Goal: Task Accomplishment & Management: Complete application form

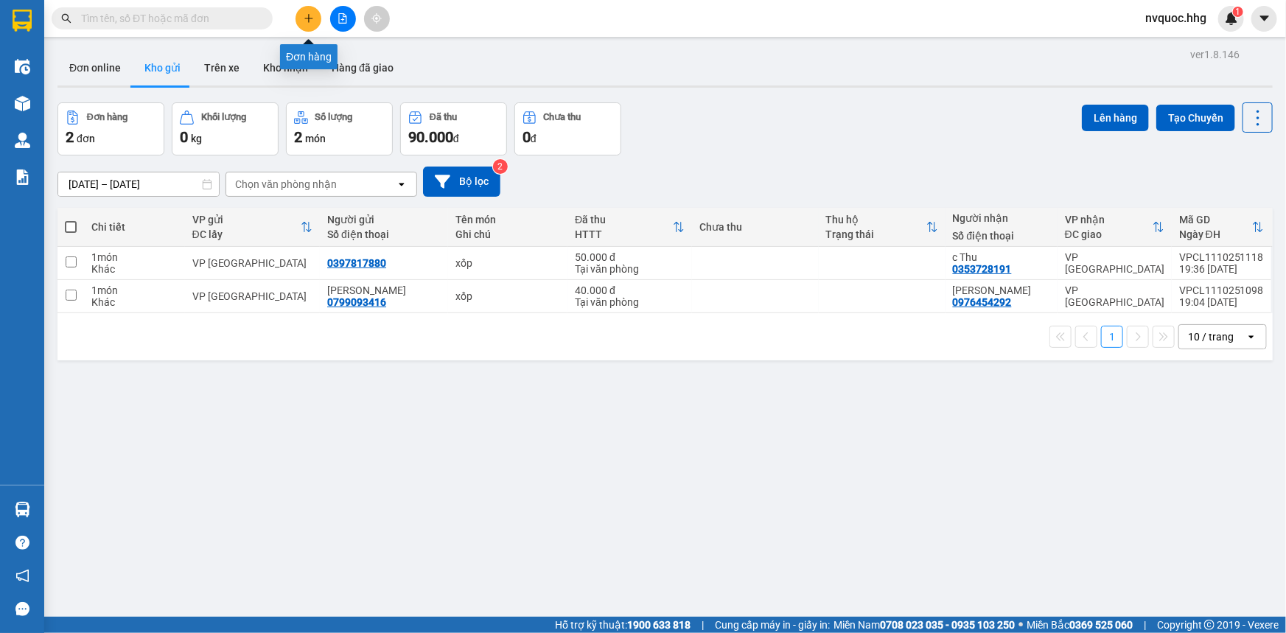
click at [309, 18] on icon "plus" at bounding box center [308, 18] width 8 height 1
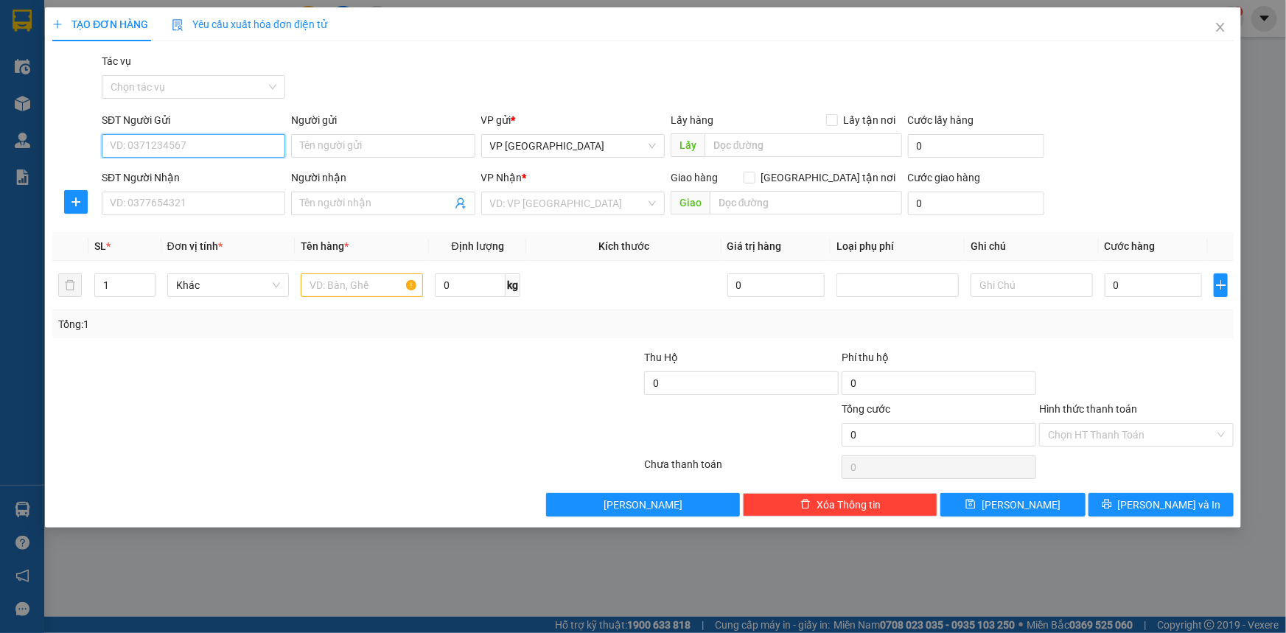
click at [182, 145] on input "SĐT Người Gửi" at bounding box center [193, 146] width 183 height 24
type input "0373657136"
click at [198, 181] on div "0373657136 - Dì Hoài" at bounding box center [194, 175] width 166 height 16
type input "Dì Hoài"
type input "0373657136"
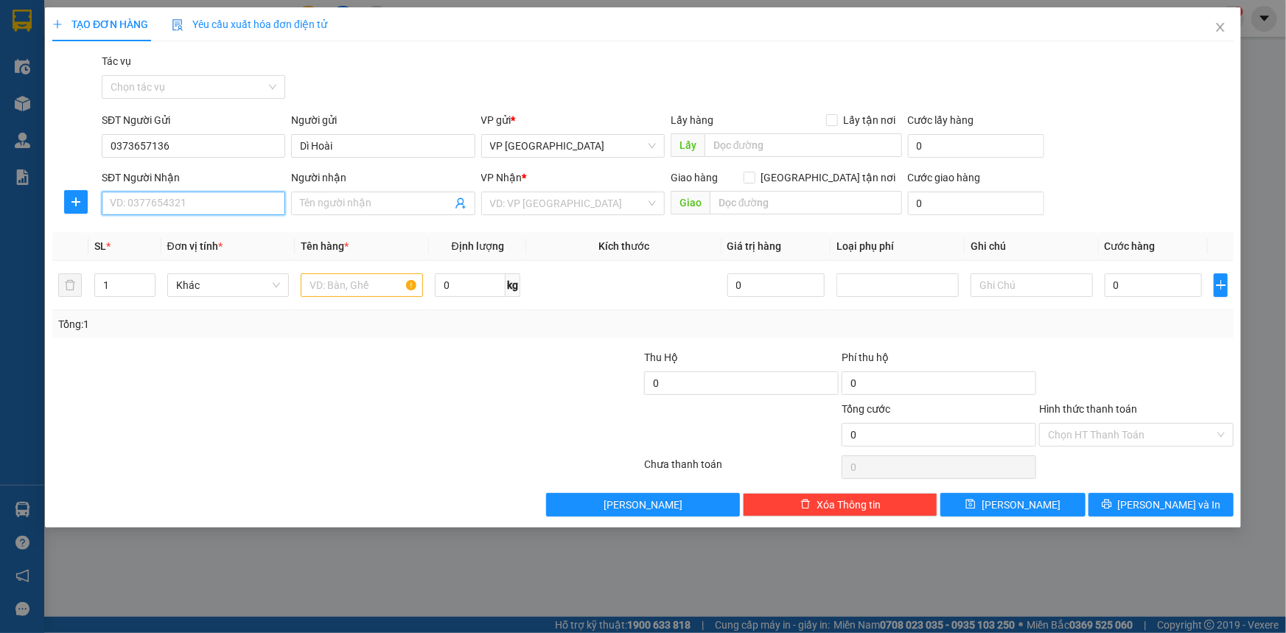
click at [219, 211] on input "SĐT Người Nhận" at bounding box center [193, 204] width 183 height 24
click at [184, 236] on div "0964074043 - Anh Huy" at bounding box center [194, 233] width 166 height 16
type input "0964074043"
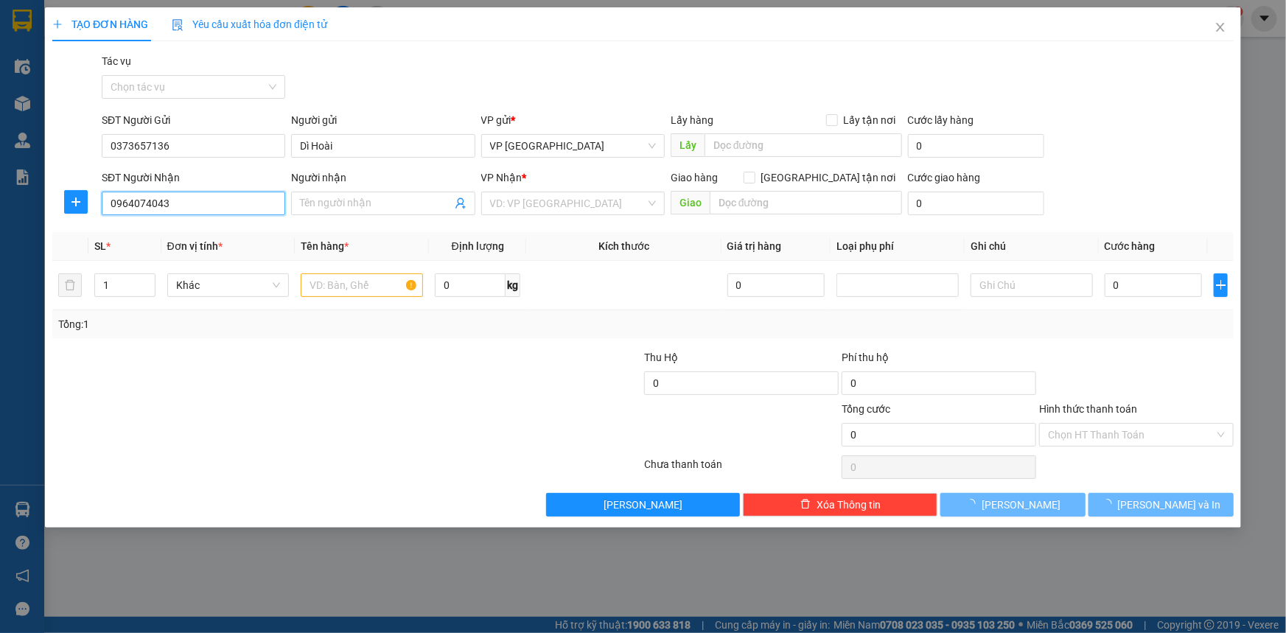
type input "Anh Huy"
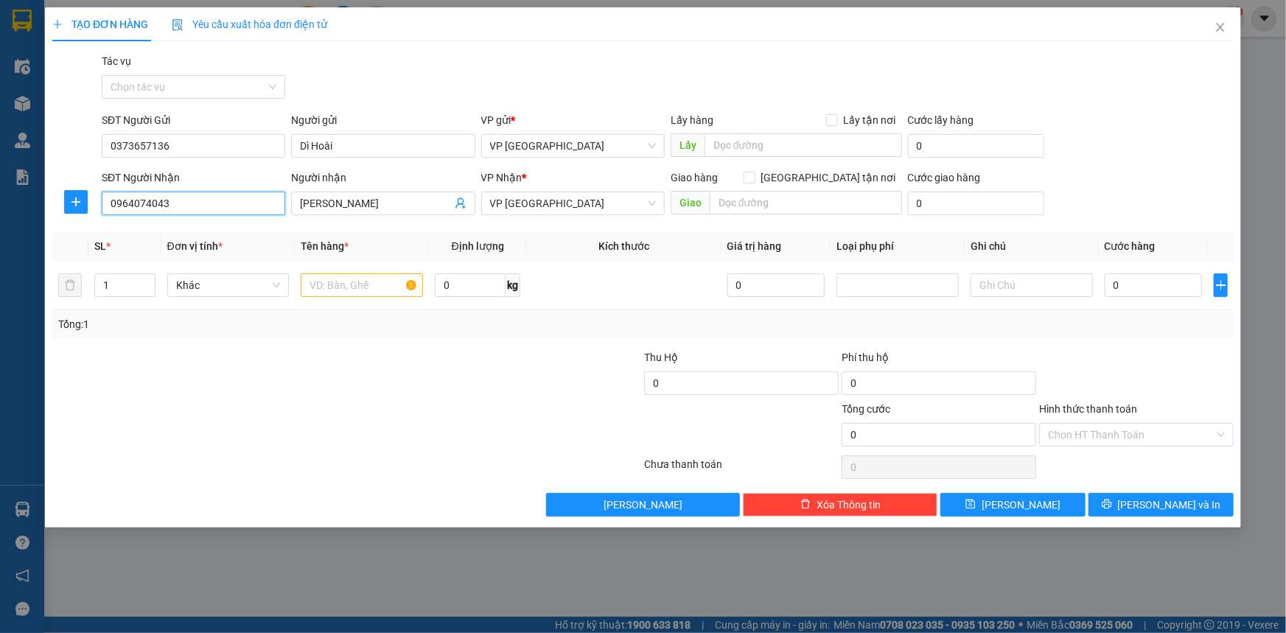
drag, startPoint x: 170, startPoint y: 207, endPoint x: 83, endPoint y: 217, distance: 87.6
click at [79, 218] on div "SĐT Người Nhận 0964074043 0964074043 Người nhận Anh Huy VP Nhận * VP Đà Nẵng Gi…" at bounding box center [643, 195] width 1184 height 52
click at [1228, 30] on span "Close" at bounding box center [1220, 27] width 41 height 41
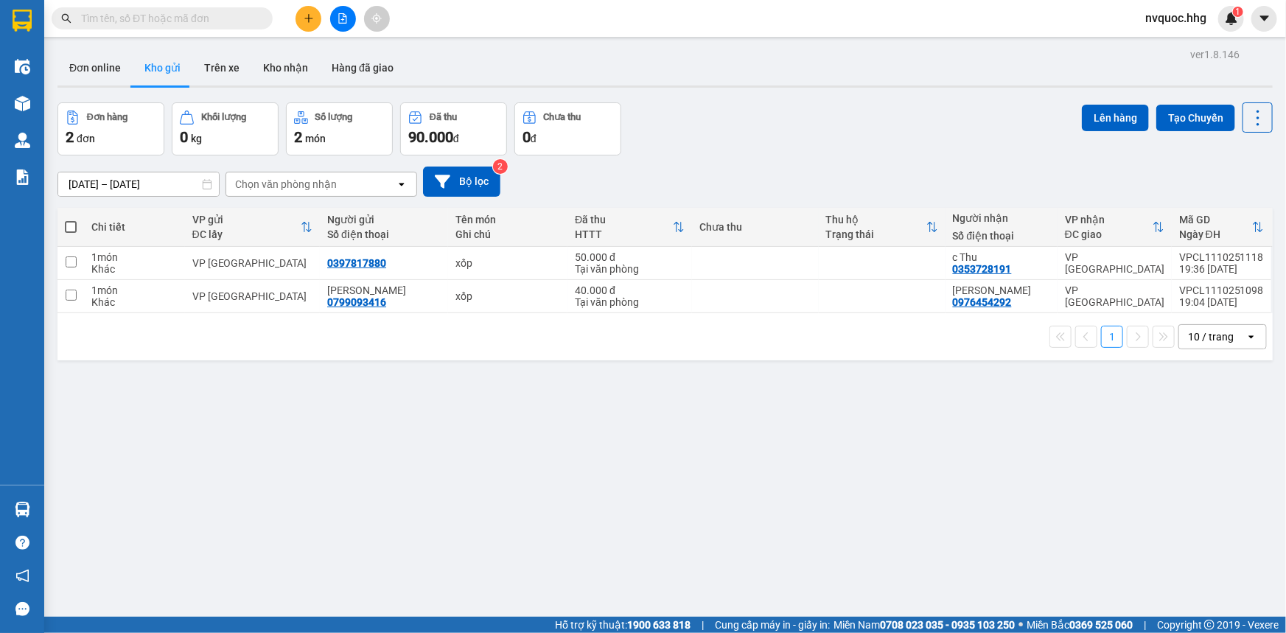
click at [200, 18] on input "text" at bounding box center [168, 18] width 174 height 16
paste input "0964074043"
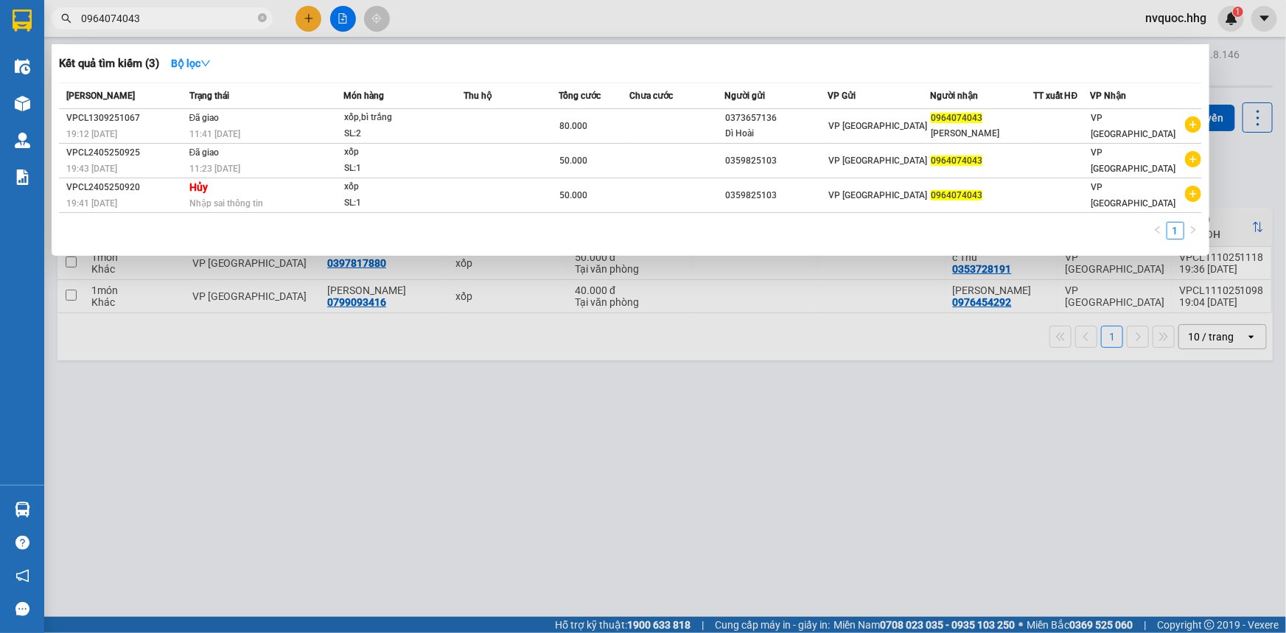
type input "0964074043"
click at [307, 15] on div at bounding box center [643, 316] width 1286 height 633
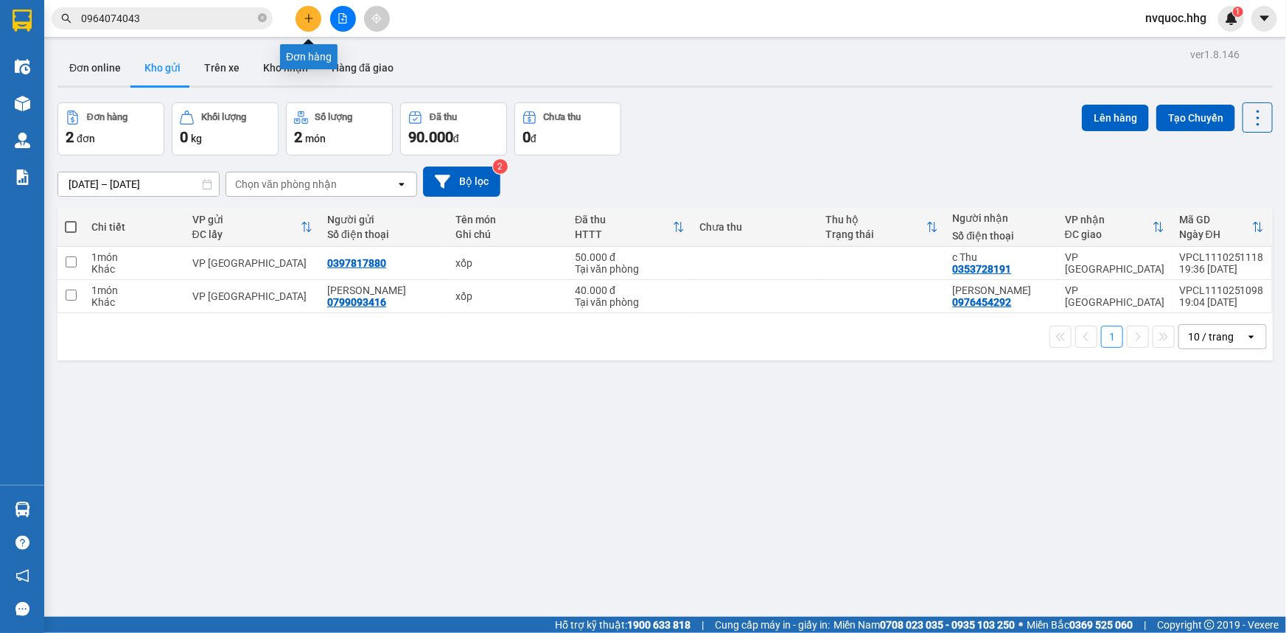
click at [307, 15] on icon "plus" at bounding box center [309, 18] width 10 height 10
click at [312, 22] on icon "plus" at bounding box center [309, 18] width 10 height 10
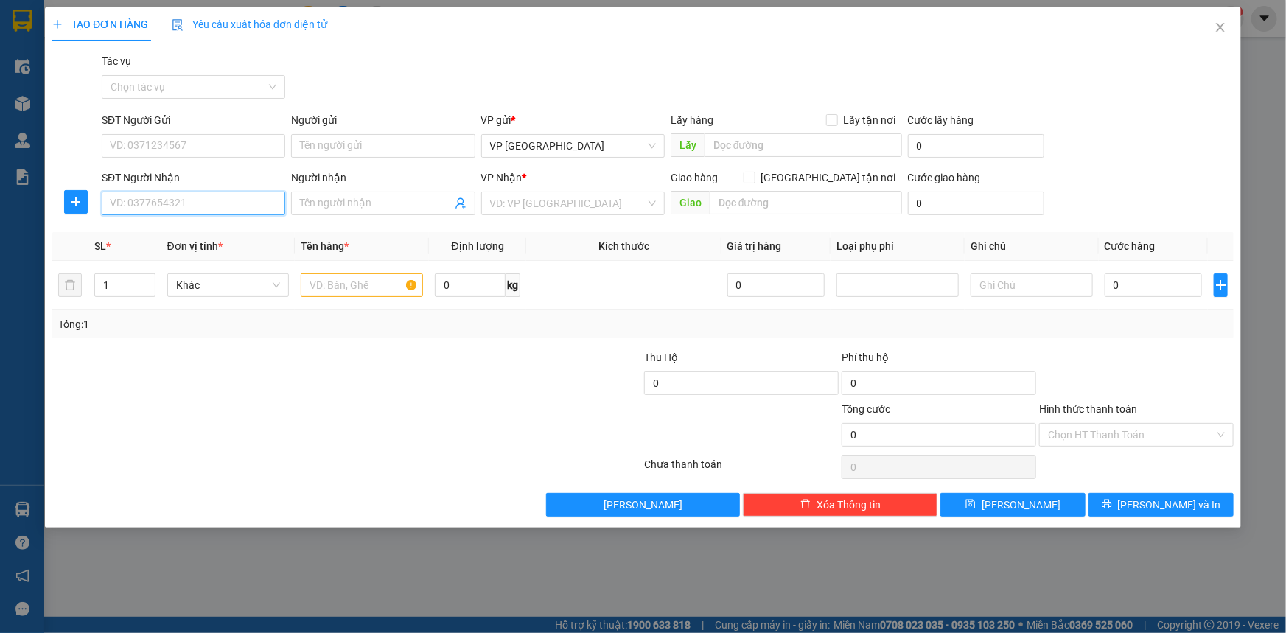
click at [190, 195] on input "SĐT Người Nhận" at bounding box center [193, 204] width 183 height 24
drag, startPoint x: 188, startPoint y: 203, endPoint x: 136, endPoint y: 231, distance: 59.7
click at [136, 231] on div "0964074043 - Anh Huy" at bounding box center [194, 233] width 166 height 16
type input "0964074043"
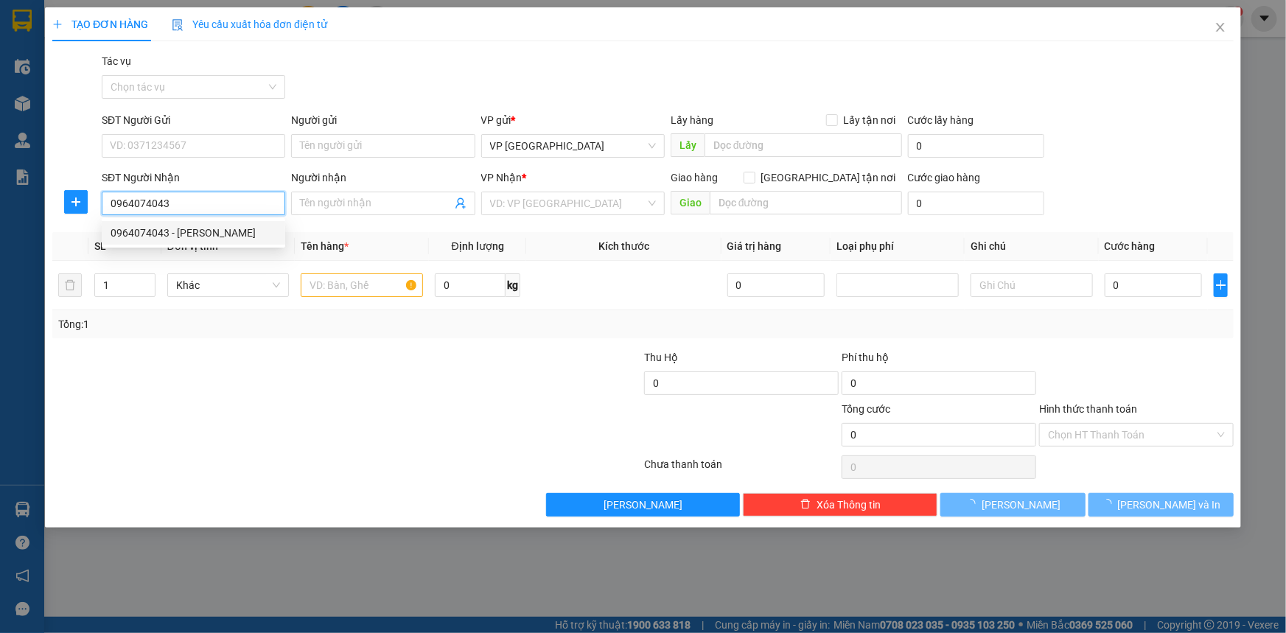
type input "Anh Huy"
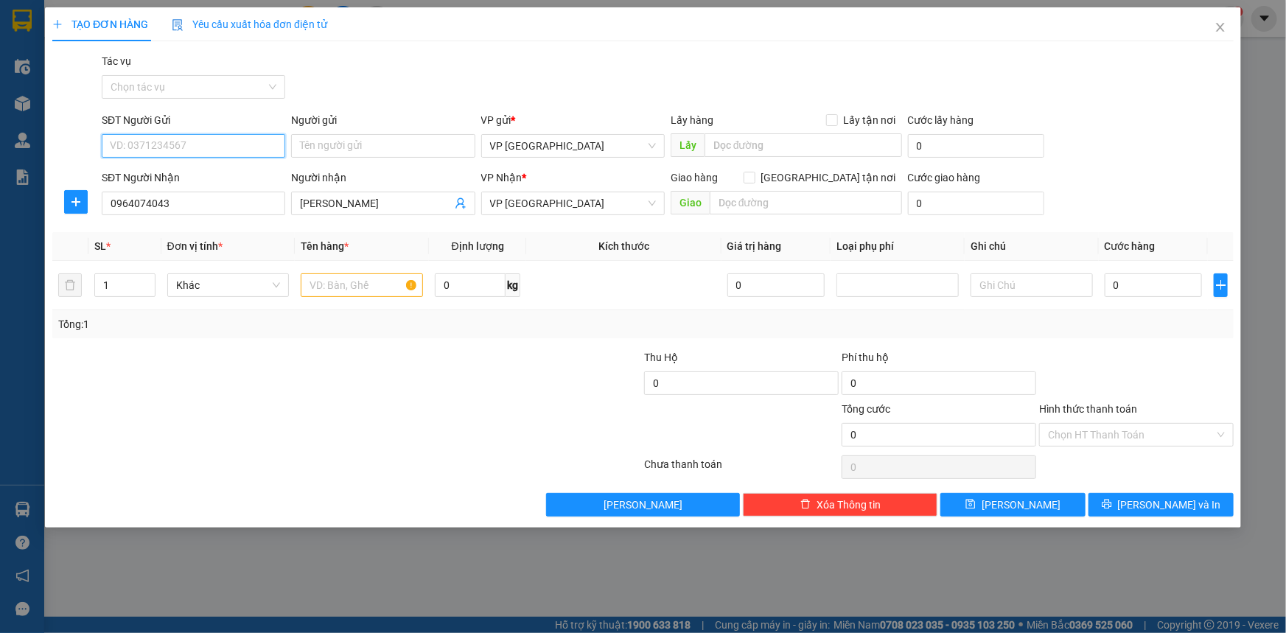
click at [199, 136] on input "SĐT Người Gửi" at bounding box center [193, 146] width 183 height 24
click at [199, 178] on div "0373657136 - Dì Hoài" at bounding box center [194, 175] width 166 height 16
type input "0373657136"
type input "Dì Hoài"
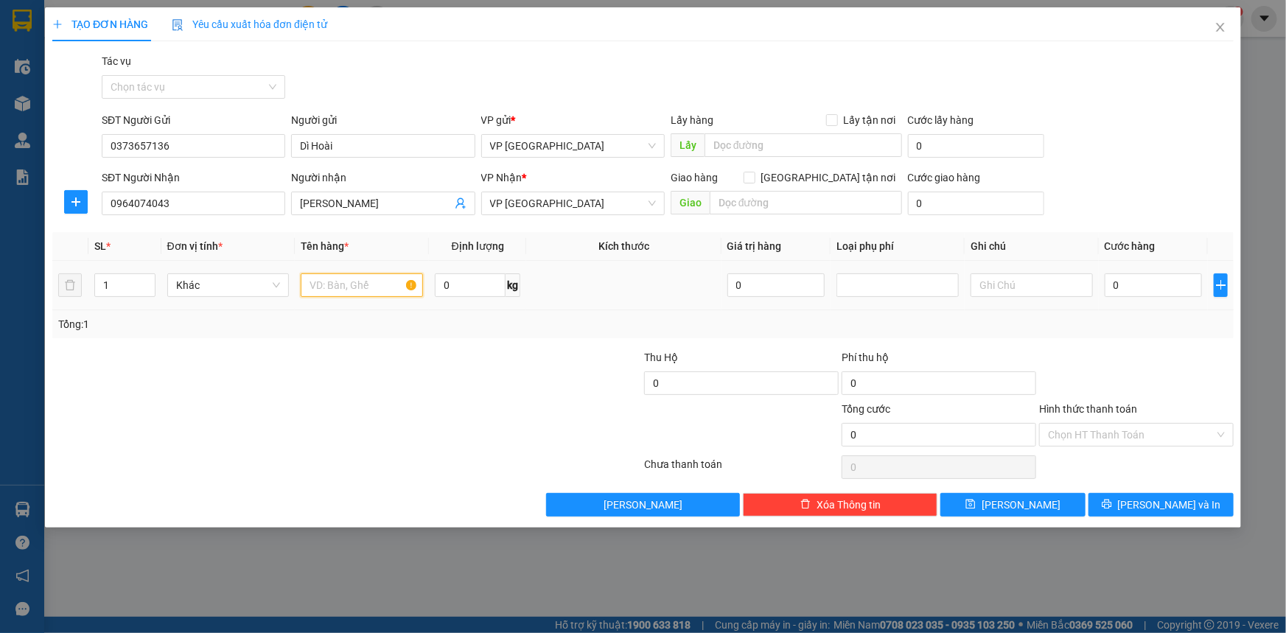
click at [349, 291] on input "text" at bounding box center [362, 285] width 122 height 24
type input "xốp"
click at [1158, 281] on input "0" at bounding box center [1154, 285] width 98 height 24
type input "5"
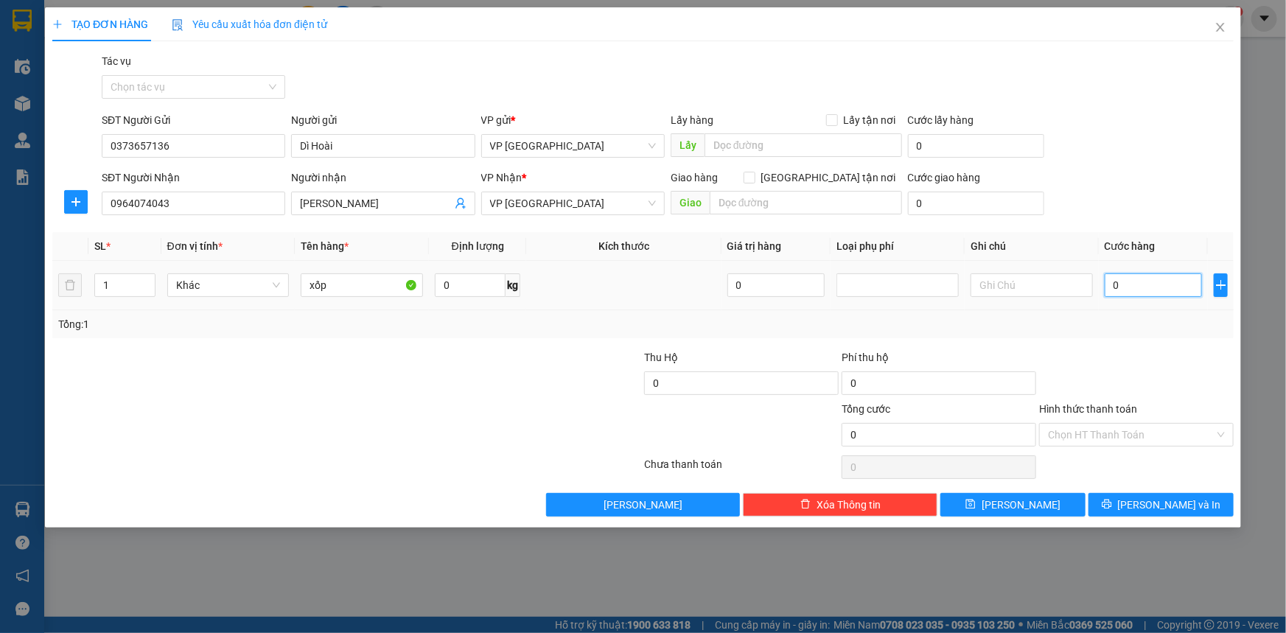
type input "5"
type input "50"
type input "500"
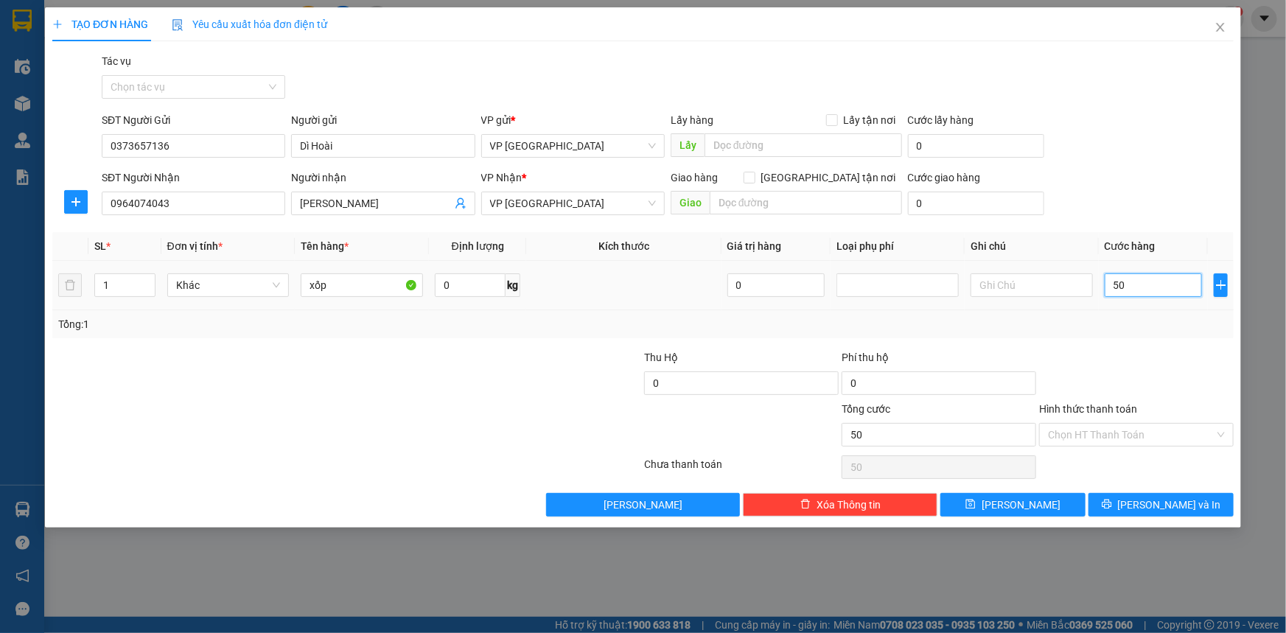
type input "500"
type input "5.000"
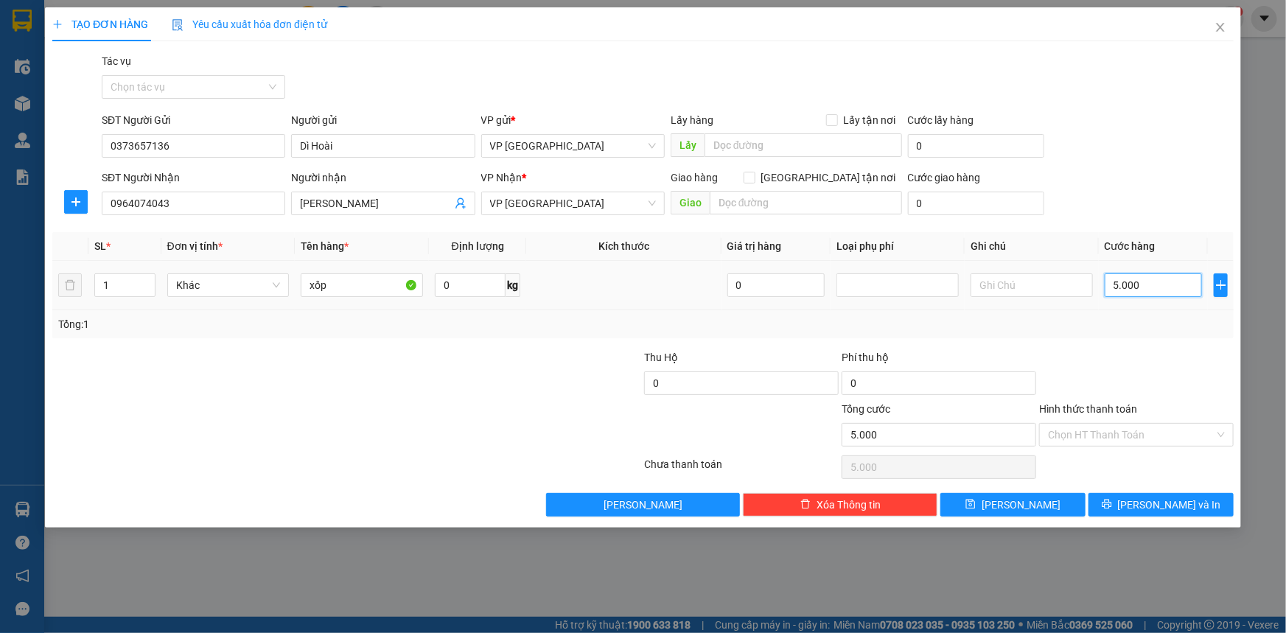
type input "50.000"
click at [1152, 438] on input "Hình thức thanh toán" at bounding box center [1131, 435] width 167 height 22
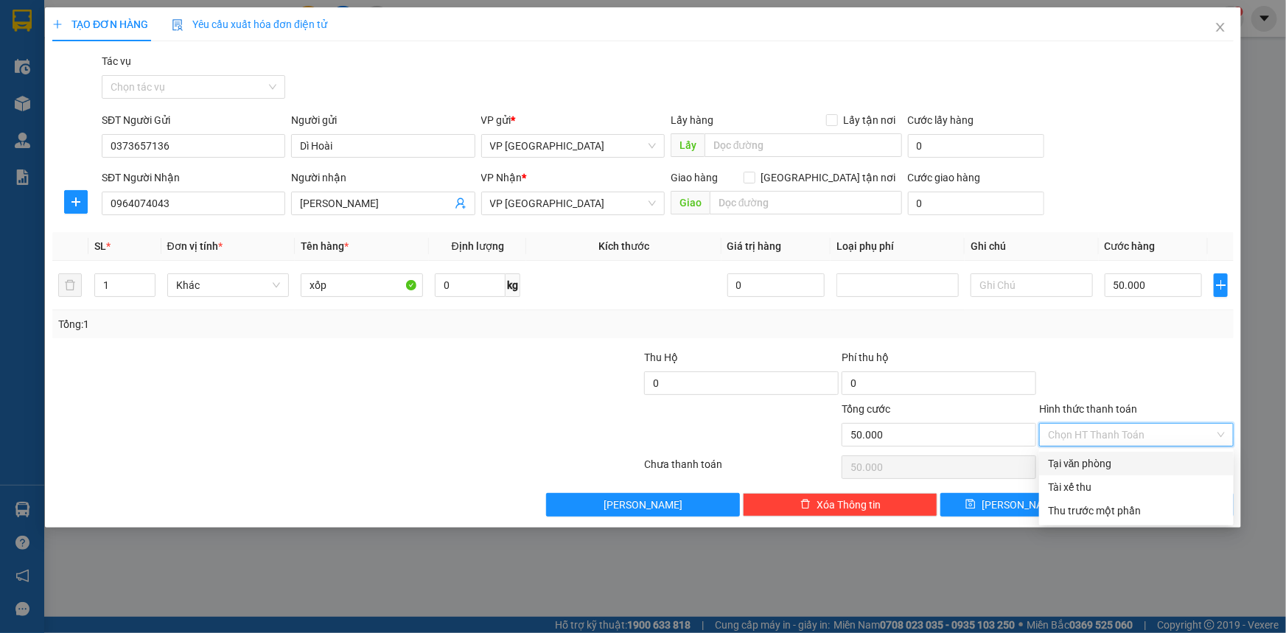
click at [1105, 464] on div "Tại văn phòng" at bounding box center [1136, 463] width 177 height 16
type input "0"
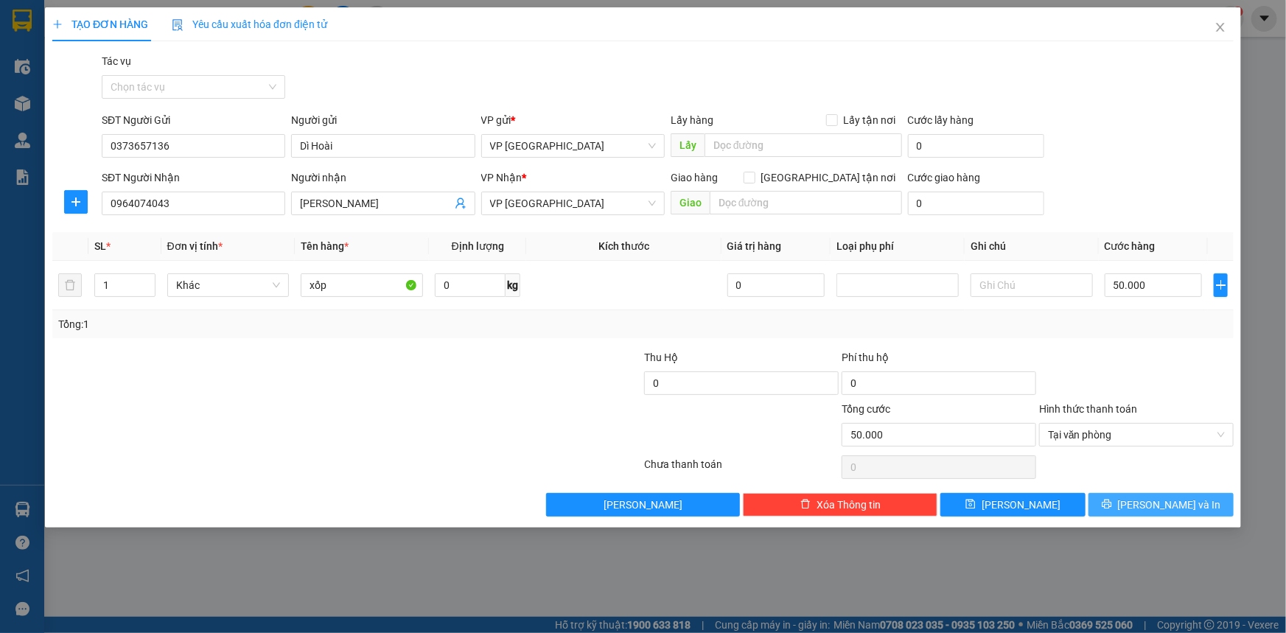
click at [1173, 501] on span "Lưu và In" at bounding box center [1169, 505] width 103 height 16
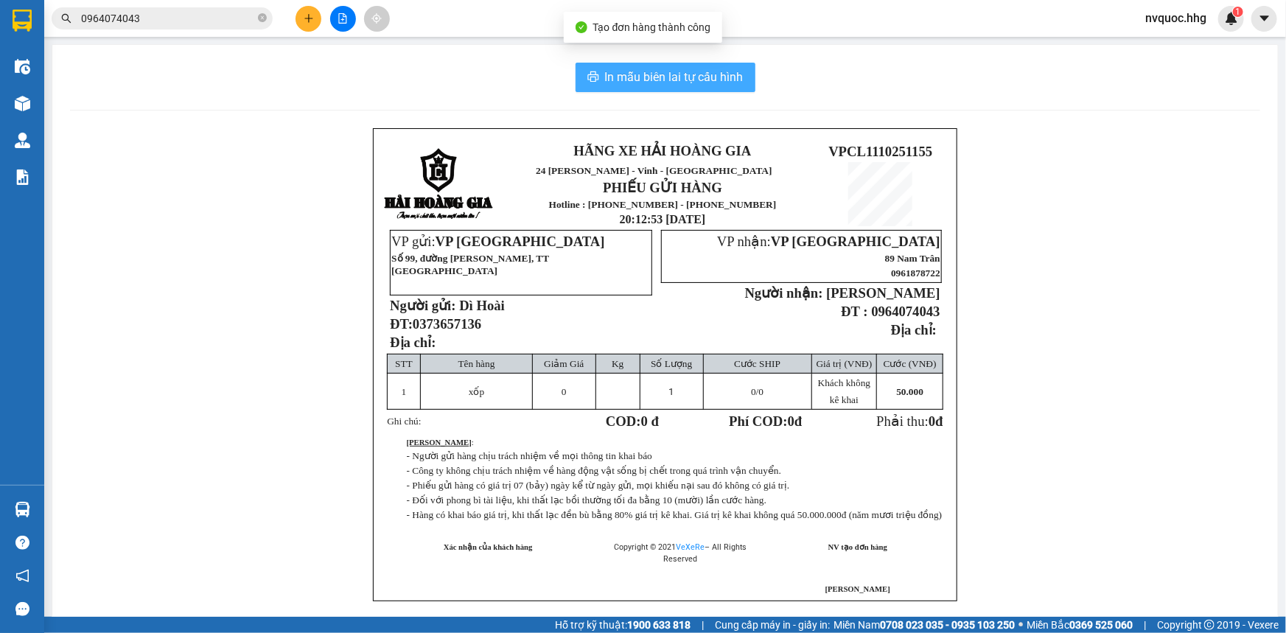
click at [661, 77] on span "In mẫu biên lai tự cấu hình" at bounding box center [674, 77] width 139 height 18
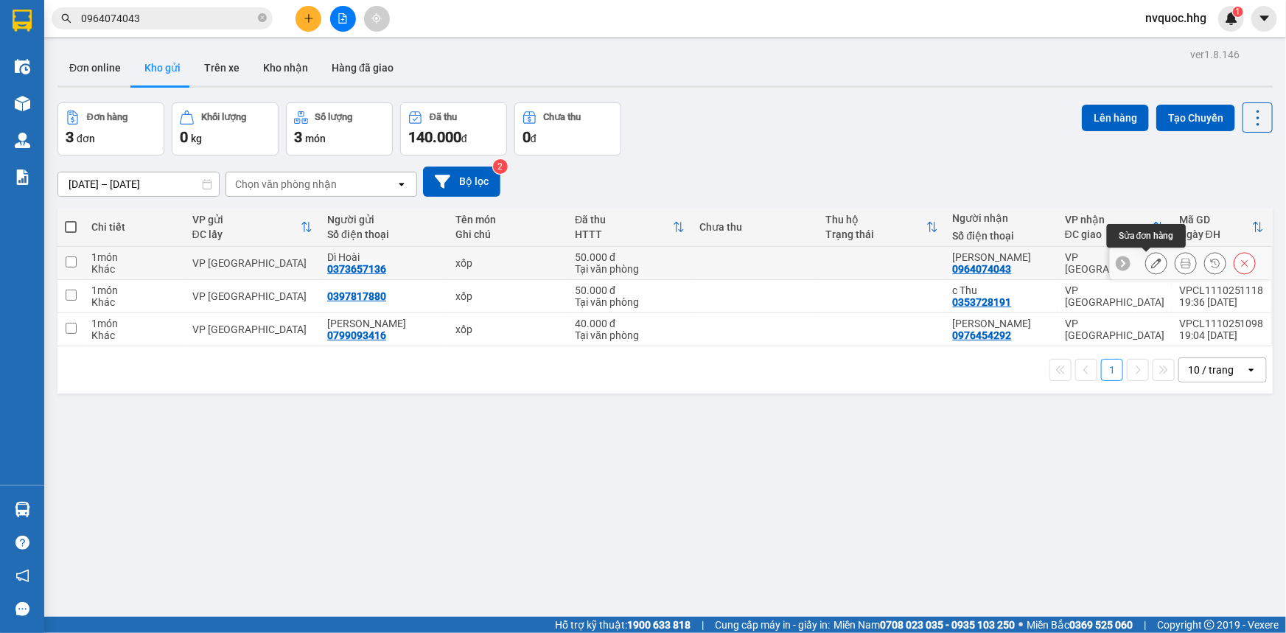
click at [1151, 264] on icon at bounding box center [1156, 263] width 10 height 10
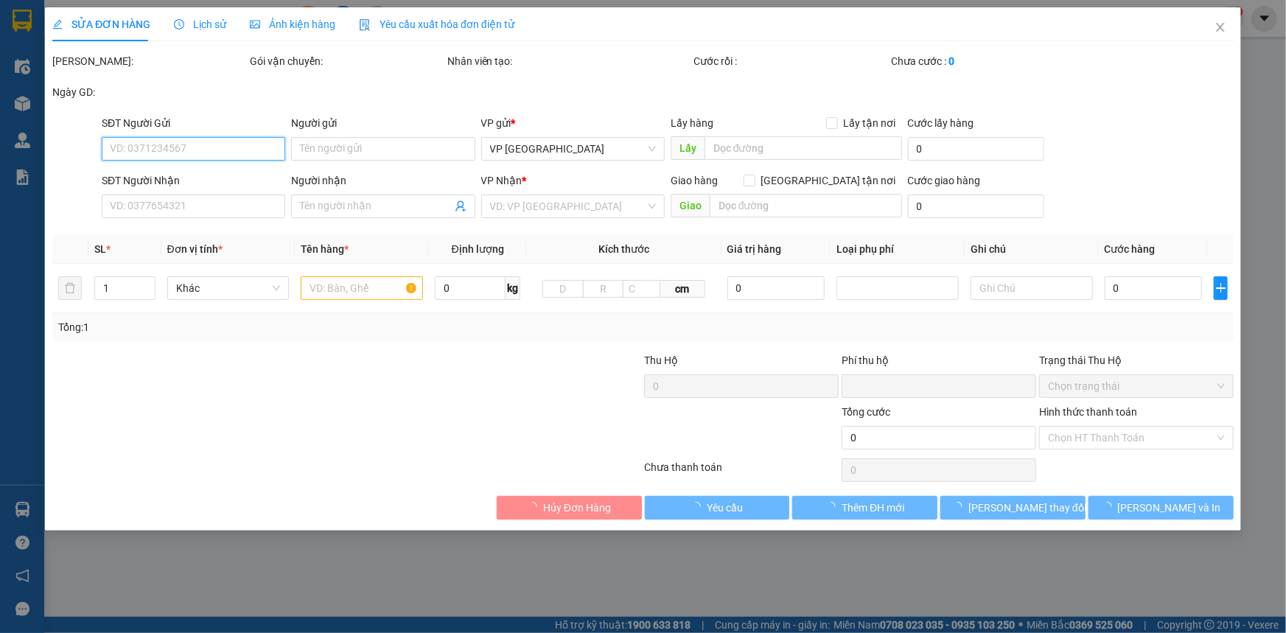
type input "0373657136"
type input "Dì Hoài"
type input "0964074043"
type input "Anh Huy"
type input "0"
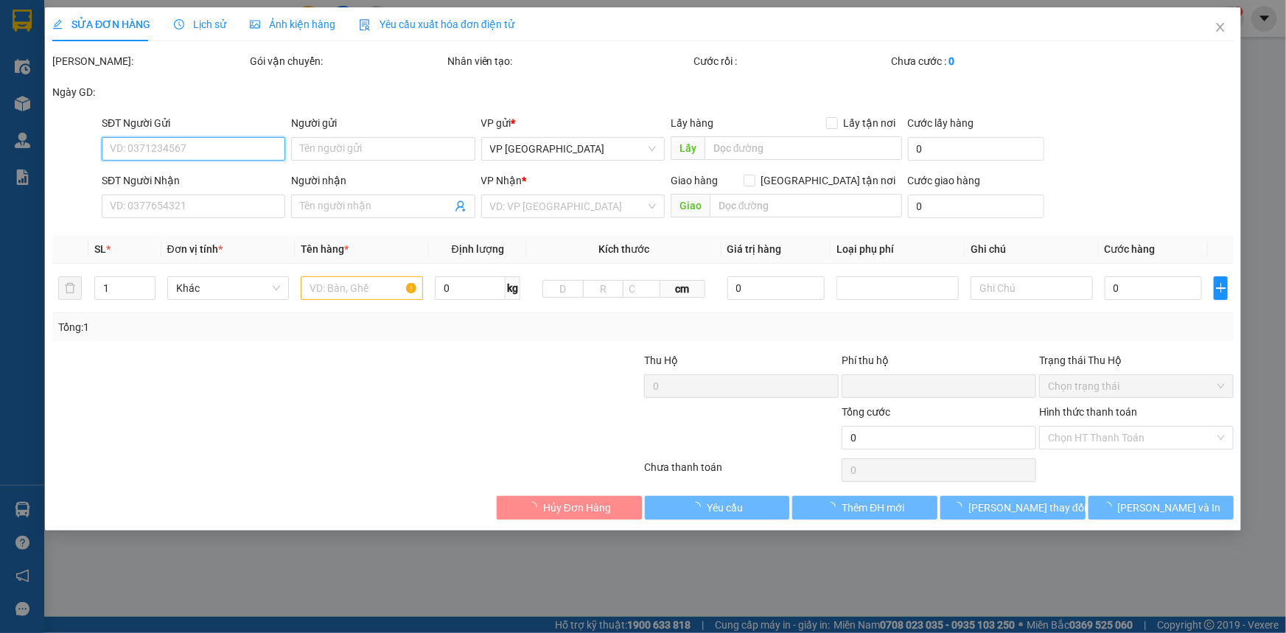
type input "50.000"
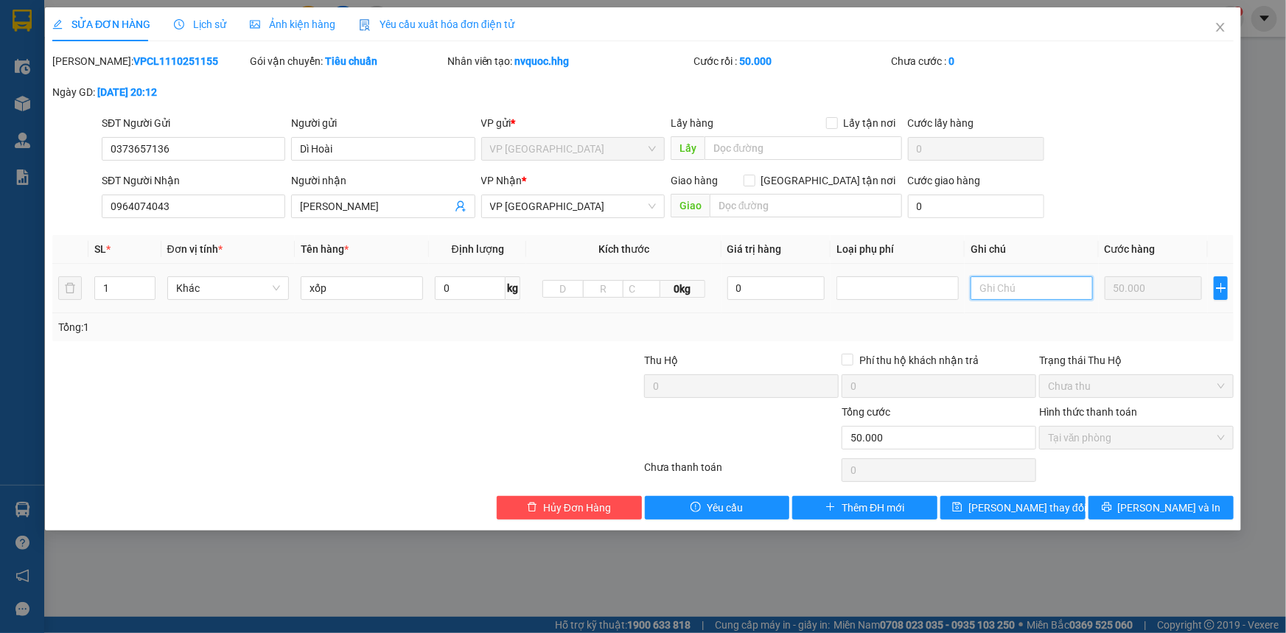
click at [1022, 284] on input "text" at bounding box center [1031, 288] width 122 height 24
type input "NHỜ GỌI SHIP CHO KHÁCH"
click at [1199, 513] on button "Lưu và In" at bounding box center [1160, 508] width 145 height 24
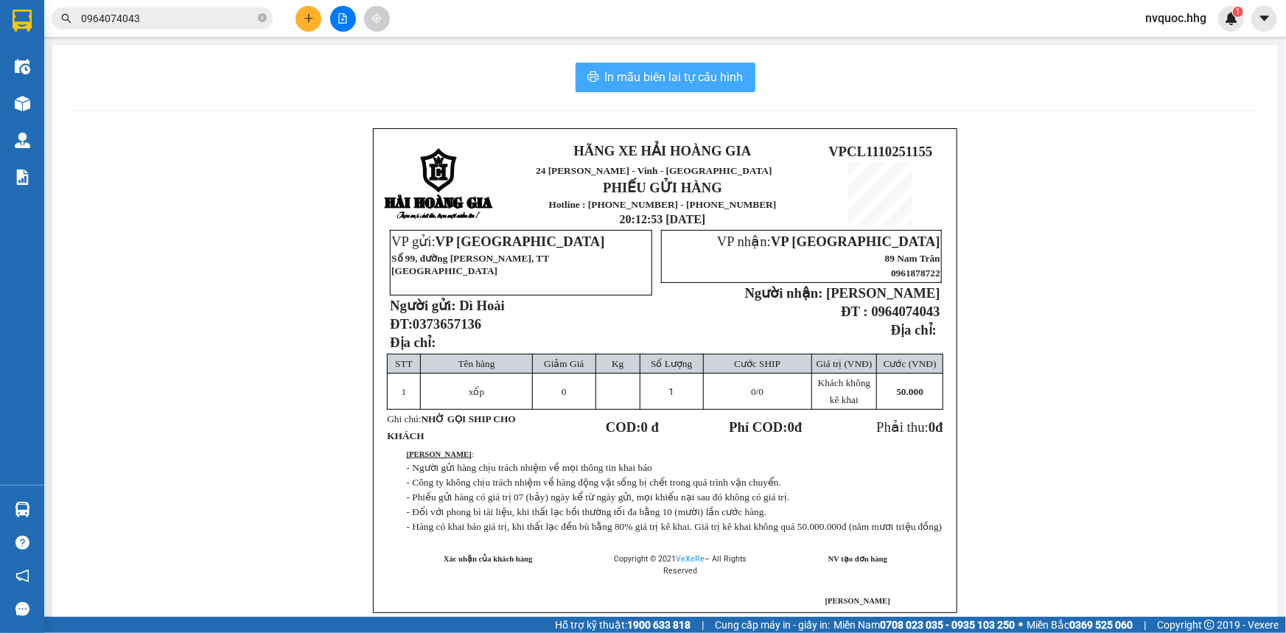
click at [682, 84] on span "In mẫu biên lai tự cấu hình" at bounding box center [674, 77] width 139 height 18
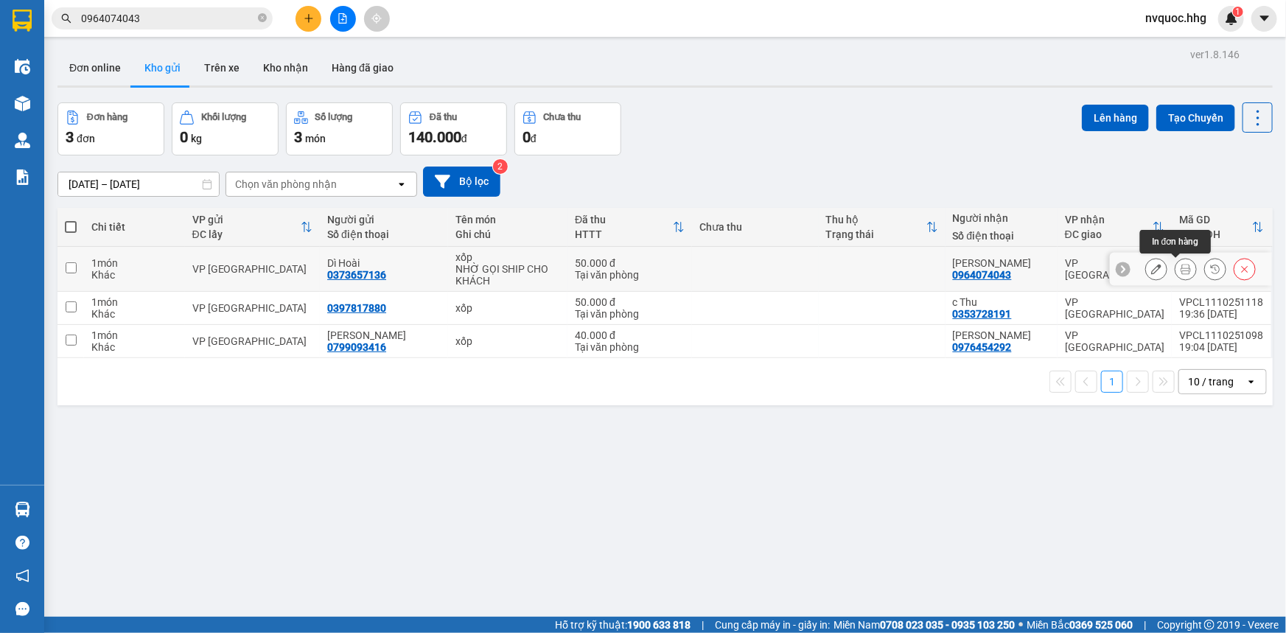
click at [1180, 265] on icon at bounding box center [1185, 269] width 10 height 10
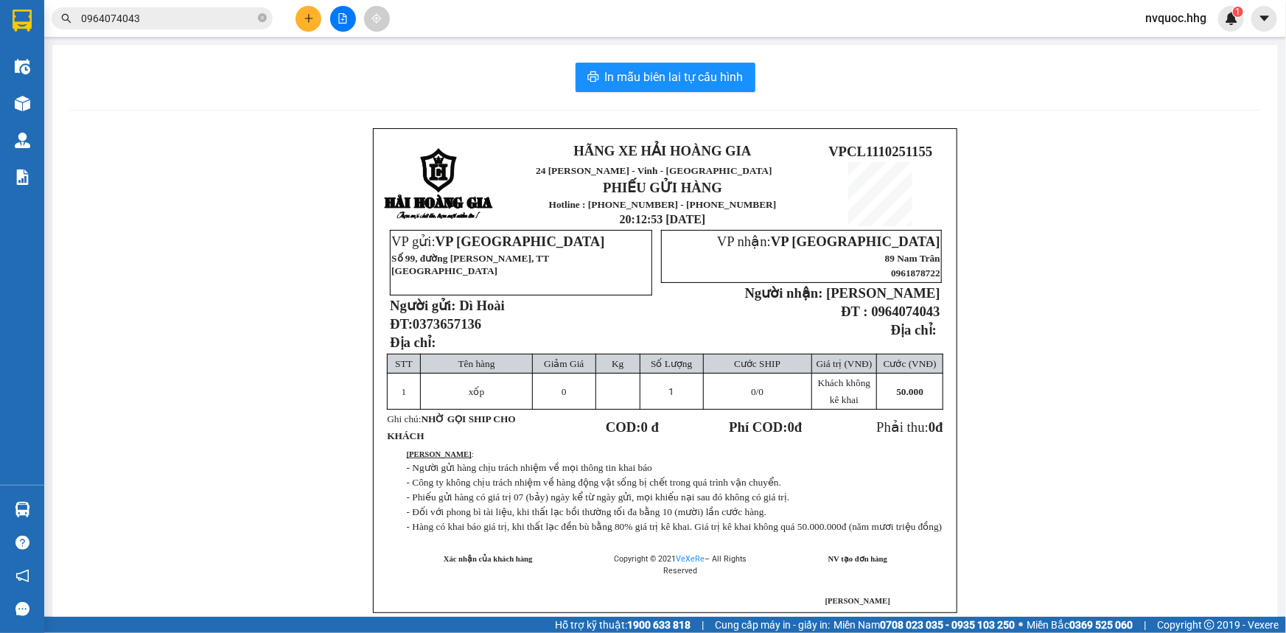
click at [312, 15] on icon "plus" at bounding box center [309, 18] width 10 height 10
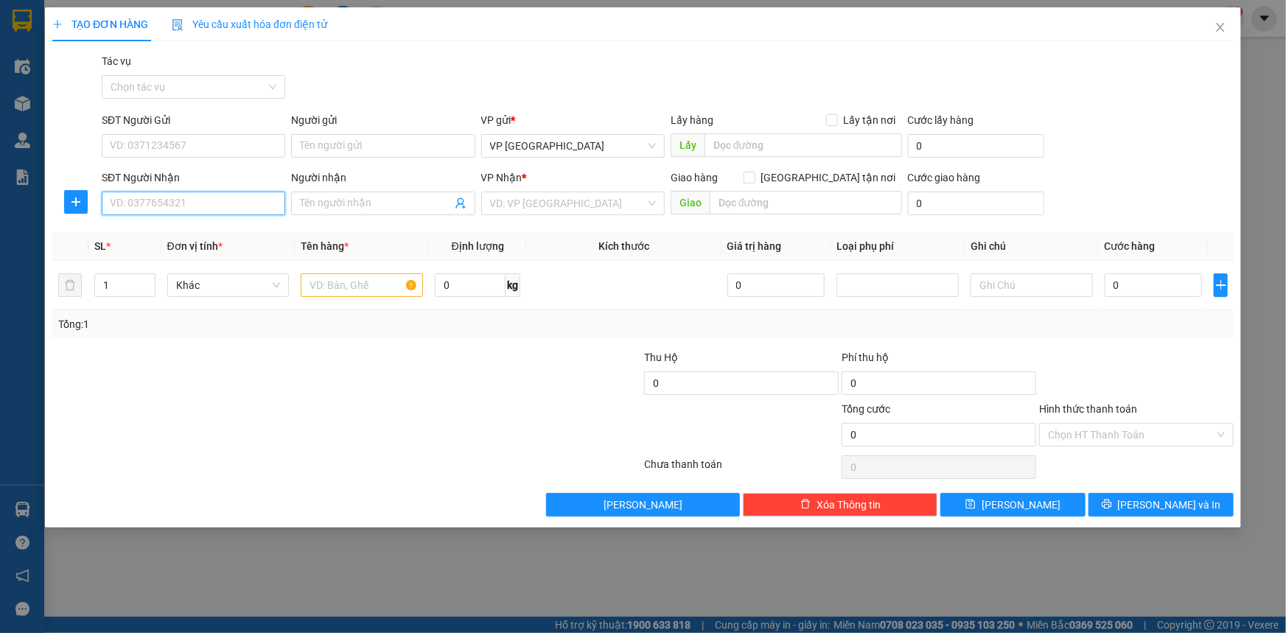
click at [231, 208] on input "SĐT Người Nhận" at bounding box center [193, 204] width 183 height 24
type input "0967942676"
click at [233, 231] on div "0967942676 - A Mạnh" at bounding box center [194, 233] width 166 height 16
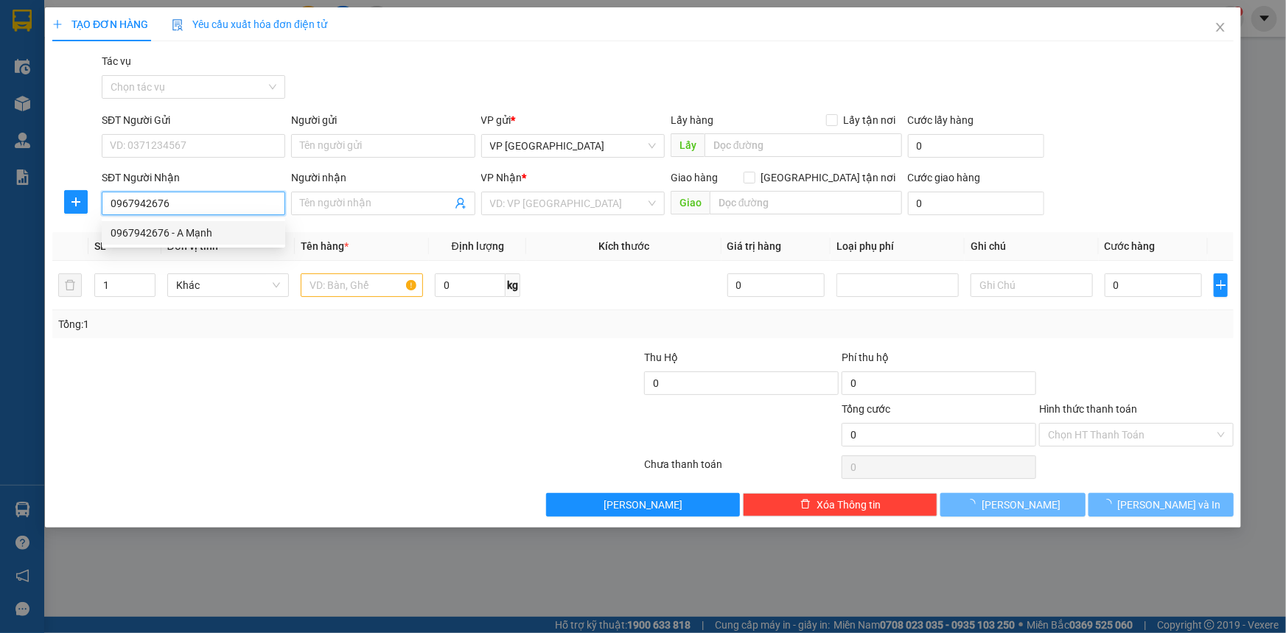
type input "A Mạnh"
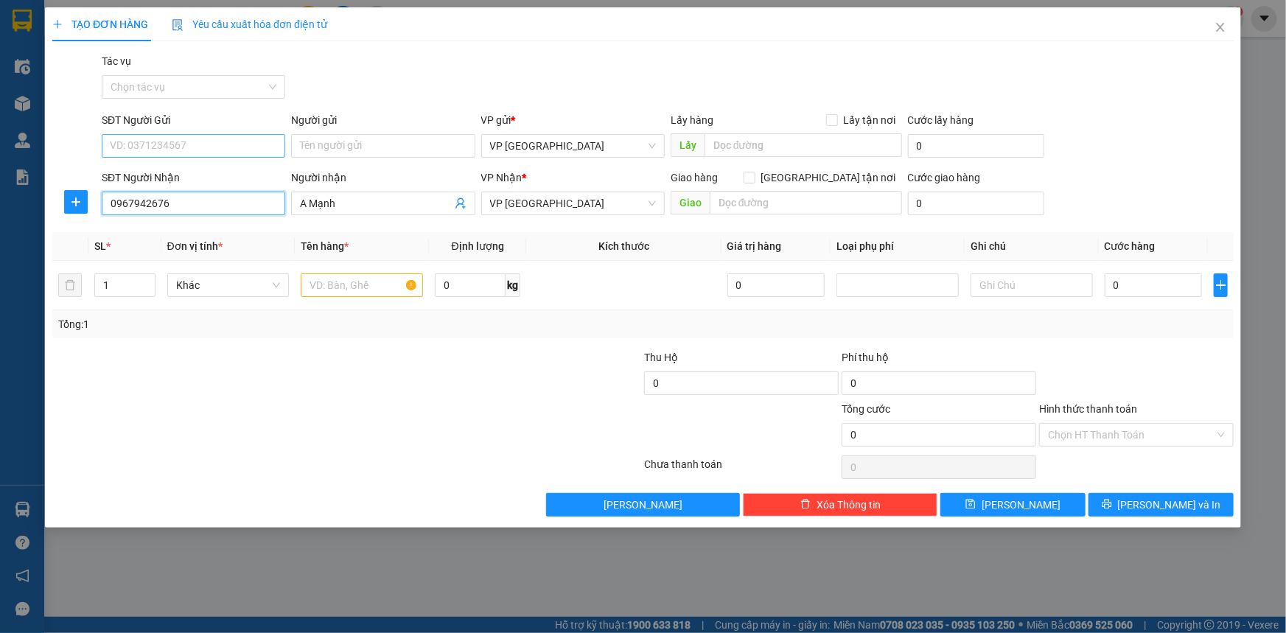
type input "0967942676"
click at [225, 145] on input "SĐT Người Gửi" at bounding box center [193, 146] width 183 height 24
type input "0987714579"
click at [224, 173] on div "0987714579 - Mẹ Loan" at bounding box center [194, 175] width 166 height 16
type input "Mẹ Loan"
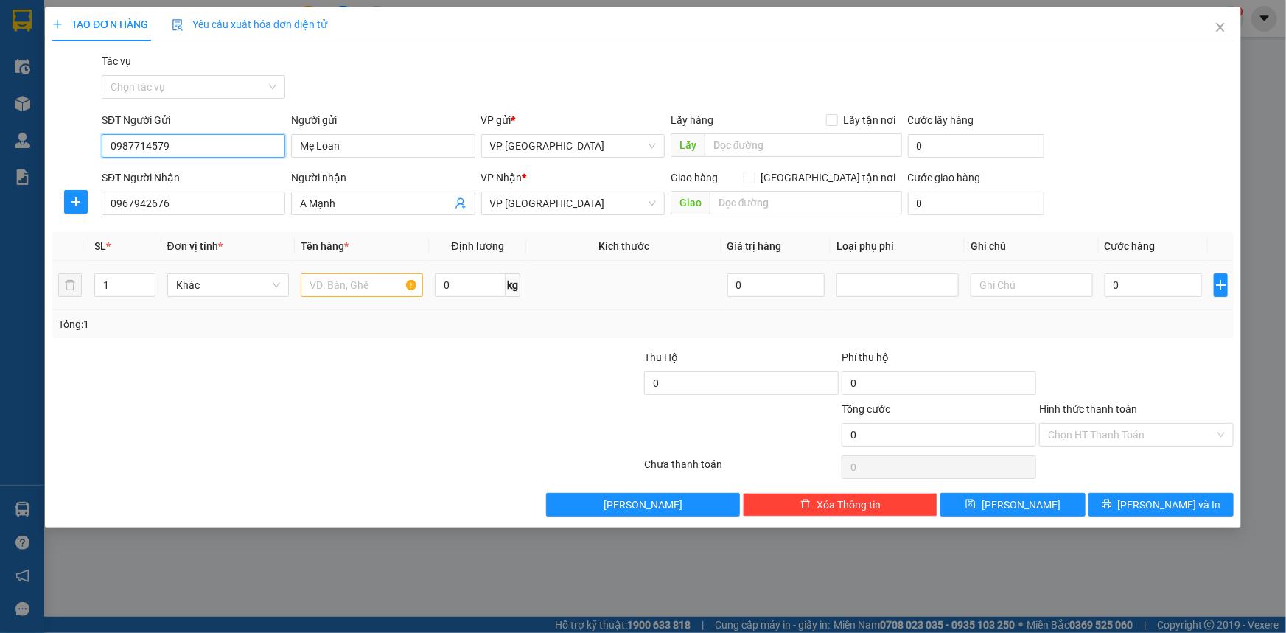
type input "0987714579"
click at [365, 281] on input "text" at bounding box center [362, 285] width 122 height 24
type input "XỐP"
click at [1150, 286] on input "0" at bounding box center [1154, 285] width 98 height 24
type input "5"
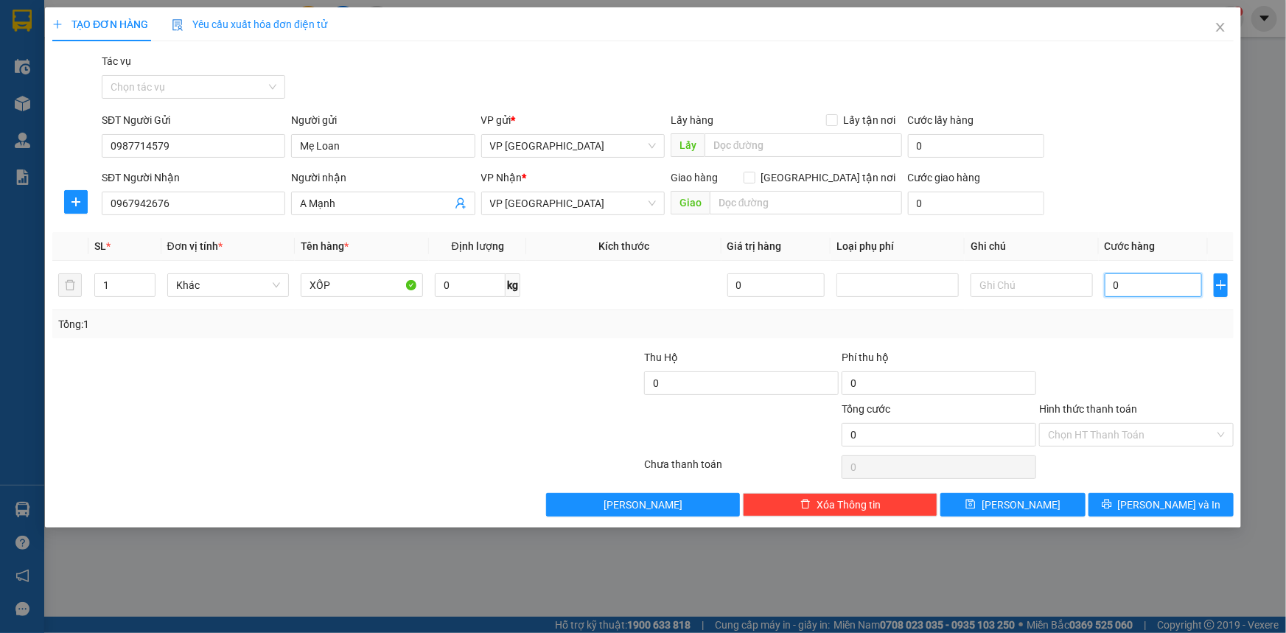
type input "5"
type input "50"
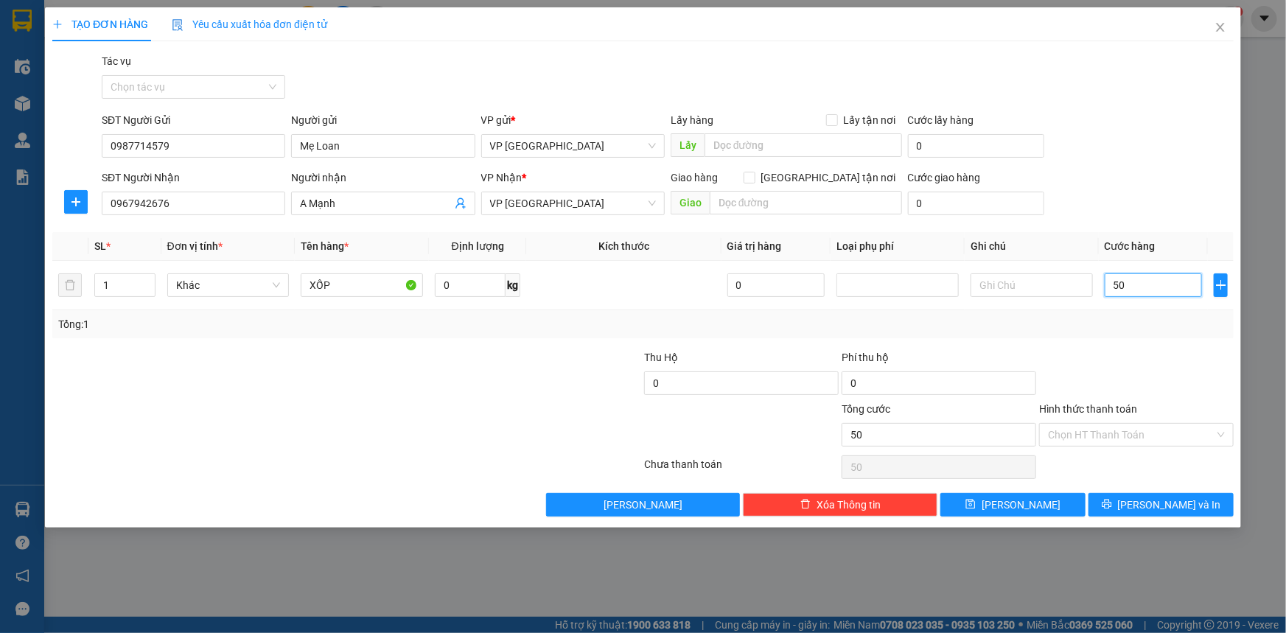
type input "500"
type input "5.000"
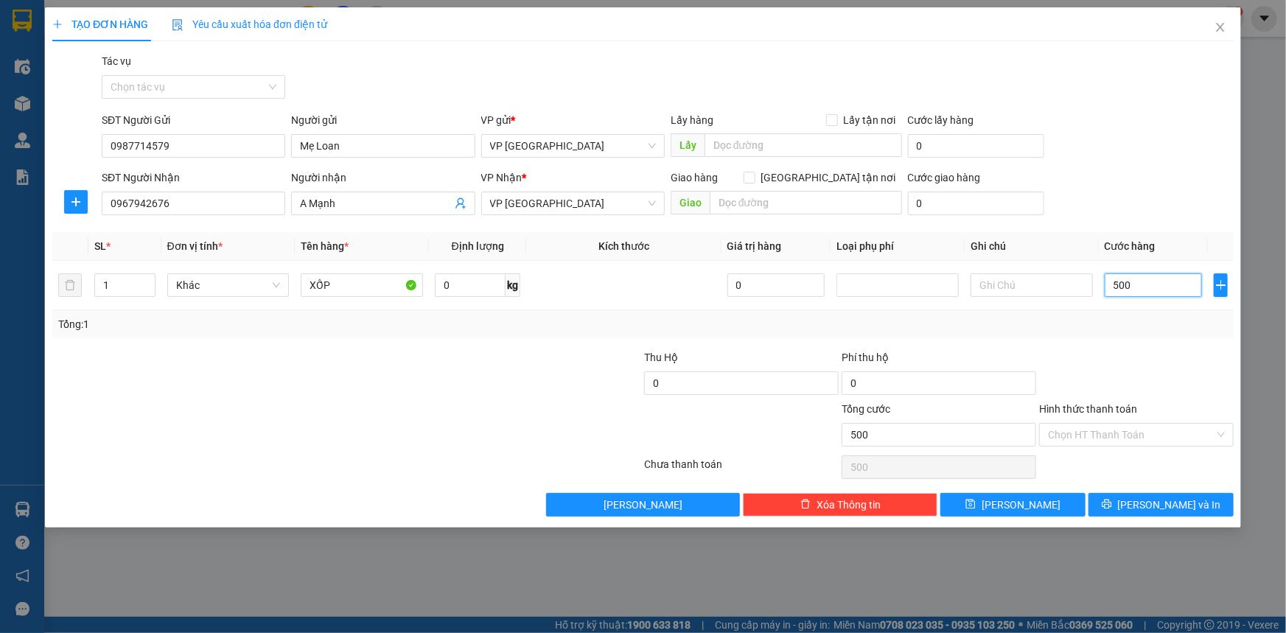
type input "5.000"
type input "50.000"
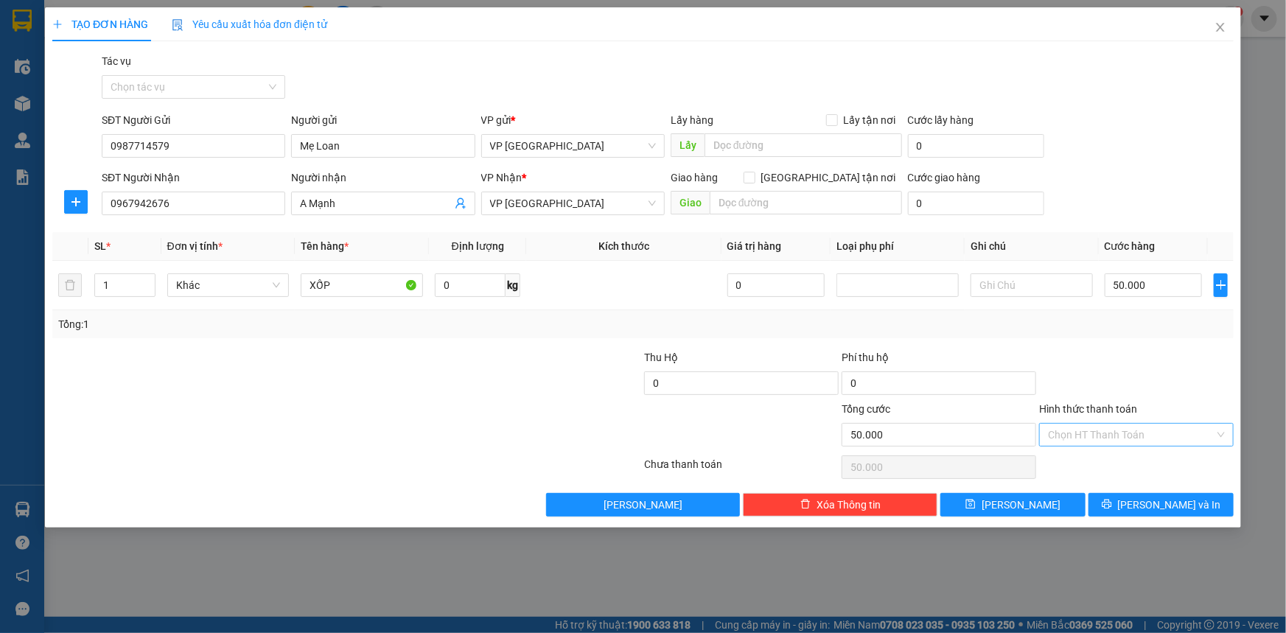
click at [1141, 437] on input "Hình thức thanh toán" at bounding box center [1131, 435] width 167 height 22
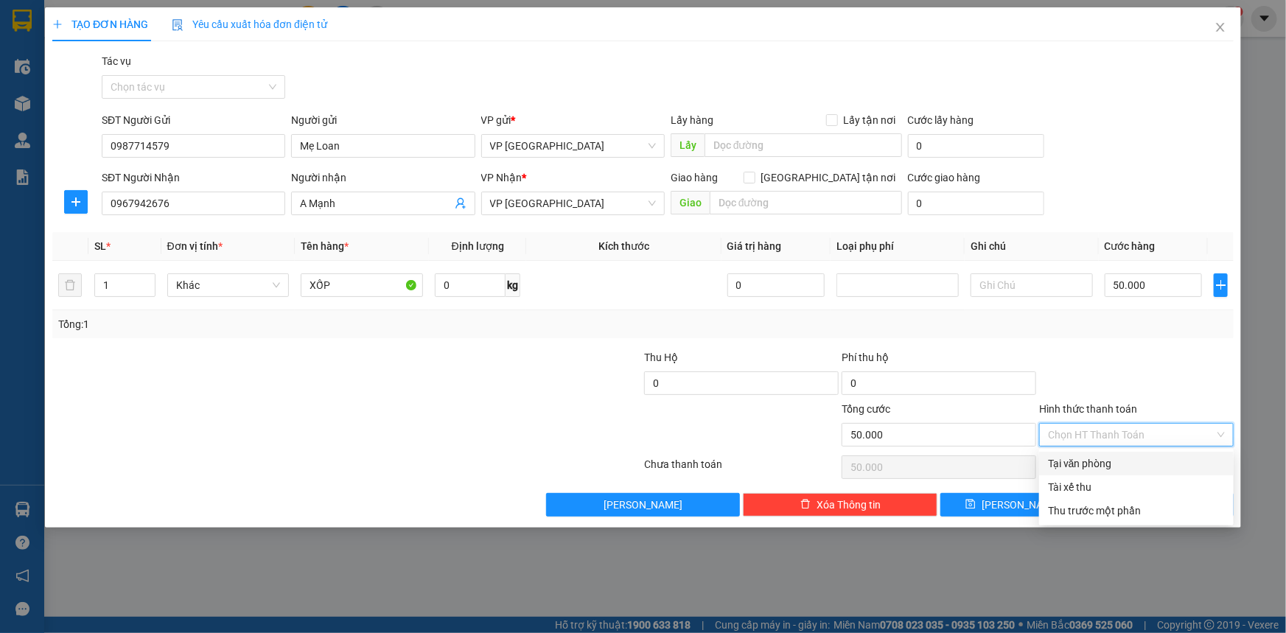
click at [1158, 372] on div at bounding box center [1136, 375] width 197 height 52
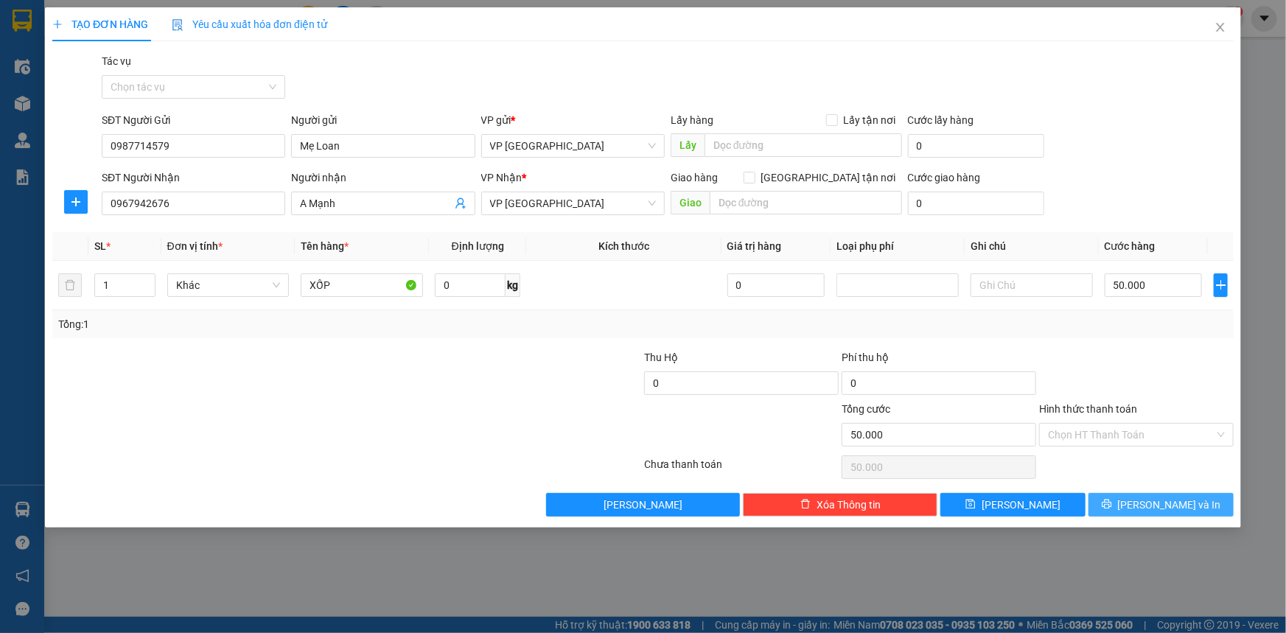
click at [1182, 508] on span "Lưu và In" at bounding box center [1169, 505] width 103 height 16
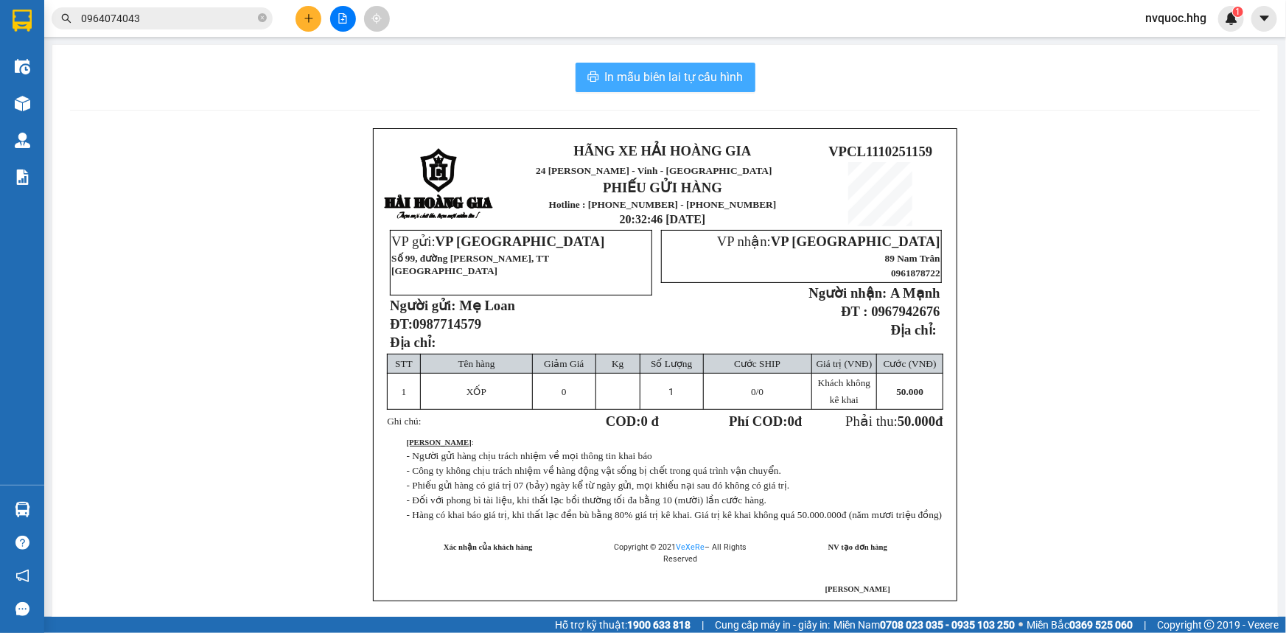
click at [713, 76] on span "In mẫu biên lai tự cấu hình" at bounding box center [674, 77] width 139 height 18
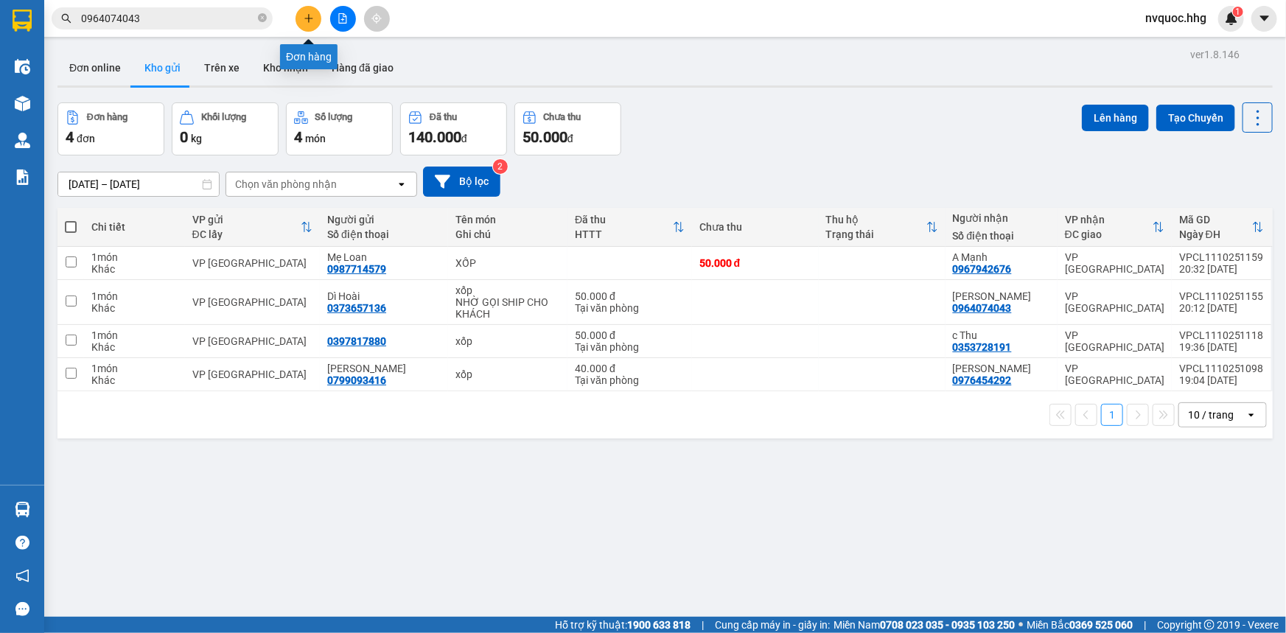
click at [305, 24] on button at bounding box center [308, 19] width 26 height 26
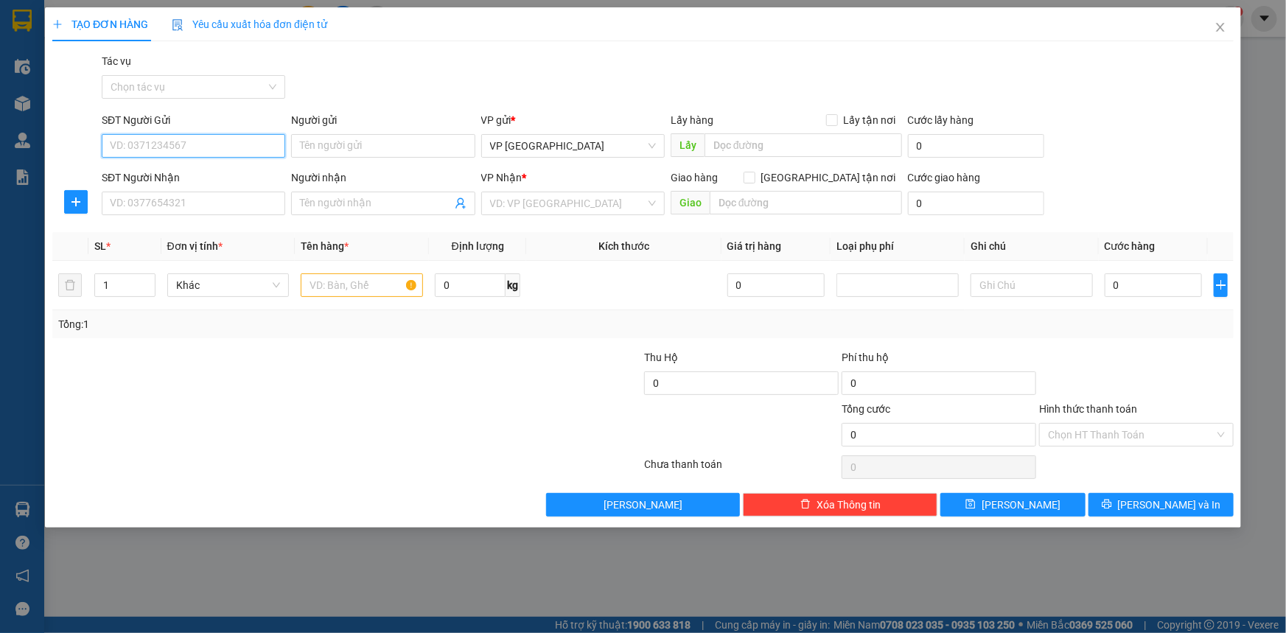
click at [243, 145] on input "SĐT Người Gửi" at bounding box center [193, 146] width 183 height 24
click at [574, 209] on input "search" at bounding box center [567, 203] width 155 height 22
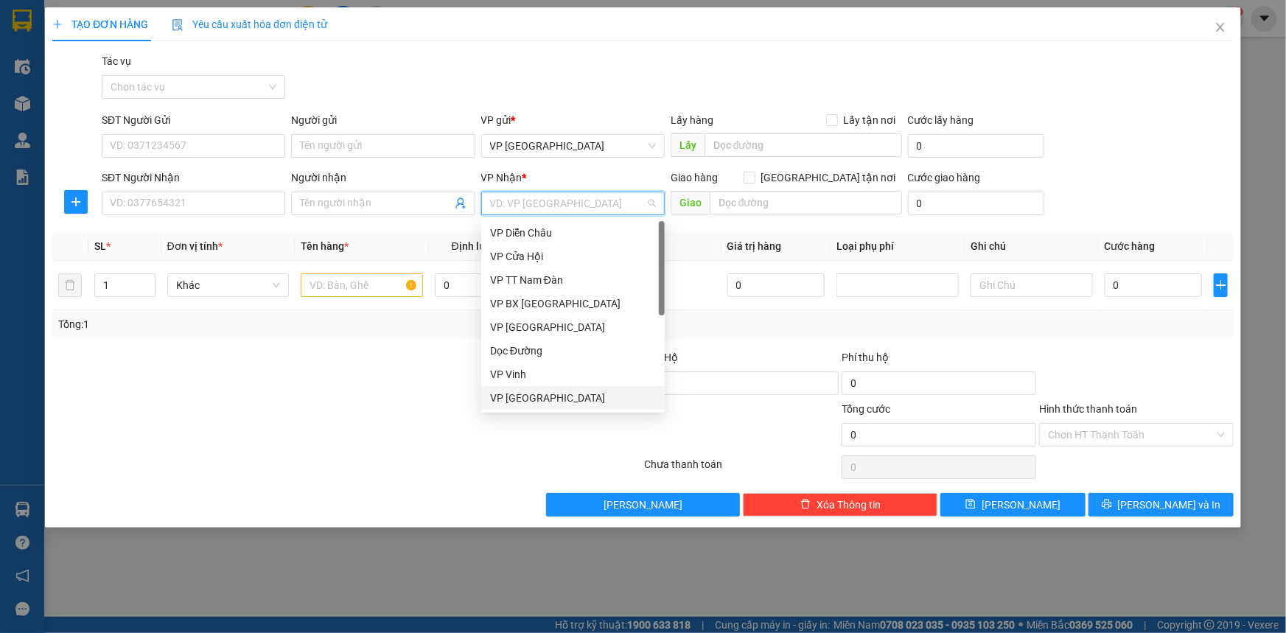
click at [533, 396] on div "VP Đà Nẵng" at bounding box center [573, 398] width 166 height 16
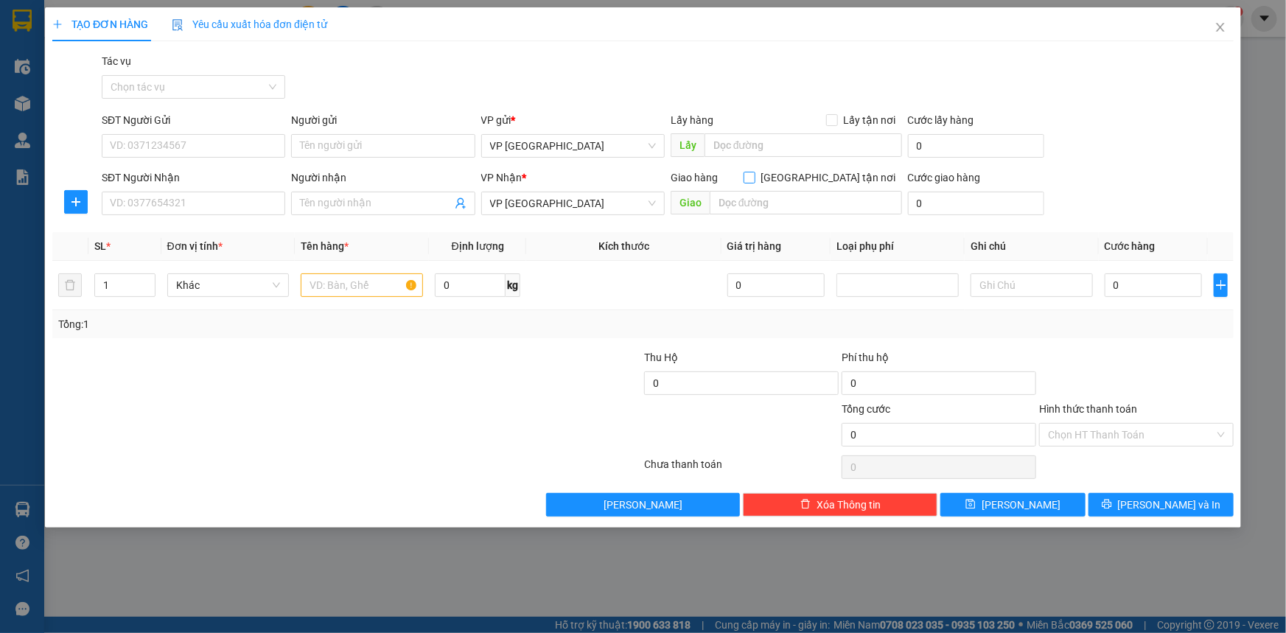
click at [754, 175] on input "Giao tận nơi" at bounding box center [749, 177] width 10 height 10
checkbox input "true"
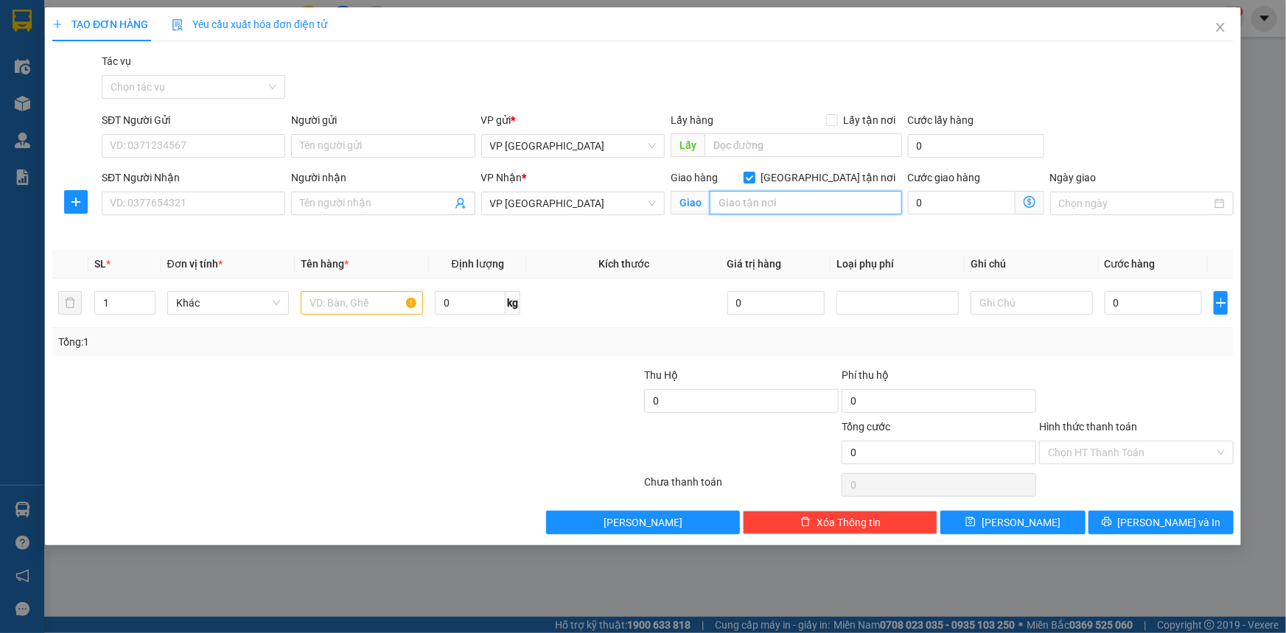
click at [833, 204] on input "text" at bounding box center [806, 203] width 192 height 24
type input "833/"
click at [1220, 29] on icon "close" at bounding box center [1220, 27] width 8 height 9
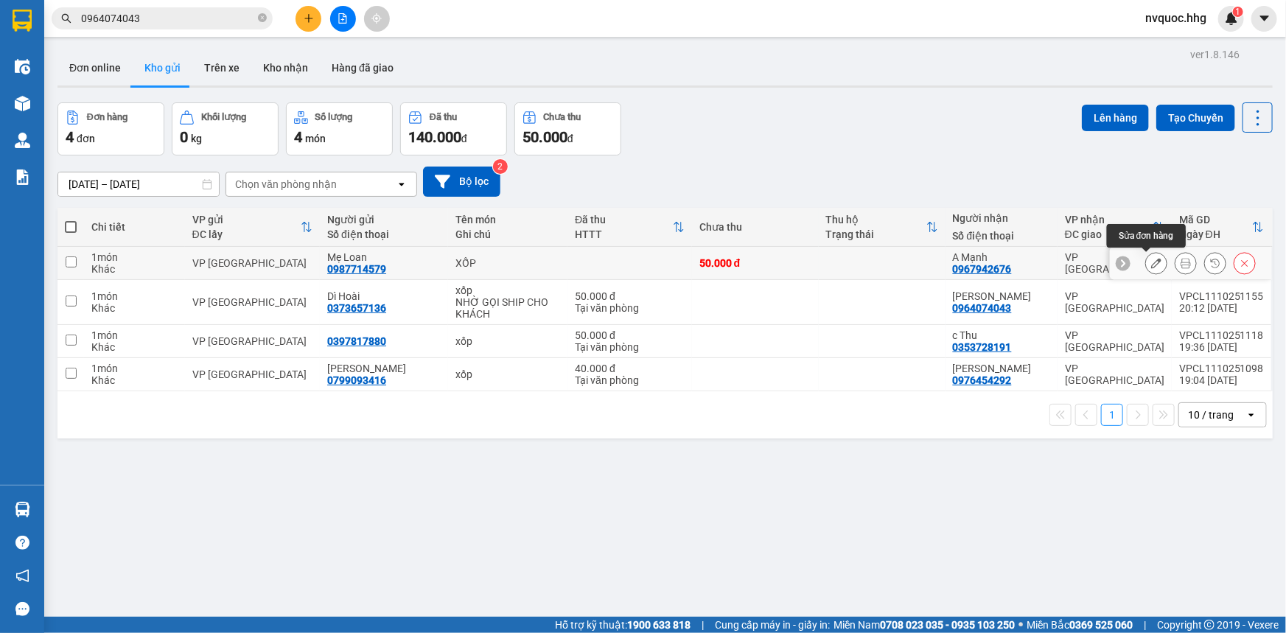
click at [1151, 261] on icon at bounding box center [1156, 263] width 10 height 10
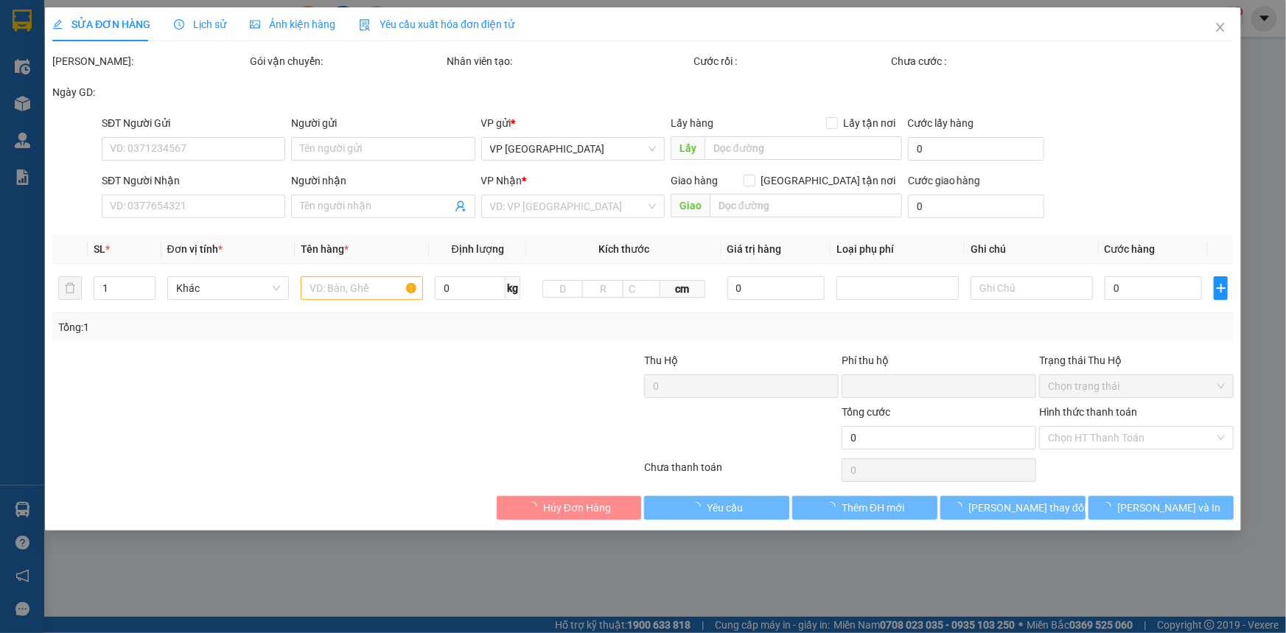
type input "0987714579"
type input "Mẹ Loan"
type input "0967942676"
type input "A Mạnh"
type input "0"
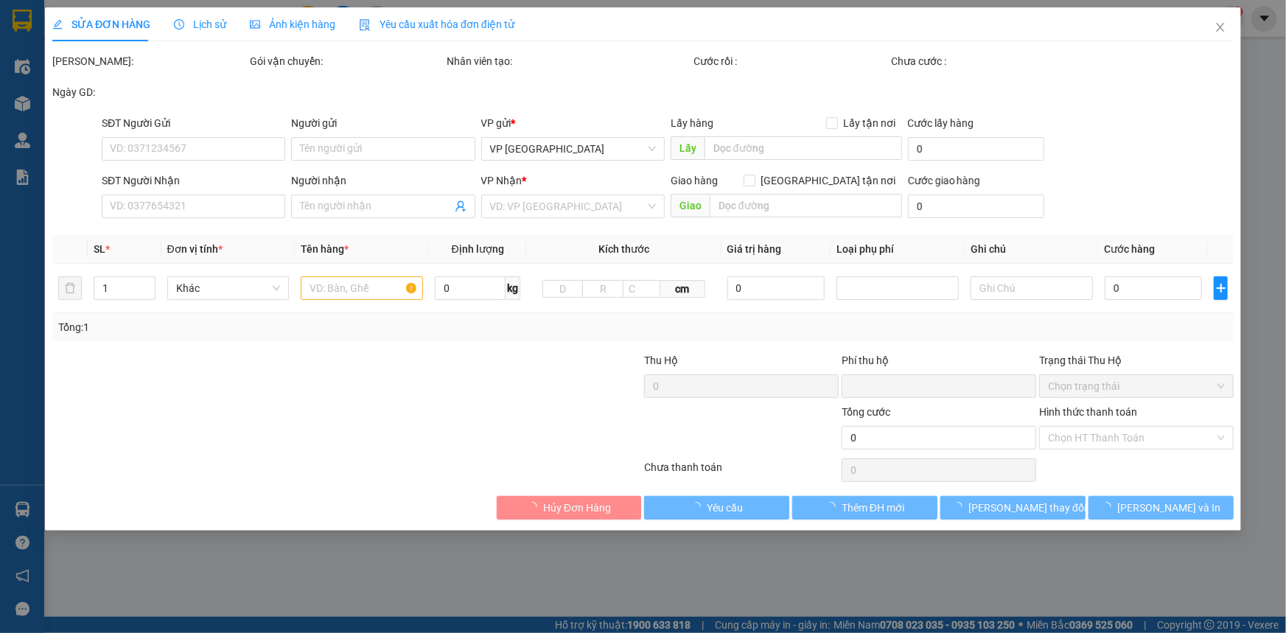
type input "50.000"
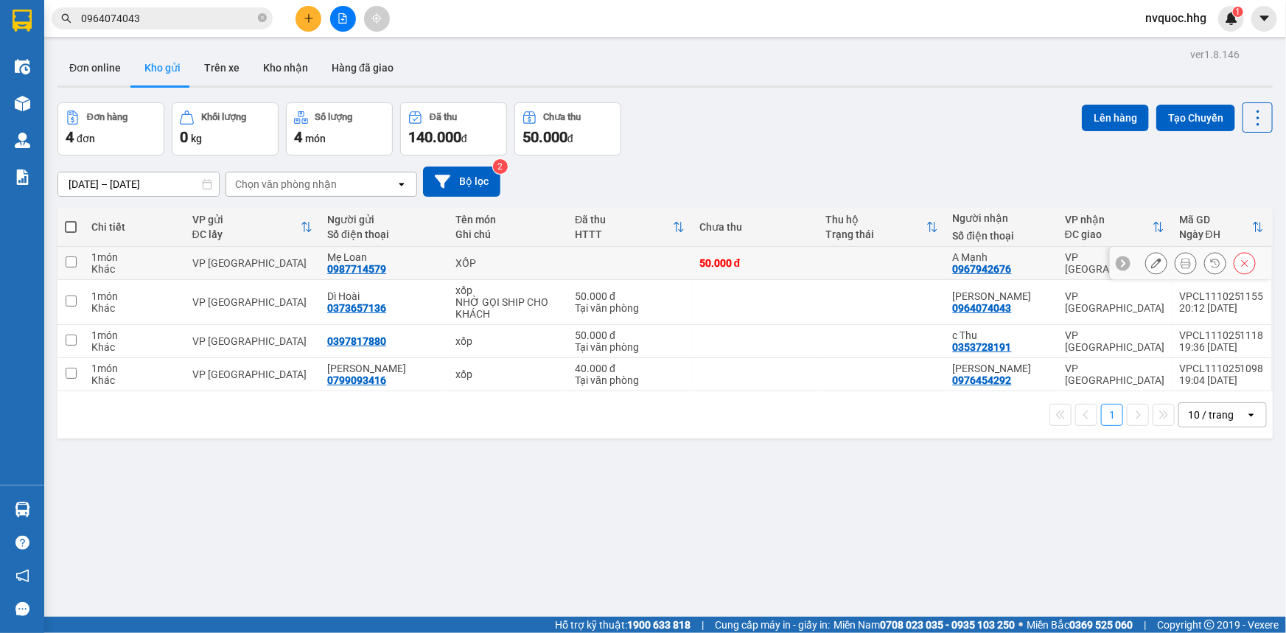
click at [1180, 261] on icon at bounding box center [1185, 263] width 10 height 10
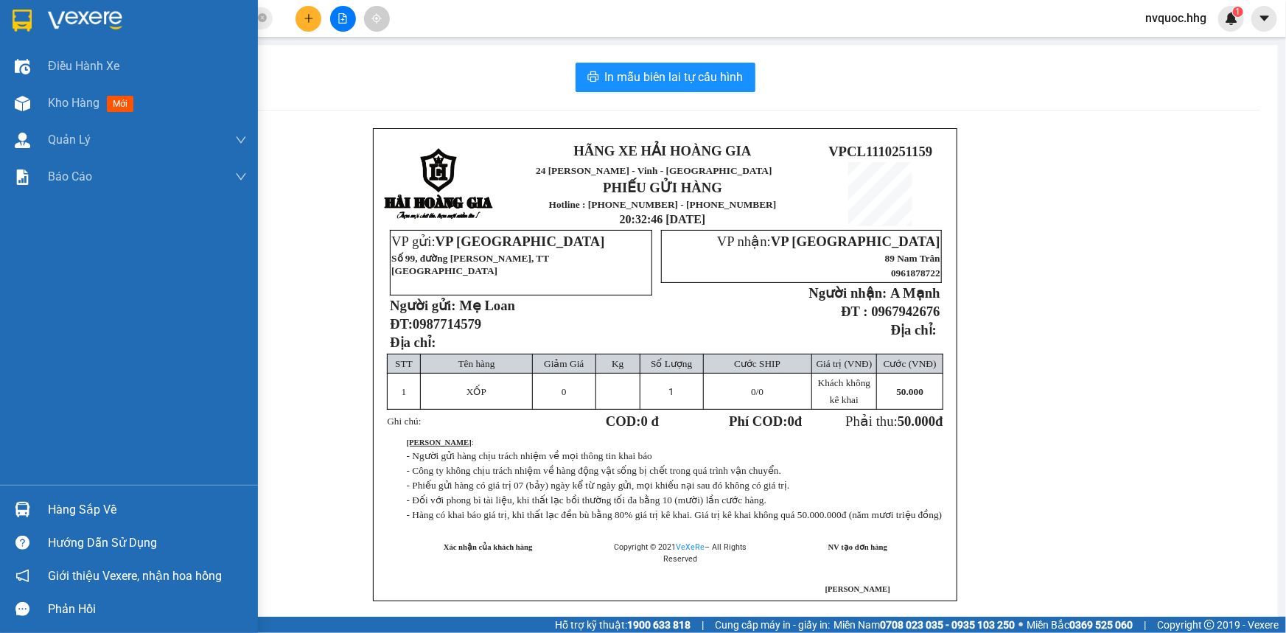
click at [10, 22] on div at bounding box center [23, 20] width 26 height 26
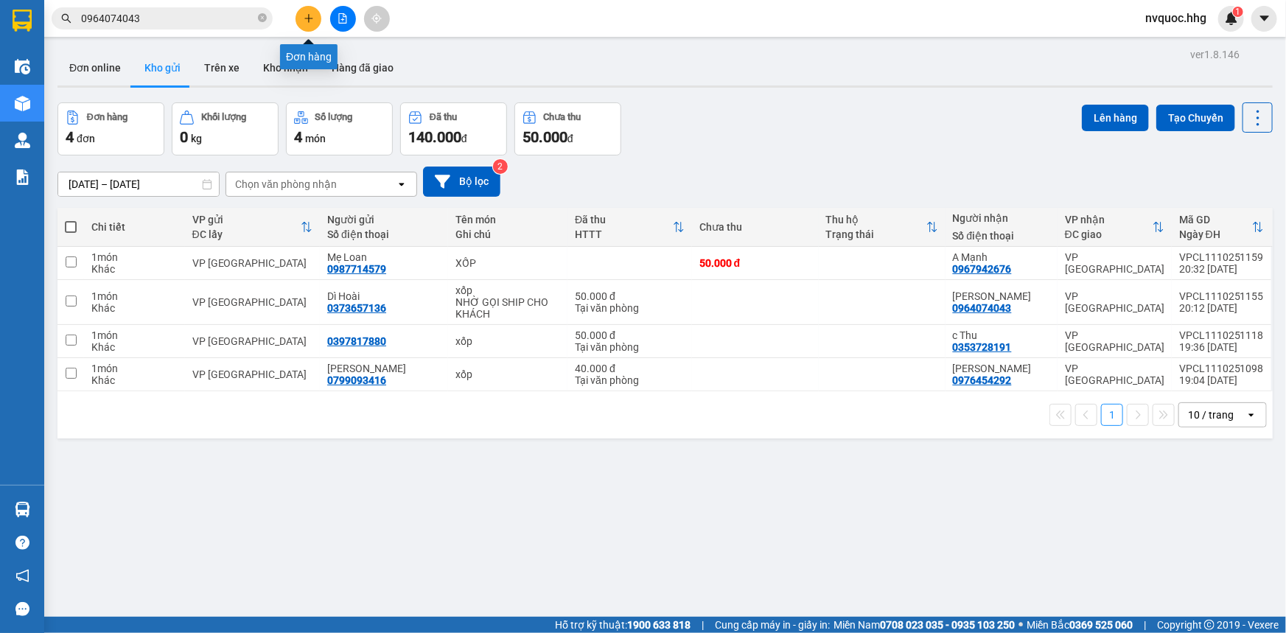
click at [307, 17] on icon "plus" at bounding box center [309, 18] width 10 height 10
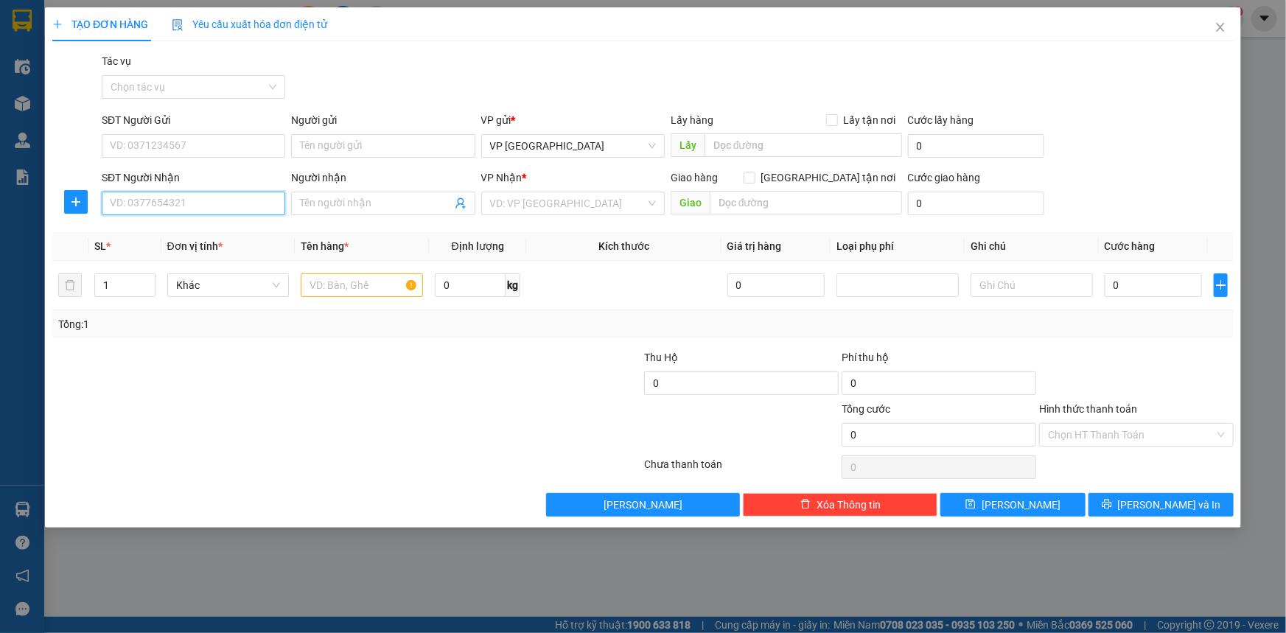
click at [186, 203] on input "SĐT Người Nhận" at bounding box center [193, 204] width 183 height 24
click at [189, 144] on input "SĐT Người Gửi" at bounding box center [193, 146] width 183 height 24
type input "0"
click at [204, 189] on div "SĐT Người Nhận" at bounding box center [193, 180] width 183 height 22
click at [205, 198] on input "SĐT Người Nhận" at bounding box center [193, 204] width 183 height 24
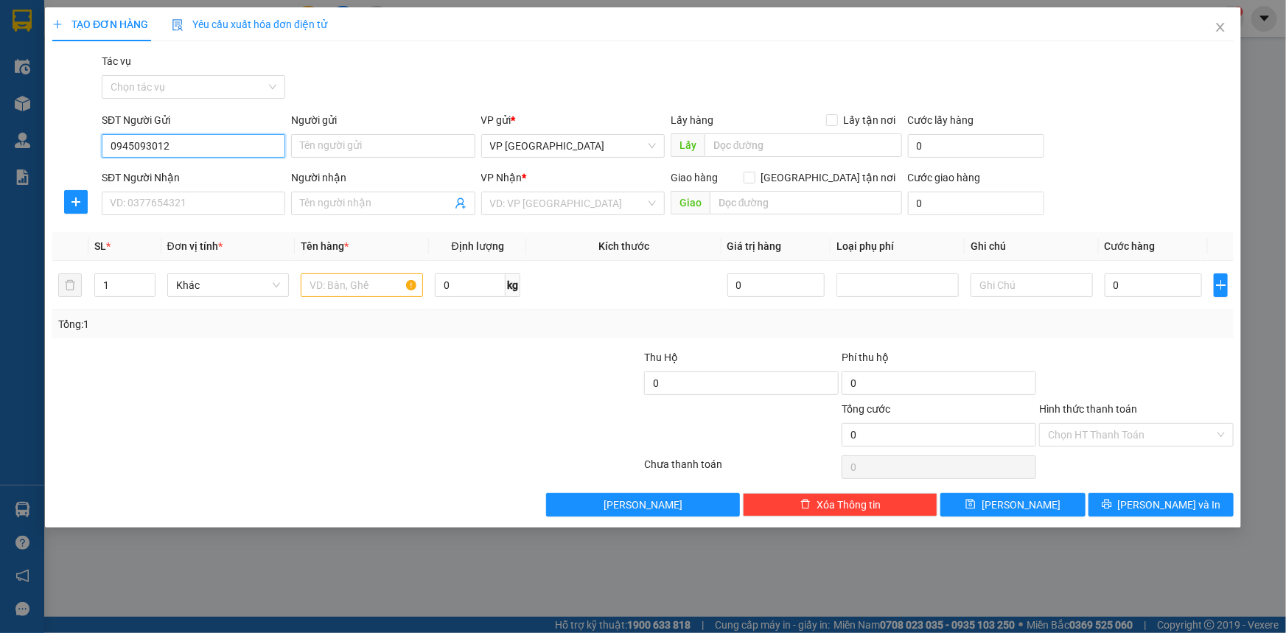
drag, startPoint x: 175, startPoint y: 139, endPoint x: 47, endPoint y: 151, distance: 128.0
click at [47, 151] on div "TẠO ĐƠN HÀNG Yêu cầu xuất hóa đơn điện tử Transit Pickup Surcharge Ids Transit …" at bounding box center [643, 267] width 1196 height 520
drag, startPoint x: 133, startPoint y: 153, endPoint x: 119, endPoint y: 200, distance: 49.9
click at [119, 200] on input "SĐT Người Nhận" at bounding box center [193, 204] width 183 height 24
click at [180, 151] on input "0945093012" at bounding box center [193, 146] width 183 height 24
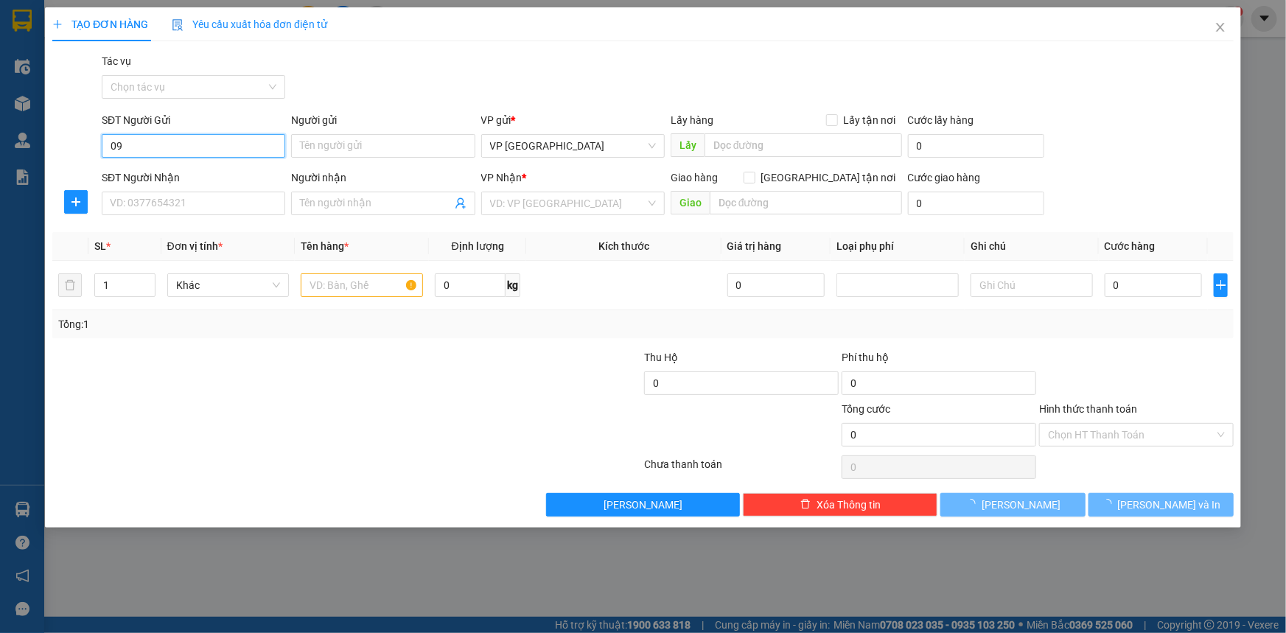
type input "0"
click at [178, 143] on input "SĐT Người Gửi" at bounding box center [193, 146] width 183 height 24
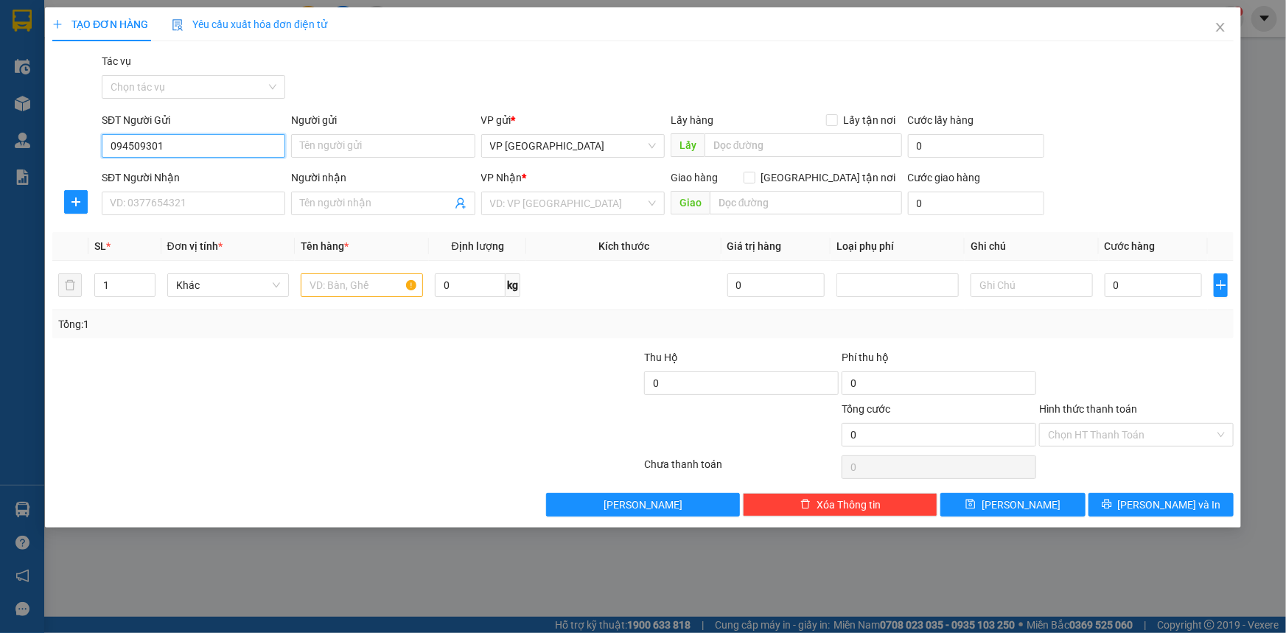
type input "0945093012"
drag, startPoint x: 158, startPoint y: 150, endPoint x: 85, endPoint y: 155, distance: 73.1
click at [85, 155] on div "SĐT Người Gửi 0945093012 0945093012 Người gửi Tên người gửi VP gửi * VP Can Lộc…" at bounding box center [643, 138] width 1184 height 52
click at [167, 200] on input "SĐT Người Nhận" at bounding box center [193, 204] width 183 height 24
paste input "0945093012"
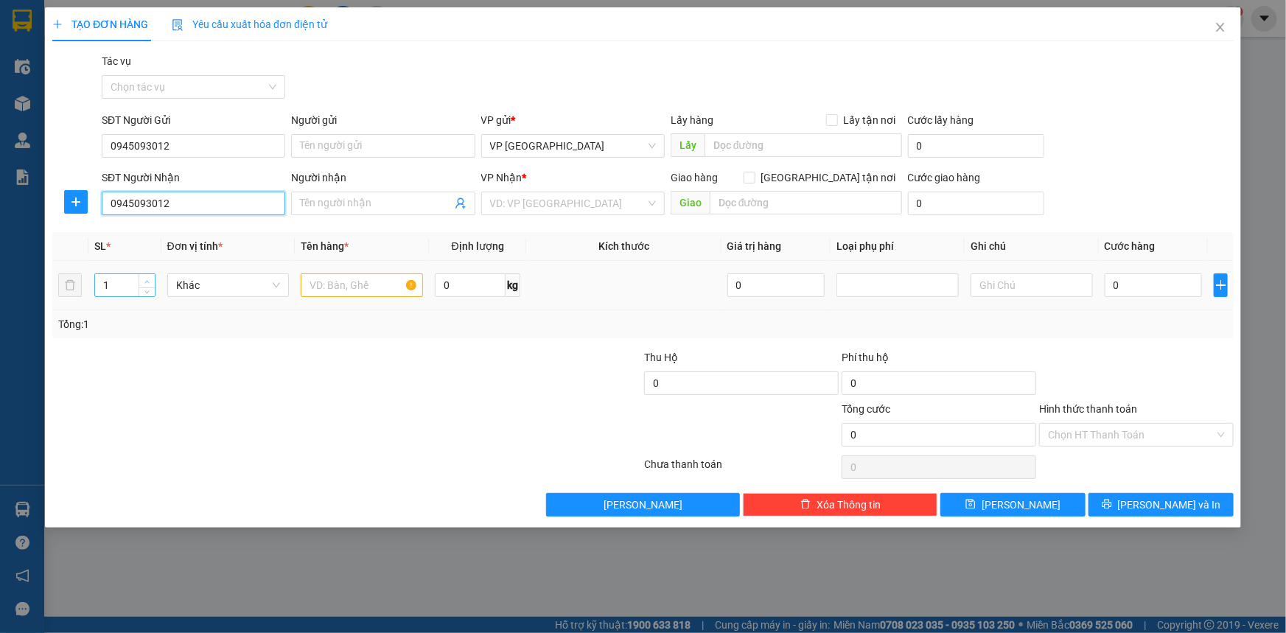
type input "0945093012"
type input "2"
click at [150, 281] on span "up" at bounding box center [147, 281] width 9 height 9
click at [353, 288] on input "text" at bounding box center [362, 285] width 122 height 24
type input "GẠO+ XOP"
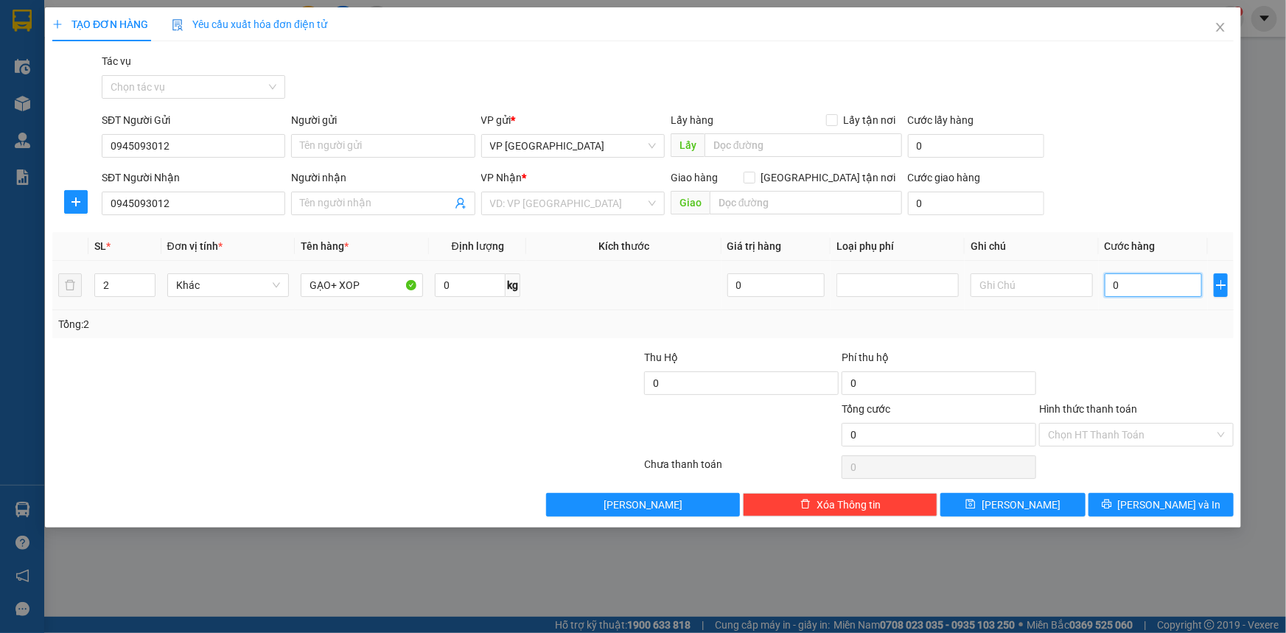
click at [1144, 281] on input "0" at bounding box center [1154, 285] width 98 height 24
type input "7"
type input "70"
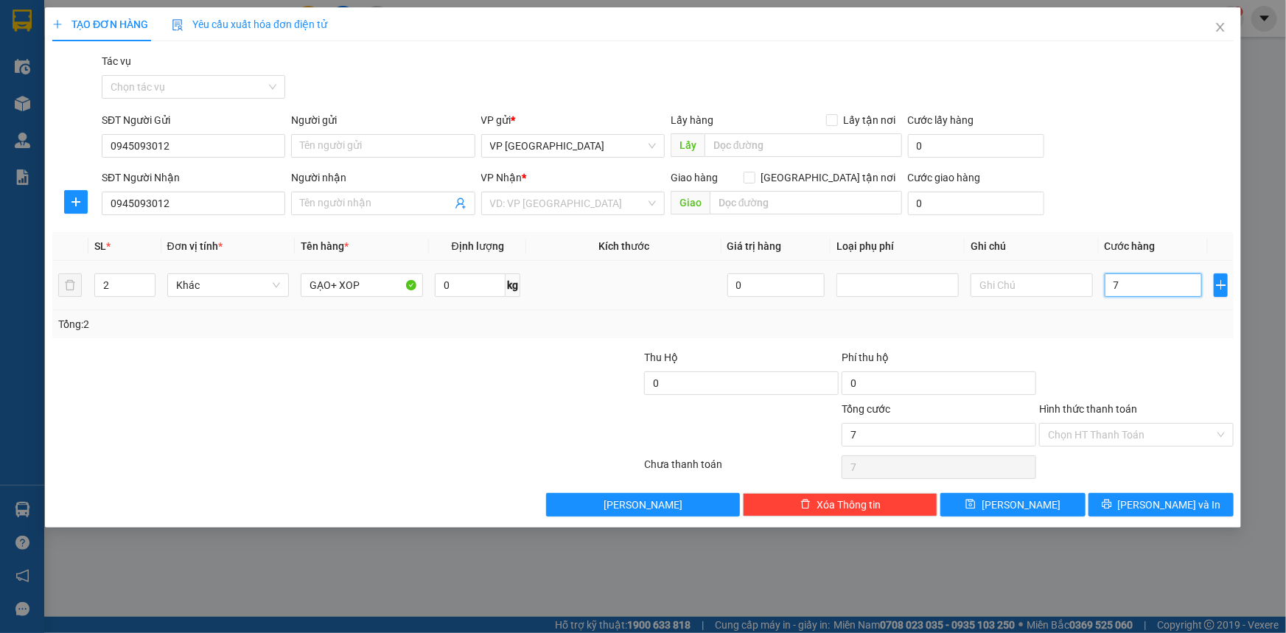
type input "70"
type input "700"
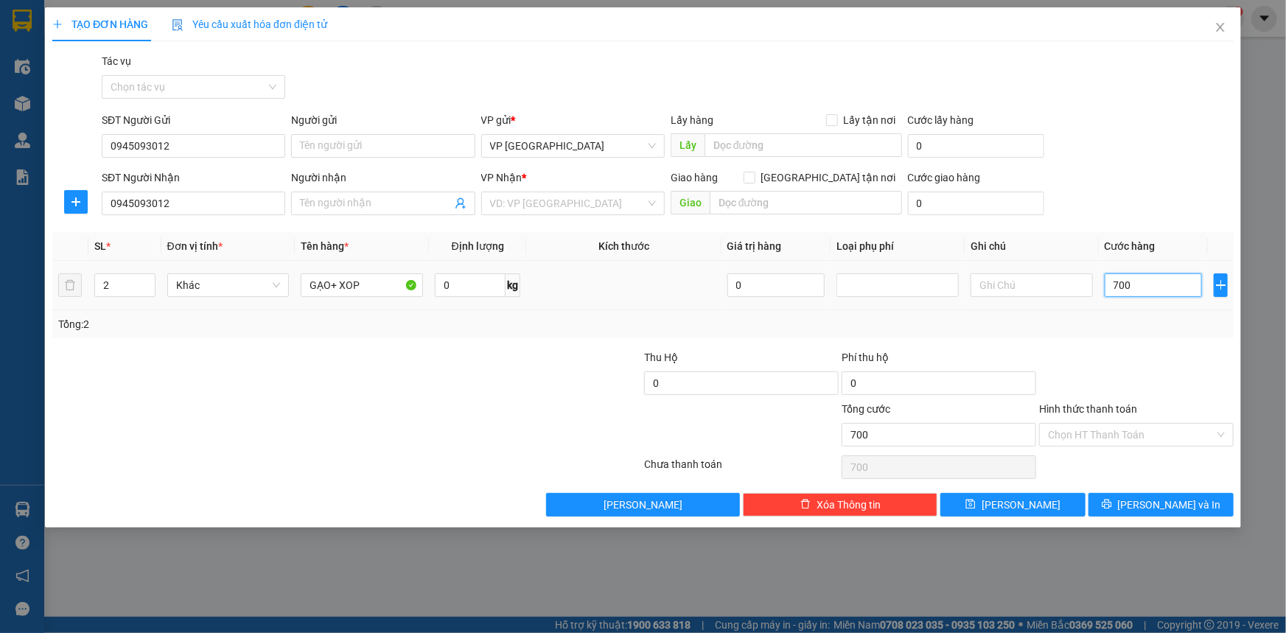
type input "7.000"
type input "70.000"
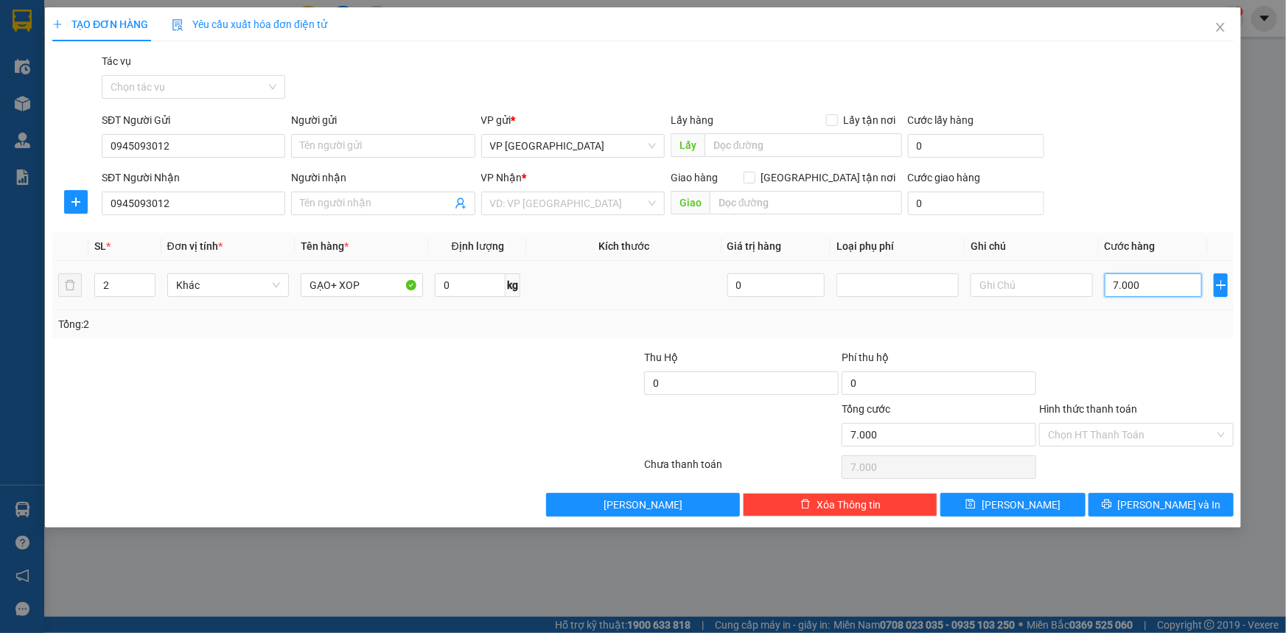
type input "70.000"
click at [1125, 436] on input "Hình thức thanh toán" at bounding box center [1131, 435] width 167 height 22
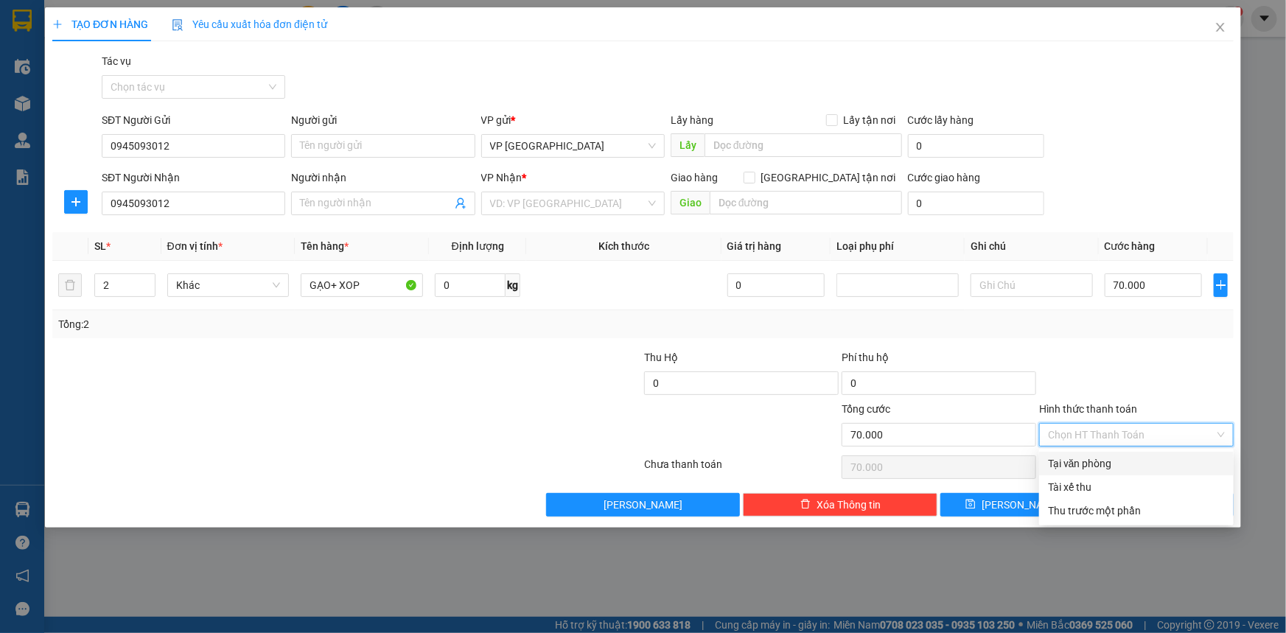
click at [1115, 466] on div "Tại văn phòng" at bounding box center [1136, 463] width 177 height 16
type input "0"
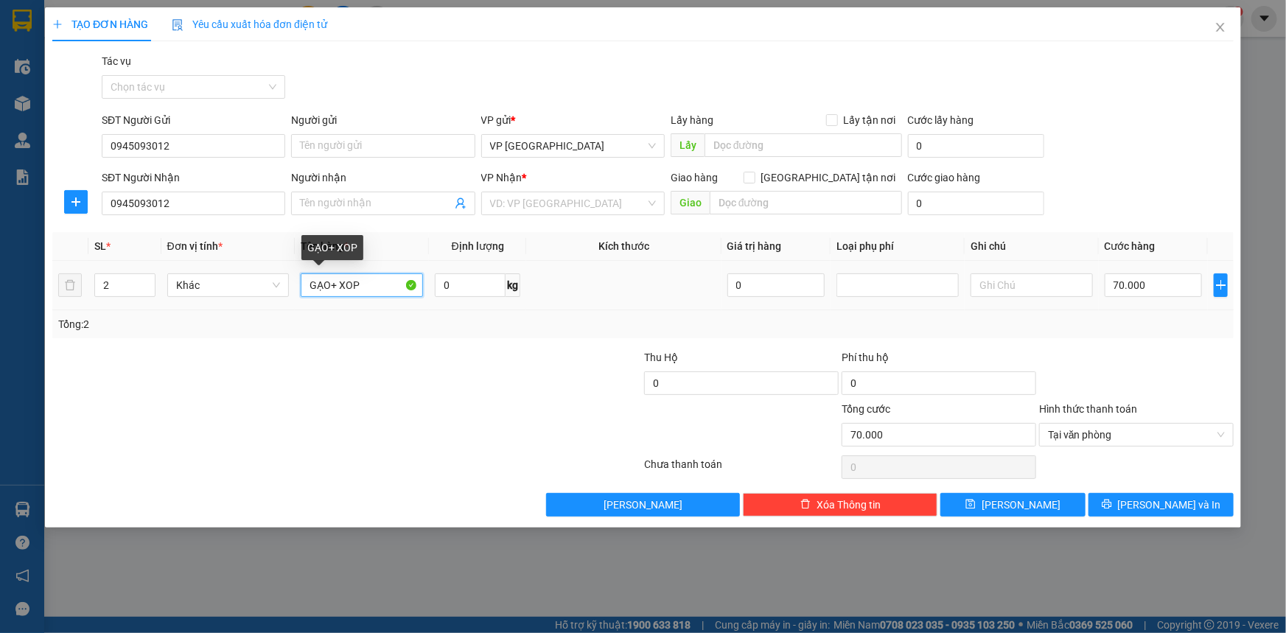
click at [382, 279] on input "GẠO+ XOP" at bounding box center [362, 285] width 122 height 24
type input "GẠO+ XOP"
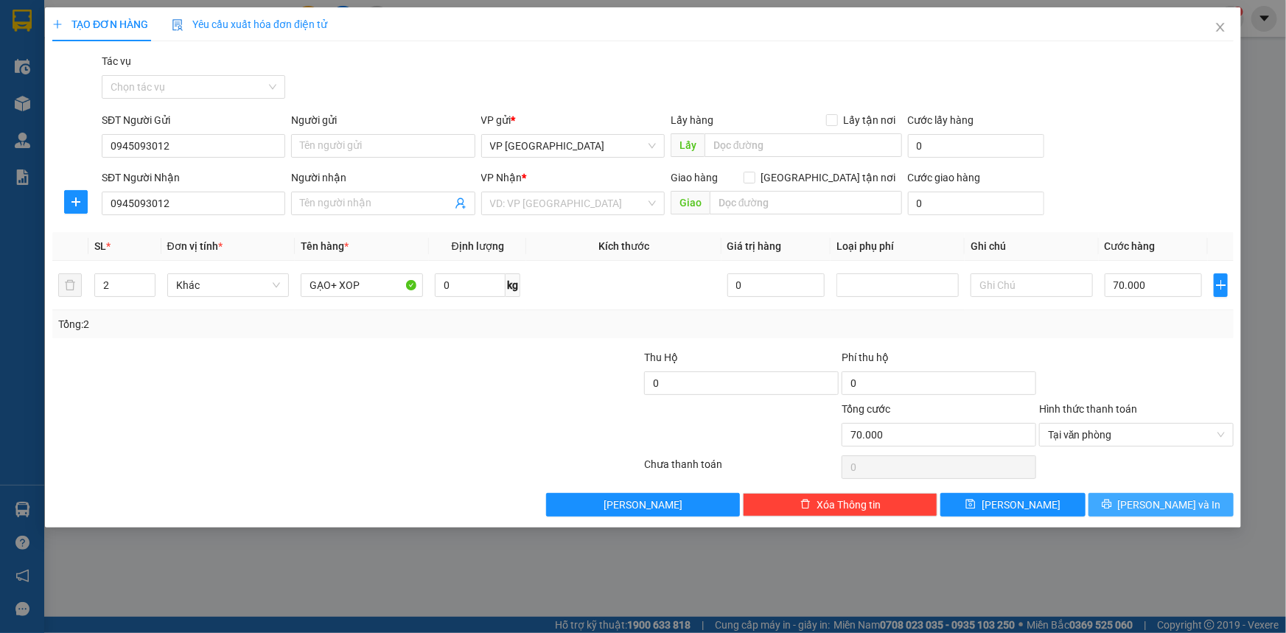
click at [1190, 505] on button "Lưu và In" at bounding box center [1160, 505] width 145 height 24
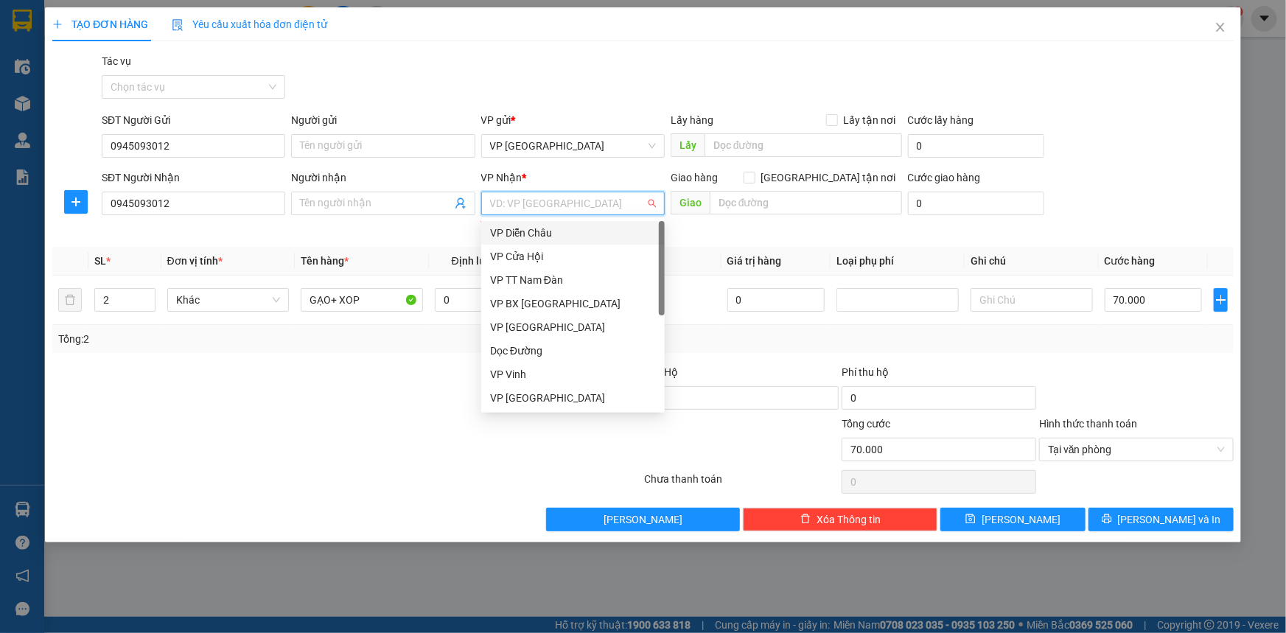
click at [555, 210] on input "search" at bounding box center [567, 203] width 155 height 22
click at [559, 401] on div "VP Đà Nẵng" at bounding box center [573, 398] width 166 height 16
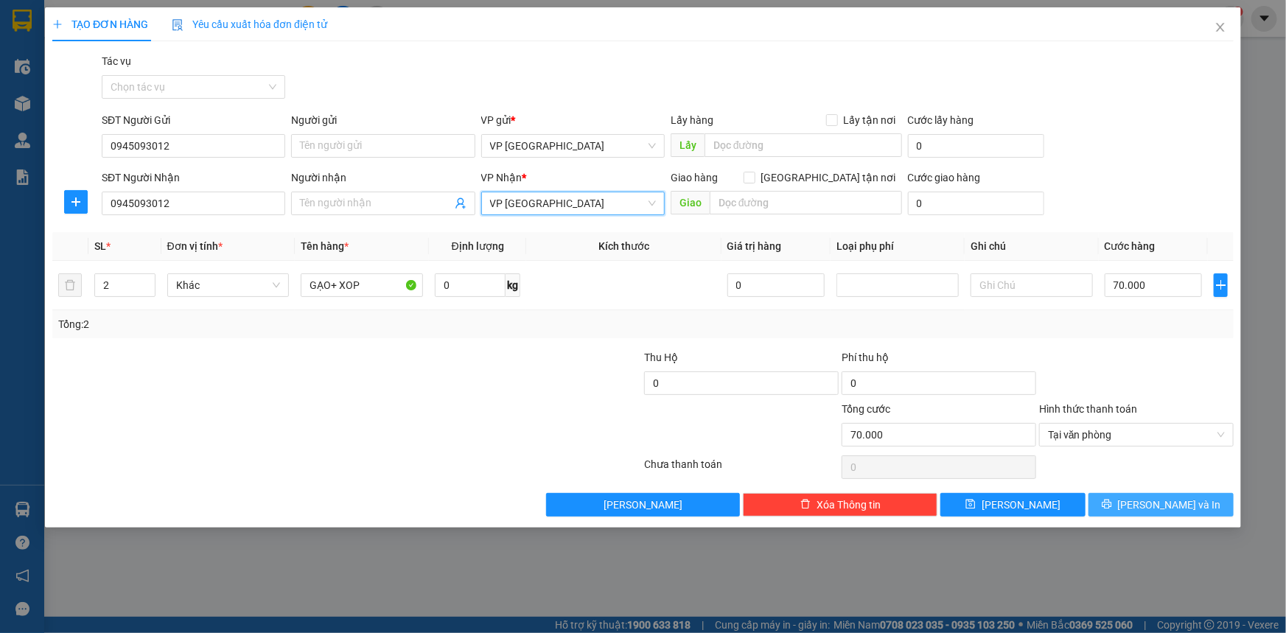
click at [1170, 508] on span "Lưu và In" at bounding box center [1169, 505] width 103 height 16
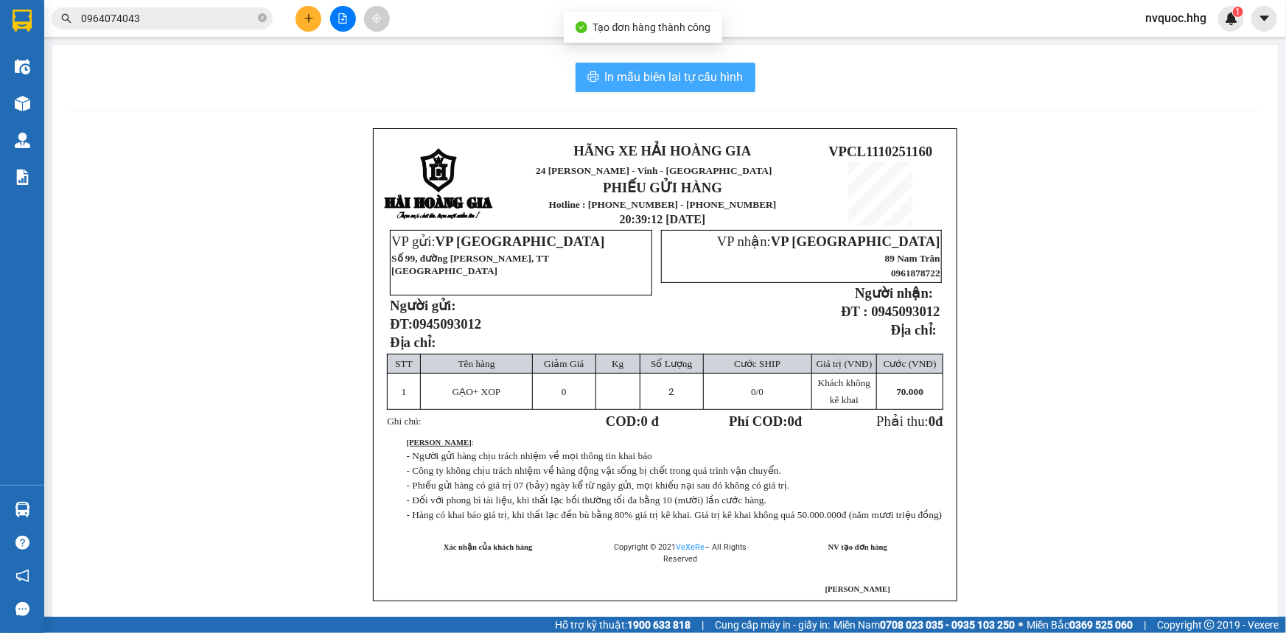
drag, startPoint x: 682, startPoint y: 91, endPoint x: 692, endPoint y: 83, distance: 13.6
click at [690, 86] on button "In mẫu biên lai tự cấu hình" at bounding box center [665, 77] width 180 height 29
click at [692, 83] on span "In mẫu biên lai tự cấu hình" at bounding box center [674, 77] width 139 height 18
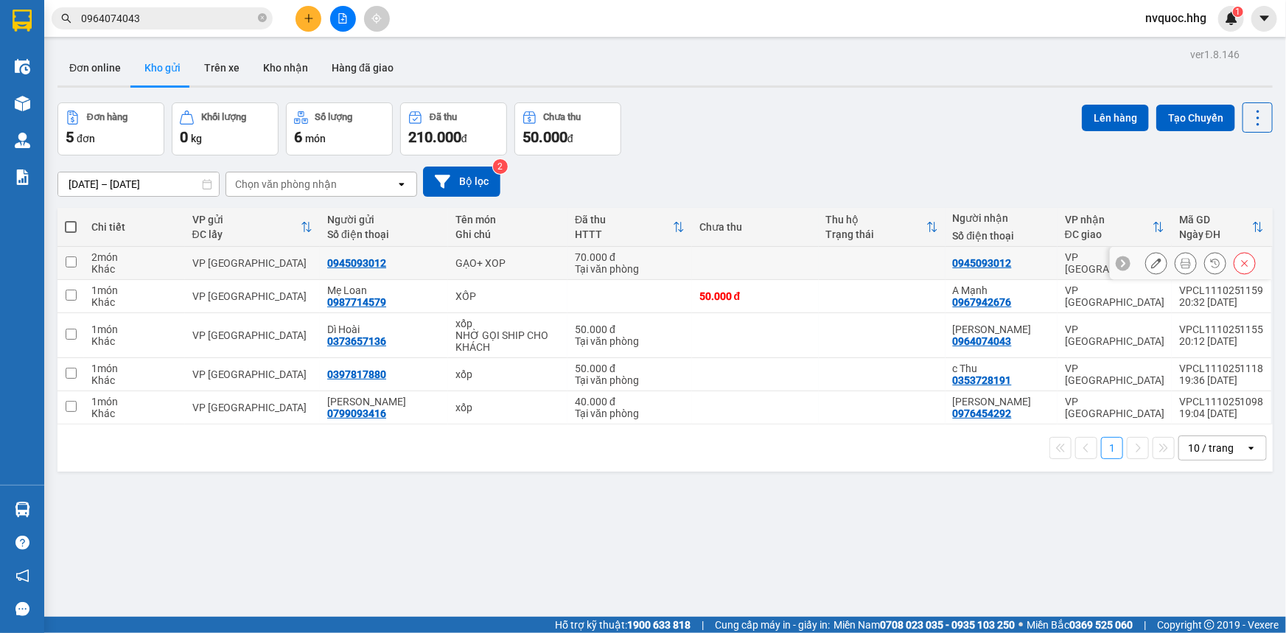
click at [1180, 261] on icon at bounding box center [1185, 263] width 10 height 10
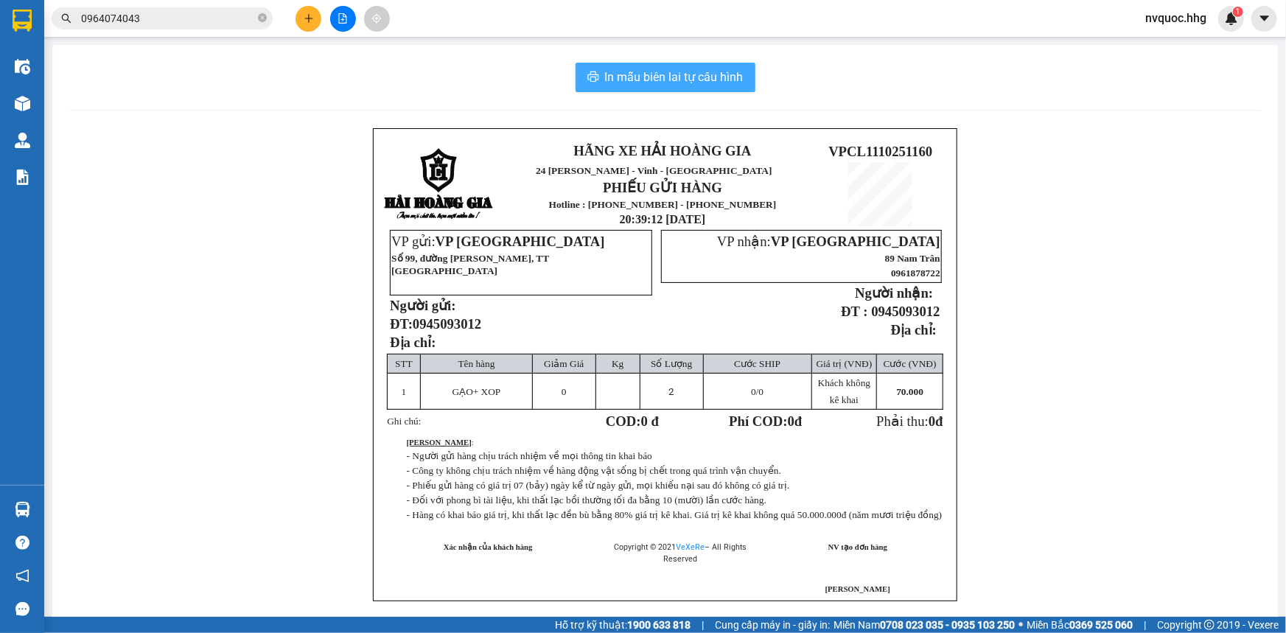
click at [672, 85] on span "In mẫu biên lai tự cấu hình" at bounding box center [674, 77] width 139 height 18
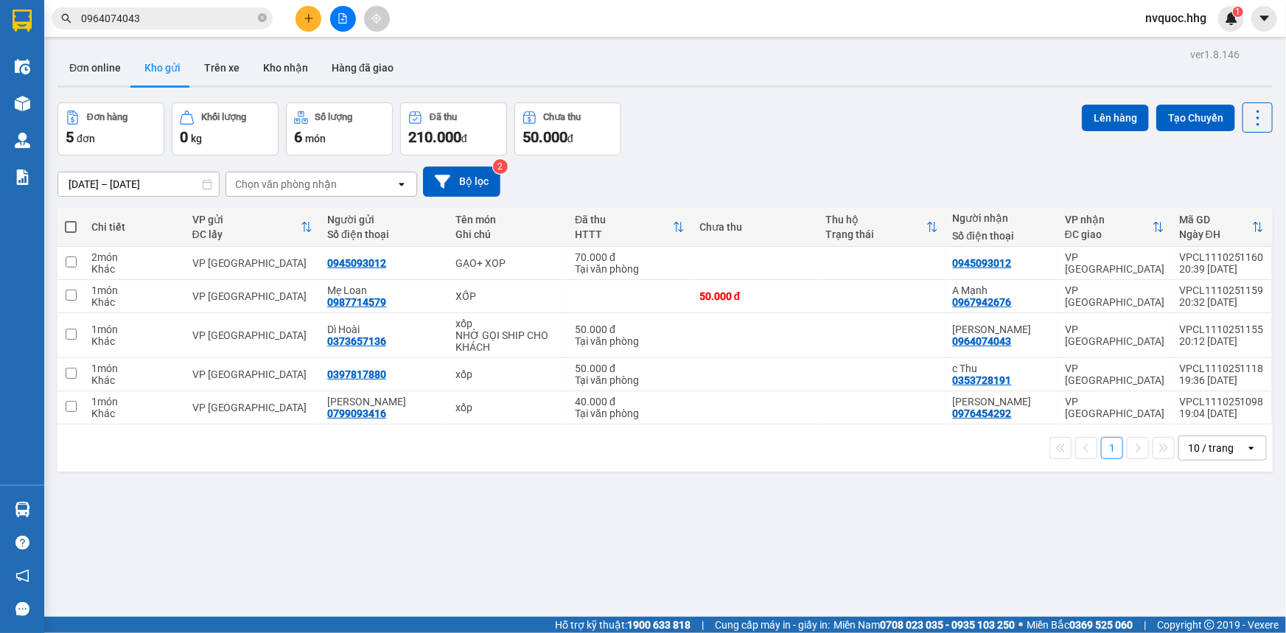
click at [307, 22] on icon "plus" at bounding box center [309, 18] width 10 height 10
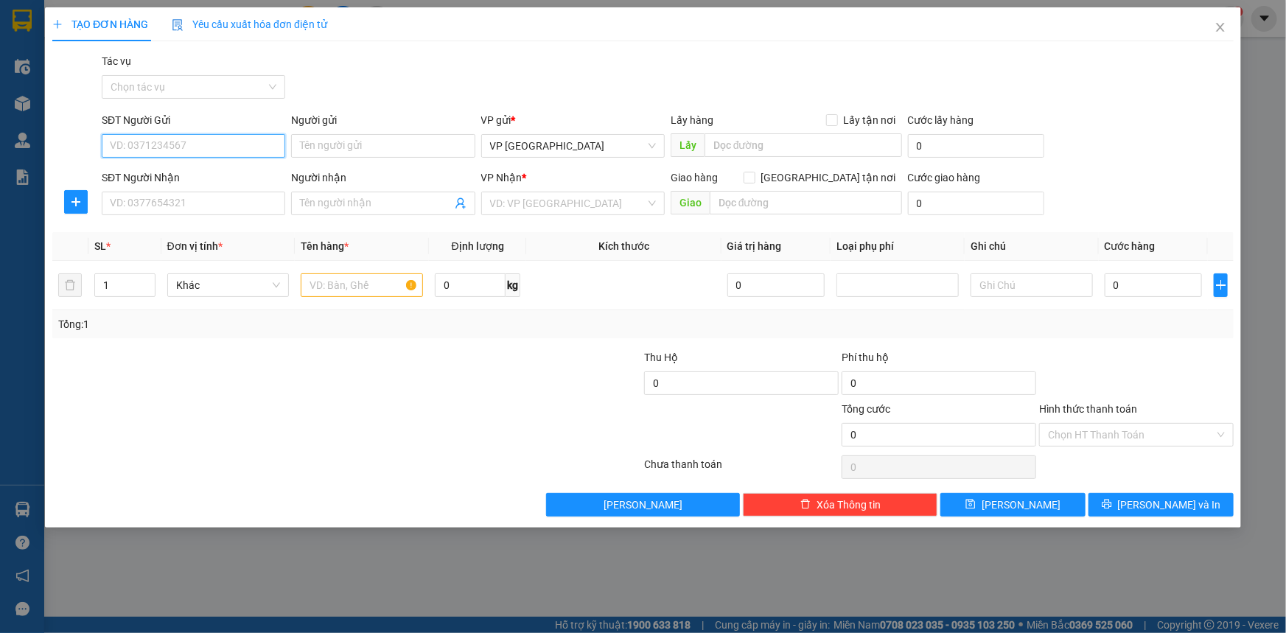
click at [221, 152] on input "SĐT Người Gửi" at bounding box center [193, 146] width 183 height 24
type input "0328732955"
click at [258, 189] on div "0328732955 0328732955 - Bánh bao" at bounding box center [193, 175] width 183 height 29
click at [255, 181] on div "SĐT Người Nhận" at bounding box center [193, 177] width 183 height 16
click at [255, 192] on input "SĐT Người Nhận" at bounding box center [193, 204] width 183 height 24
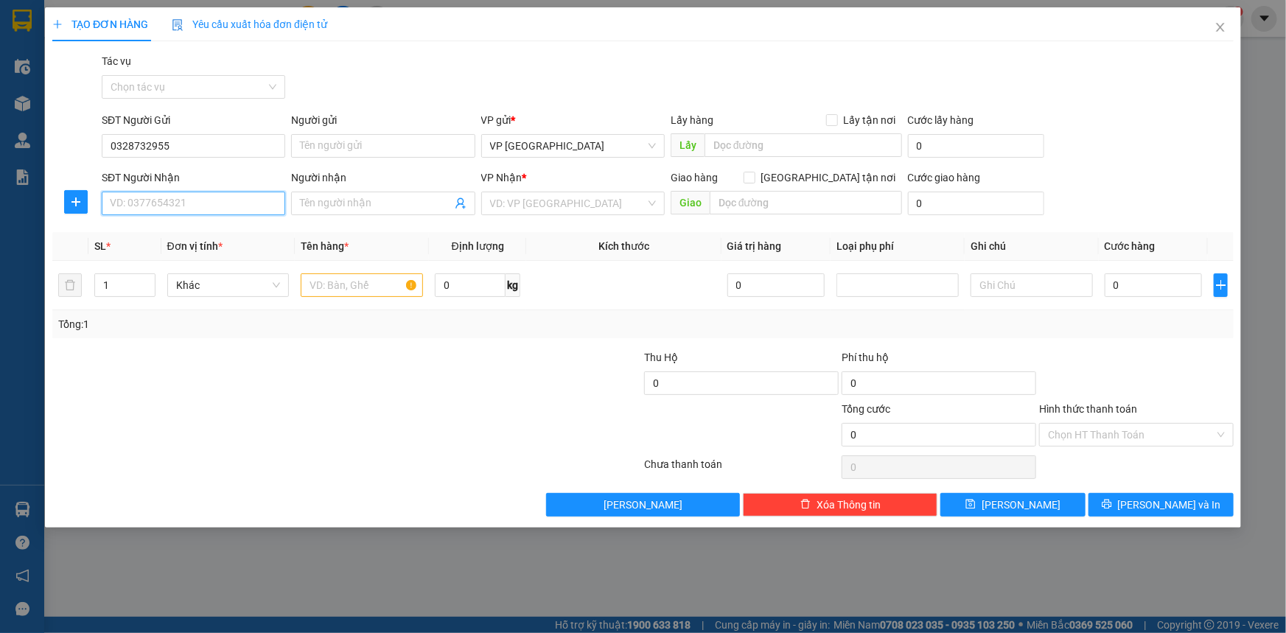
click at [234, 206] on input "SĐT Người Nhận" at bounding box center [193, 204] width 183 height 24
click at [222, 231] on div "0972975556 - Thương" at bounding box center [194, 233] width 166 height 16
type input "0972975556"
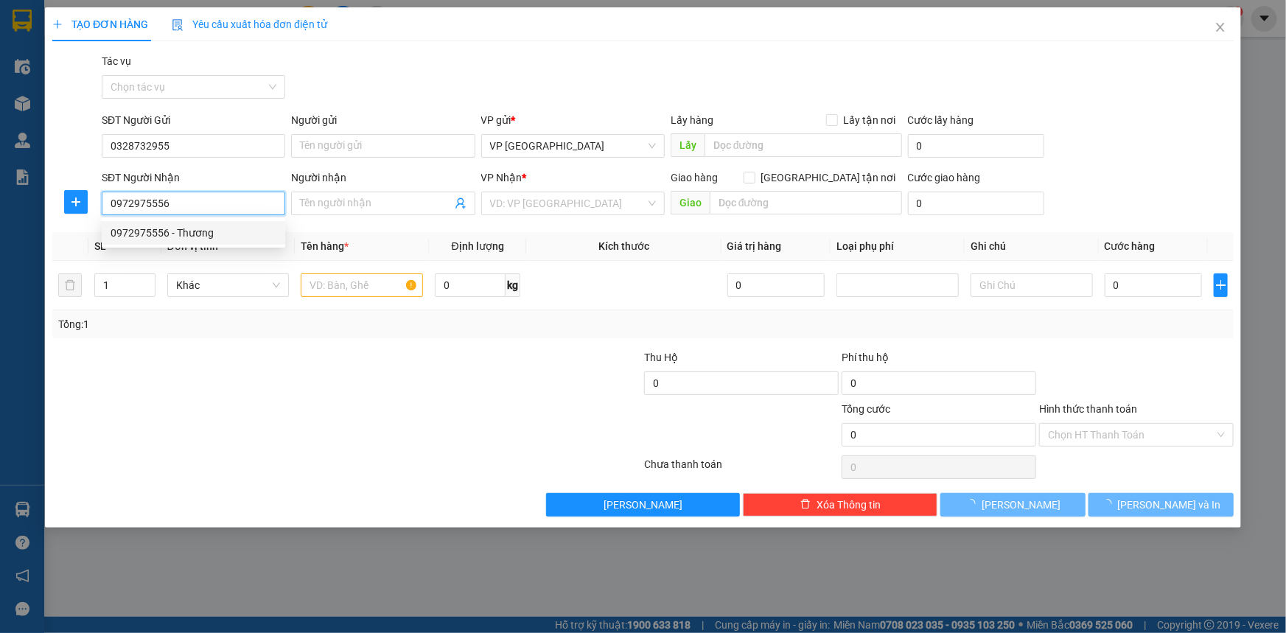
type input "Thương"
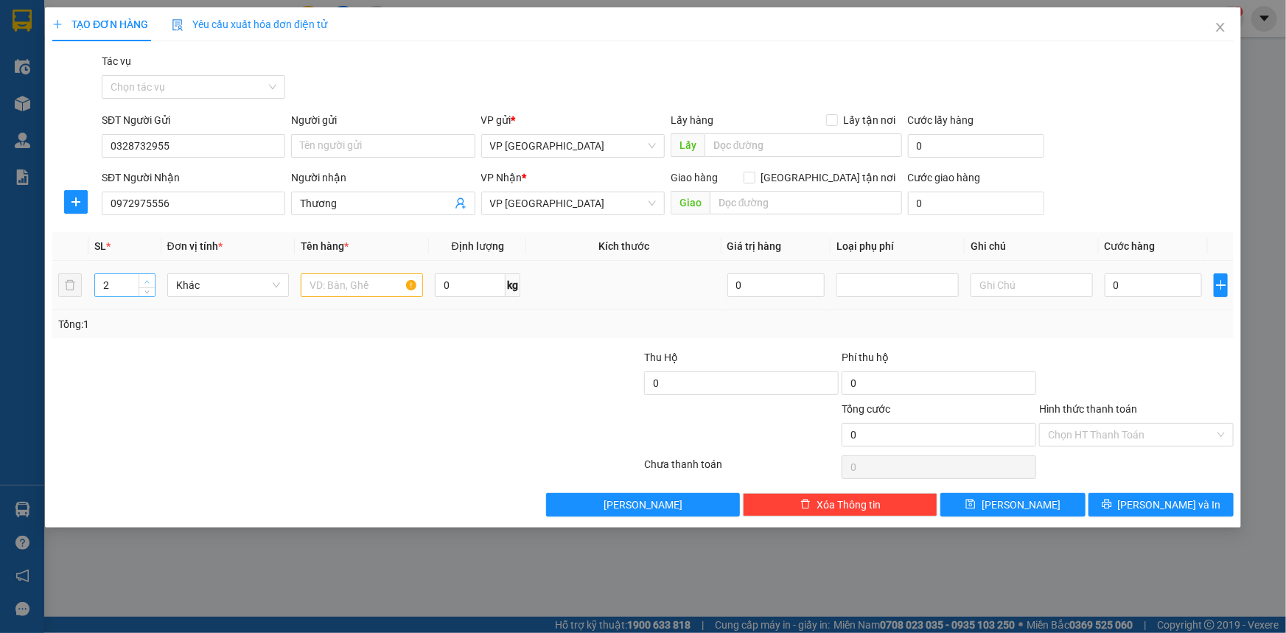
click at [144, 280] on icon "up" at bounding box center [146, 281] width 5 height 5
type input "3"
click at [144, 280] on icon "up" at bounding box center [146, 281] width 5 height 5
click at [383, 284] on input "text" at bounding box center [362, 285] width 122 height 24
type input "X"
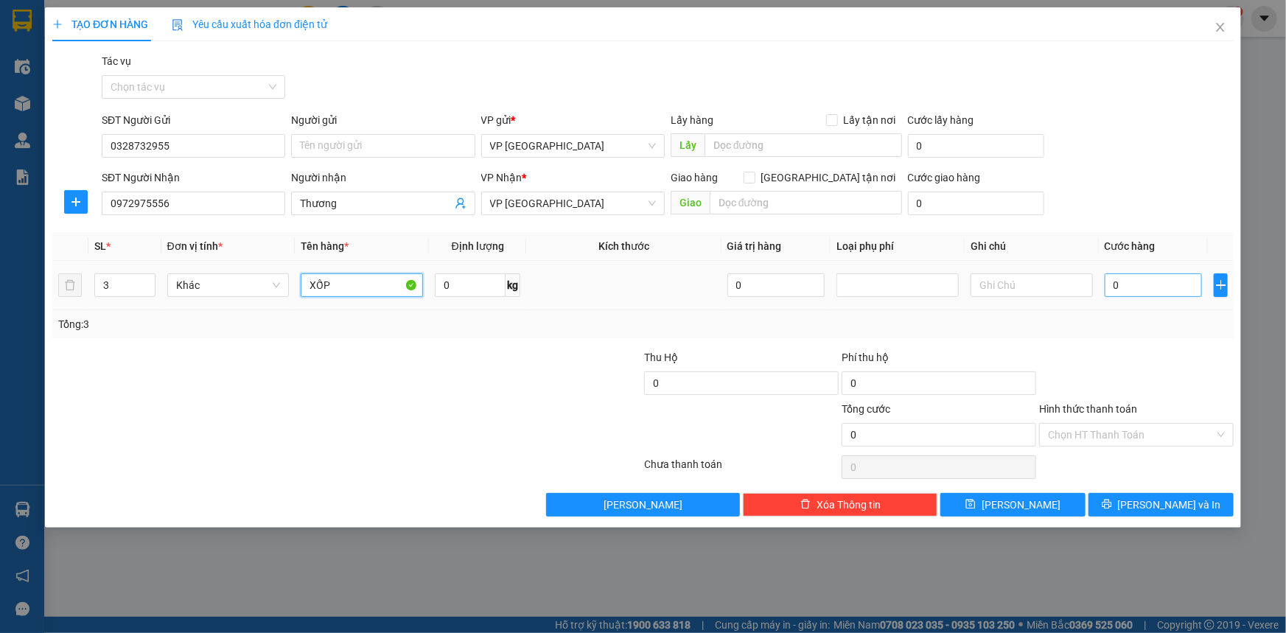
type input "XỐP"
click at [1147, 284] on input "0" at bounding box center [1154, 285] width 98 height 24
type input "2"
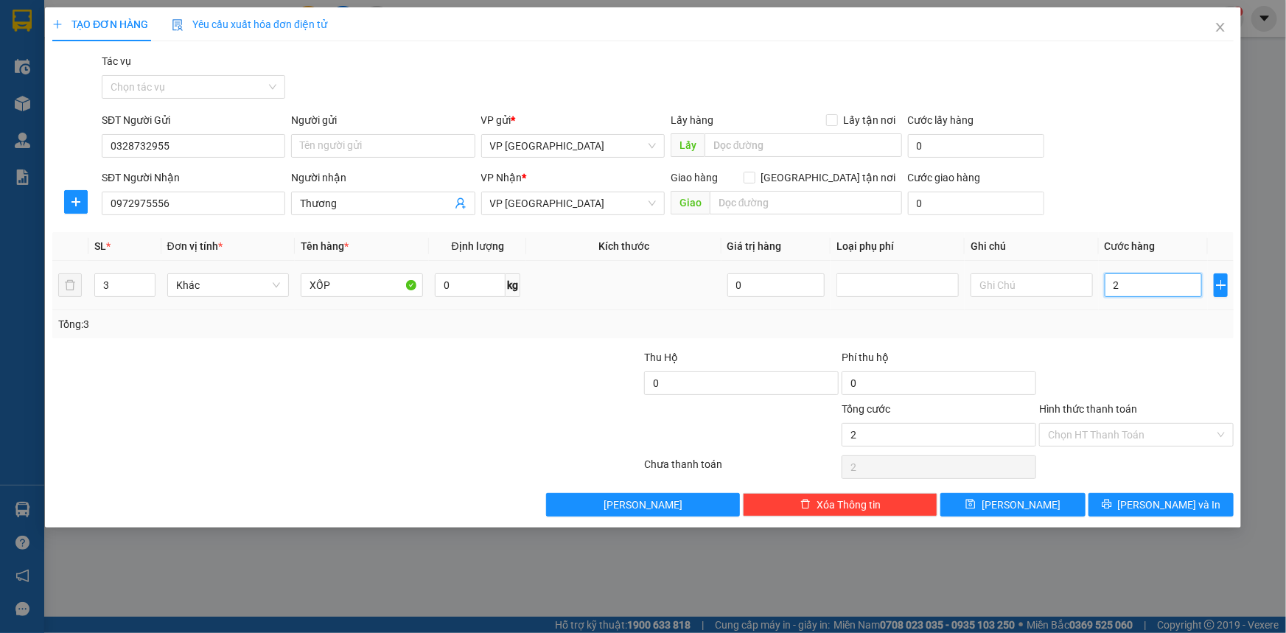
type input "21"
type input "210"
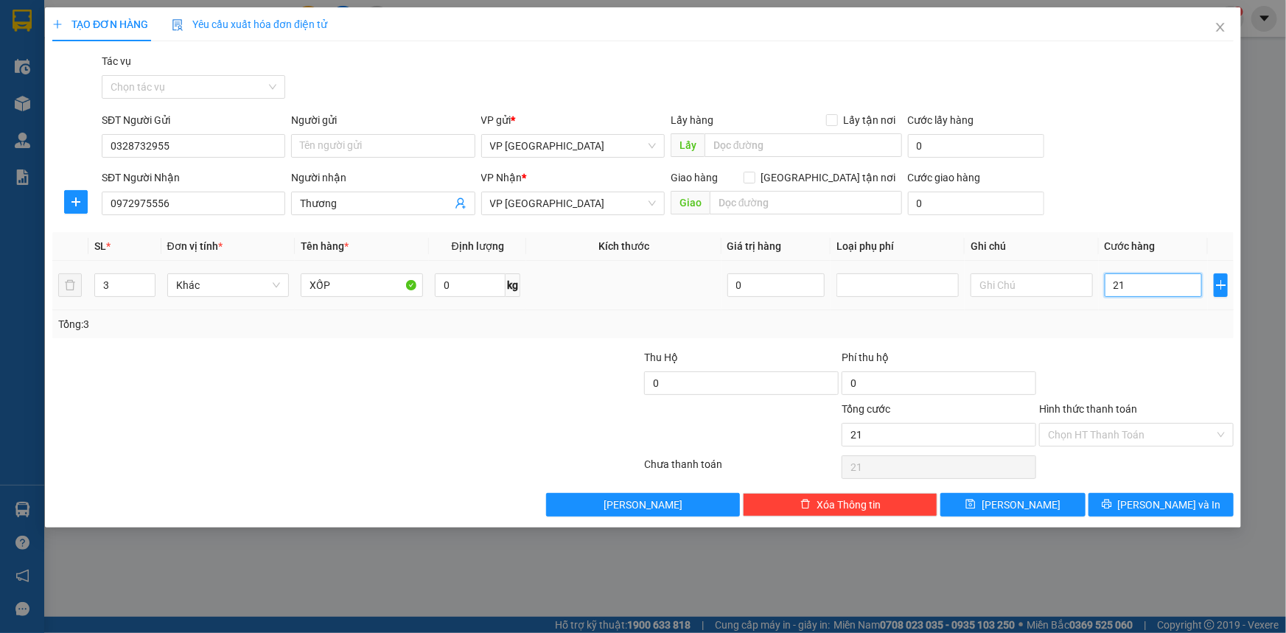
type input "210"
type input "210.000"
click at [1152, 503] on span "Lưu và In" at bounding box center [1169, 505] width 103 height 16
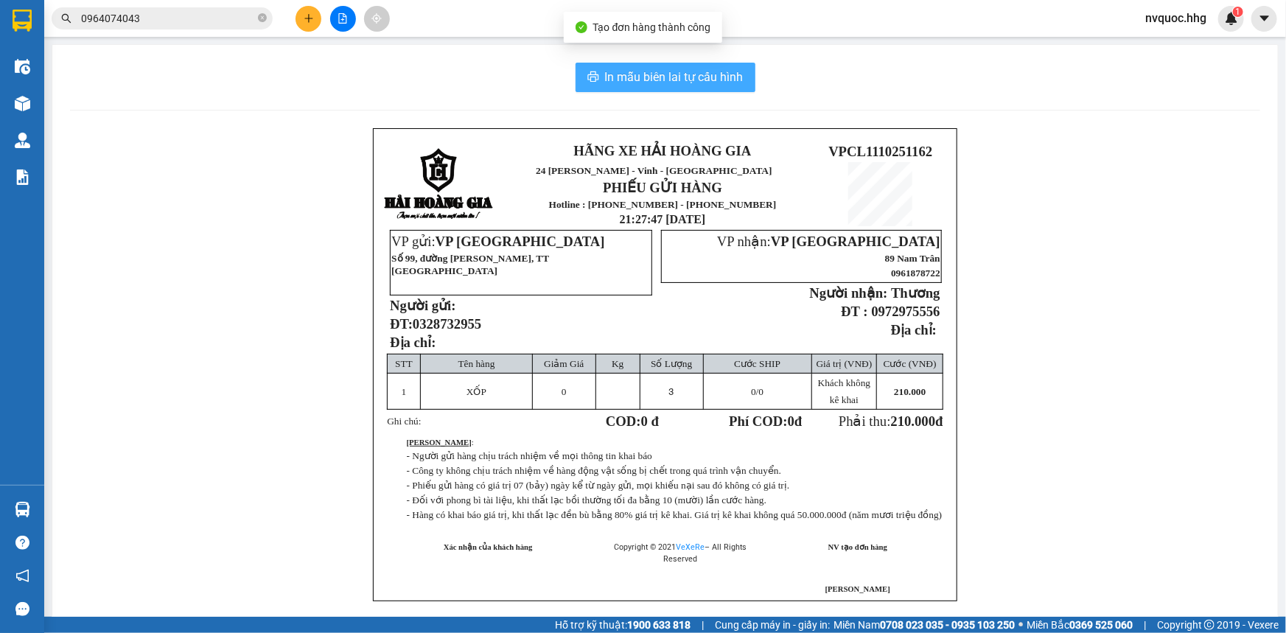
click at [721, 81] on span "In mẫu biên lai tự cấu hình" at bounding box center [674, 77] width 139 height 18
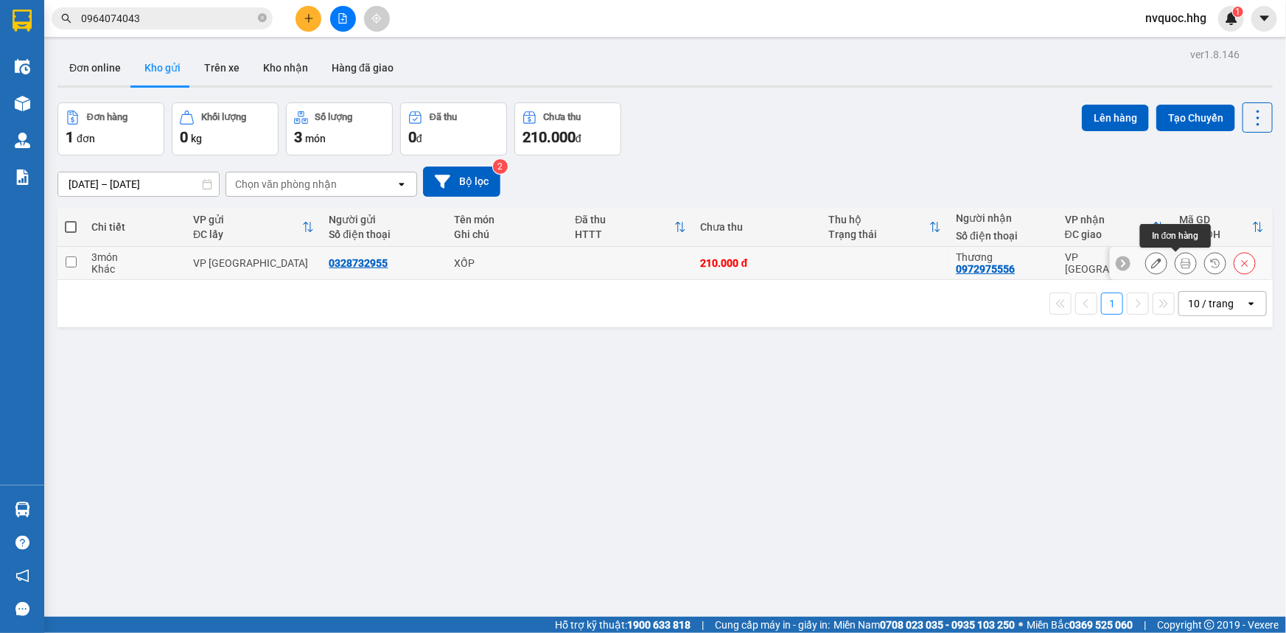
click at [1180, 258] on icon at bounding box center [1185, 263] width 10 height 10
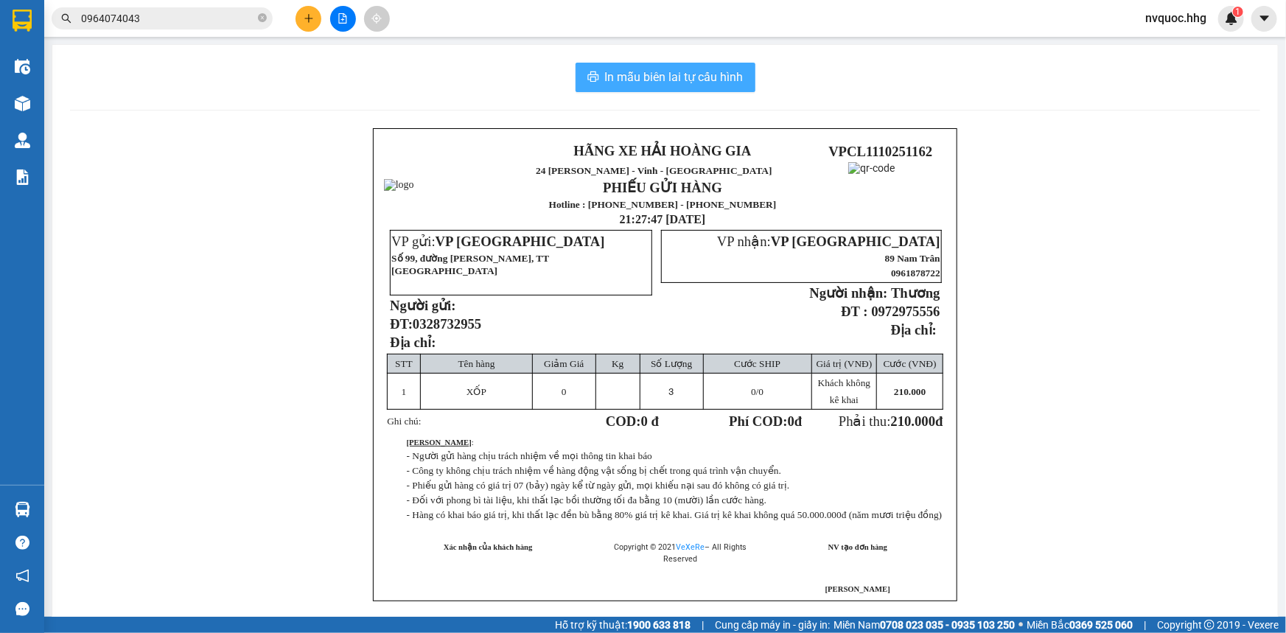
click at [624, 80] on span "In mẫu biên lai tự cấu hình" at bounding box center [674, 77] width 139 height 18
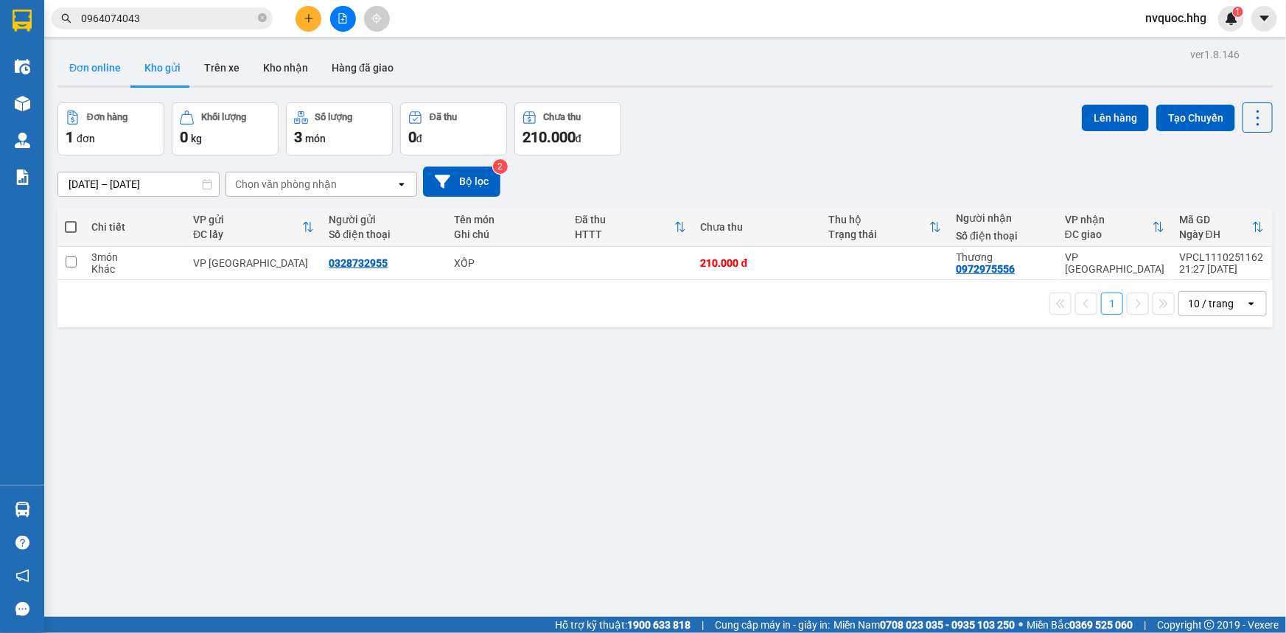
click at [103, 66] on button "Đơn online" at bounding box center [94, 67] width 75 height 35
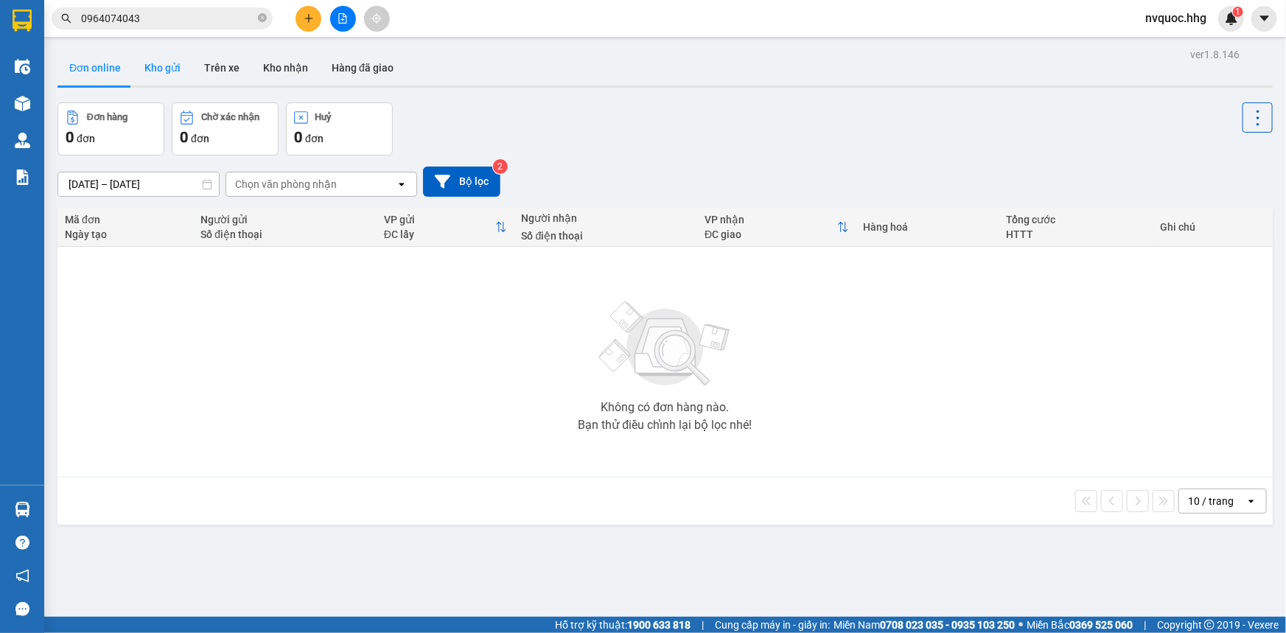
click at [156, 68] on button "Kho gửi" at bounding box center [163, 67] width 60 height 35
type input "09/10/2025 – 11/10/2025"
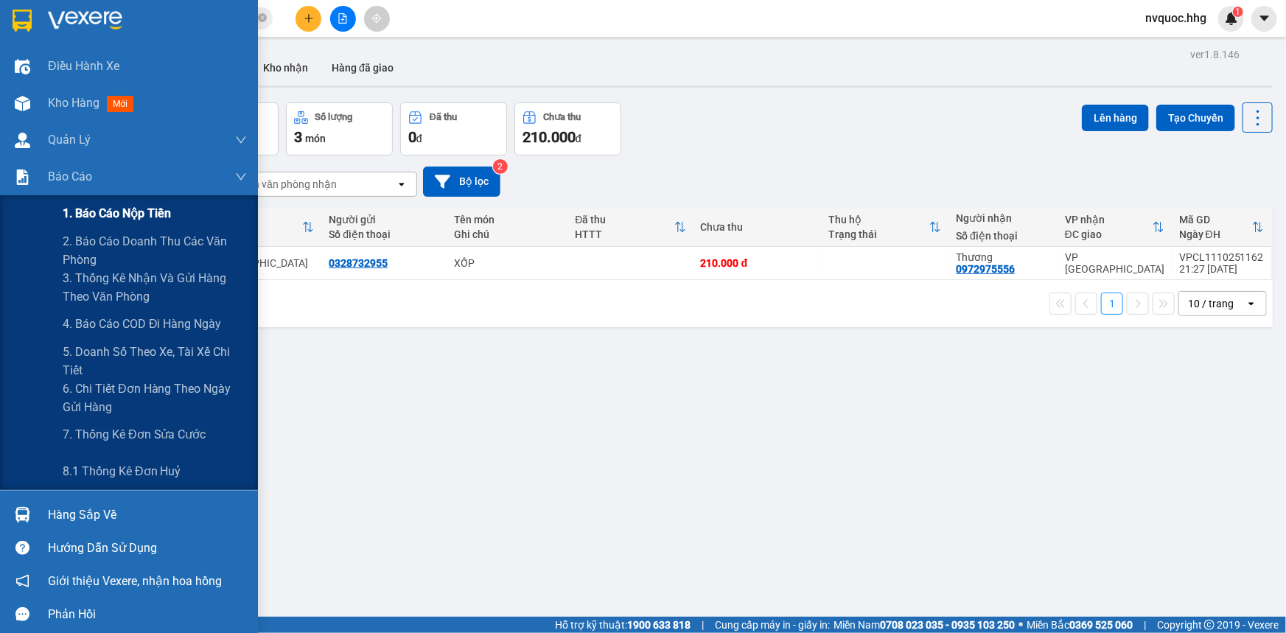
click at [87, 217] on span "1. Báo cáo nộp tiền" at bounding box center [117, 213] width 108 height 18
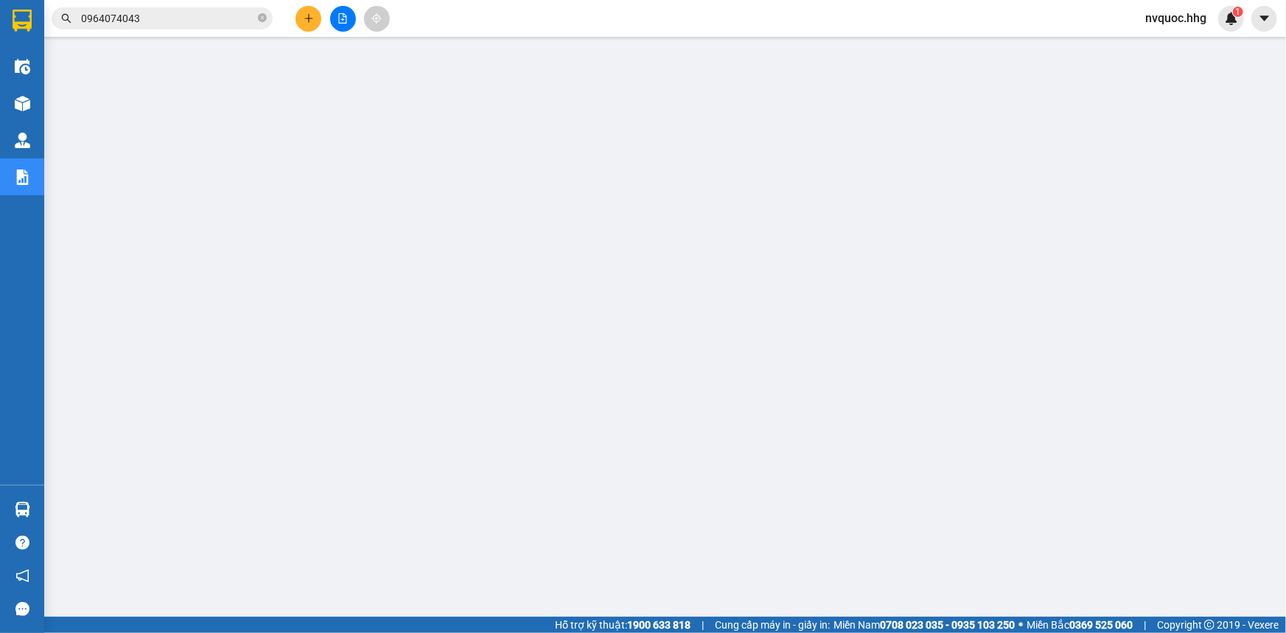
click at [1180, 26] on span "nvquoc.hhg" at bounding box center [1175, 18] width 85 height 18
click at [1194, 46] on span "Đăng xuất" at bounding box center [1186, 46] width 62 height 16
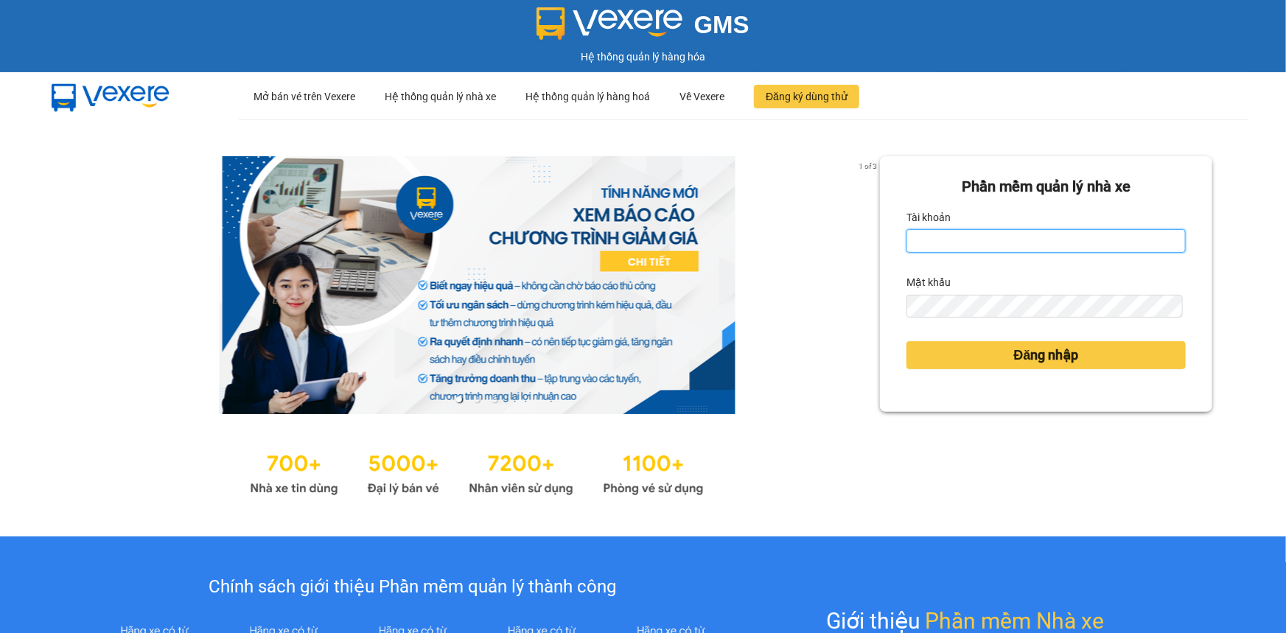
click at [1083, 251] on input "Tài khoản" at bounding box center [1045, 241] width 279 height 24
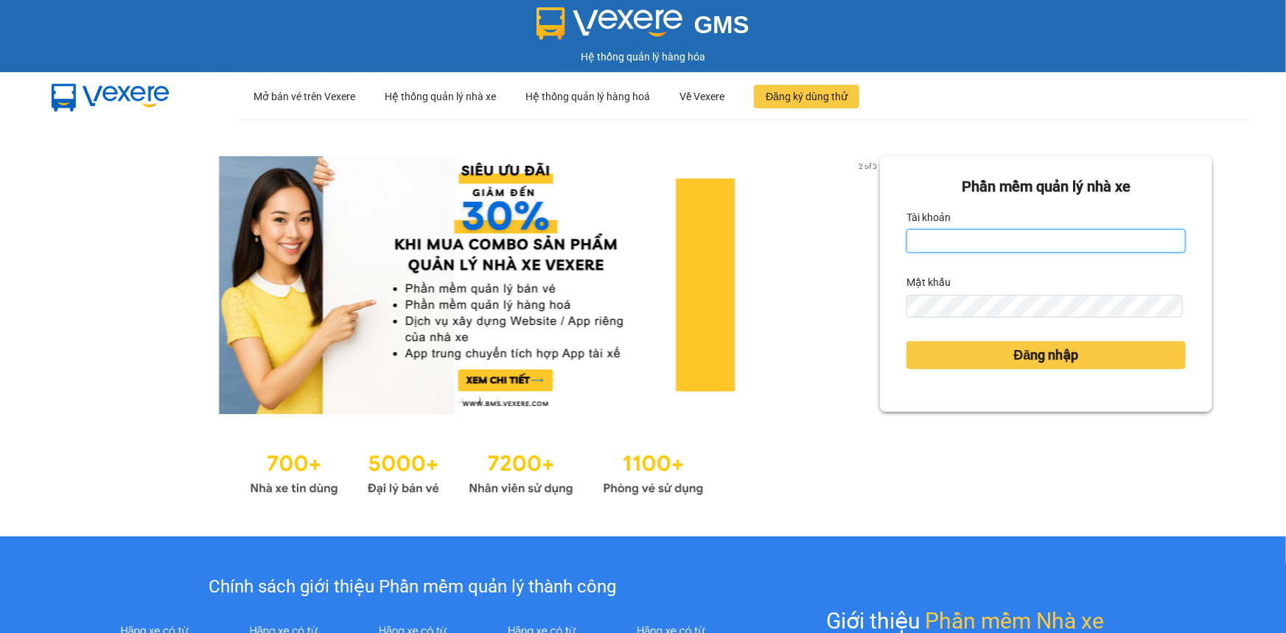
type input "nvquoc.hhg"
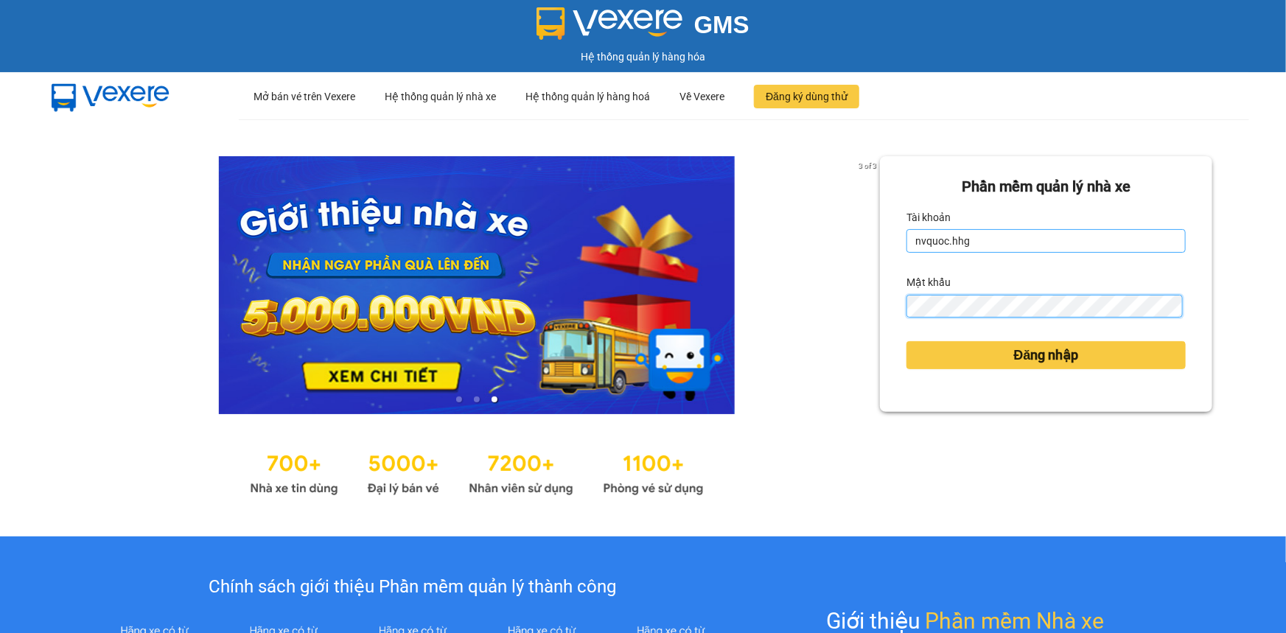
click at [906, 341] on button "Đăng nhập" at bounding box center [1045, 355] width 279 height 28
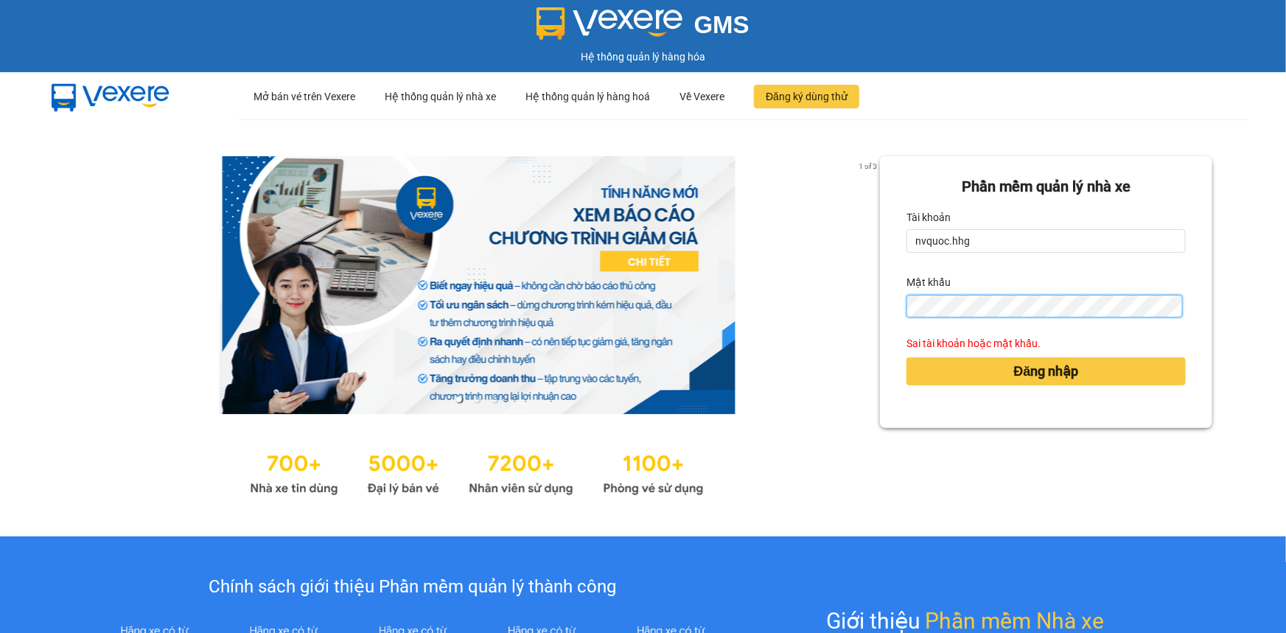
click at [805, 325] on div "1 of 3 Phần mềm quản lý nhà xe Tài khoản nvquoc.hhg Mật khẩu Sai tài khoản hoặc…" at bounding box center [643, 327] width 1286 height 417
click at [854, 312] on div "1 of 3 Phần mềm quản lý nhà xe Tài khoản nvquoc.hhg Mật khẩu Sai tài khoản hoặc…" at bounding box center [643, 327] width 1286 height 417
click at [906, 357] on button "Đăng nhập" at bounding box center [1045, 371] width 279 height 28
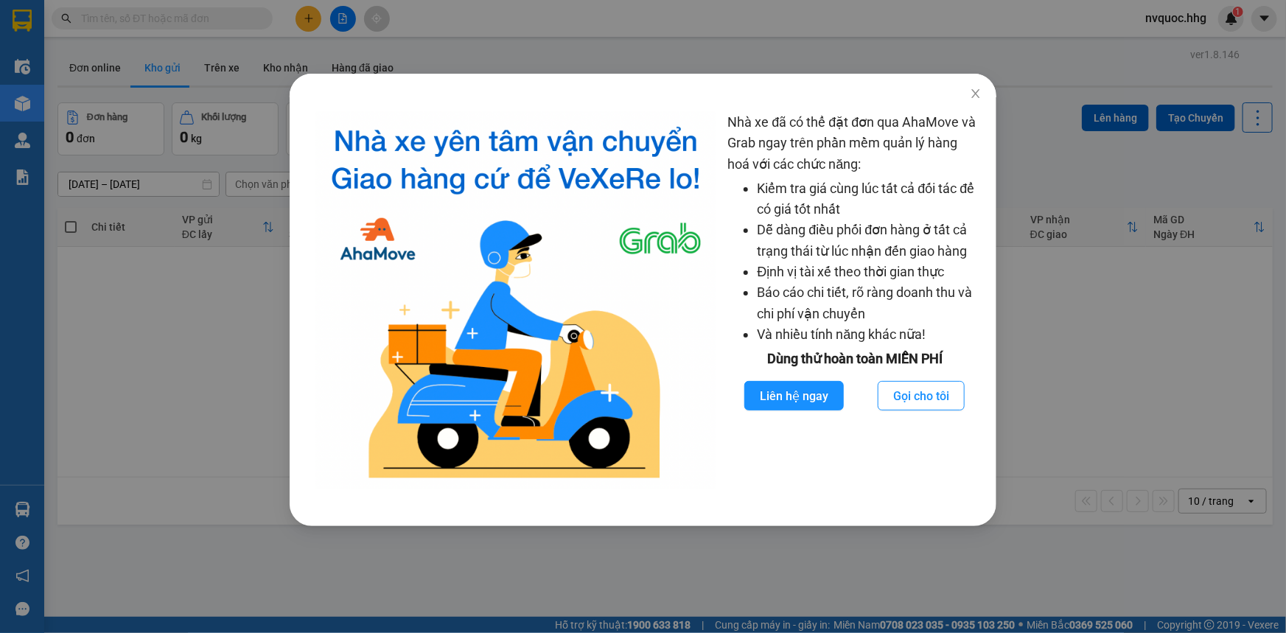
click at [183, 284] on div "Nhà xe đã có thể đặt đơn qua AhaMove và Grab ngay trên phần mềm quản lý hàng ho…" at bounding box center [643, 316] width 1286 height 633
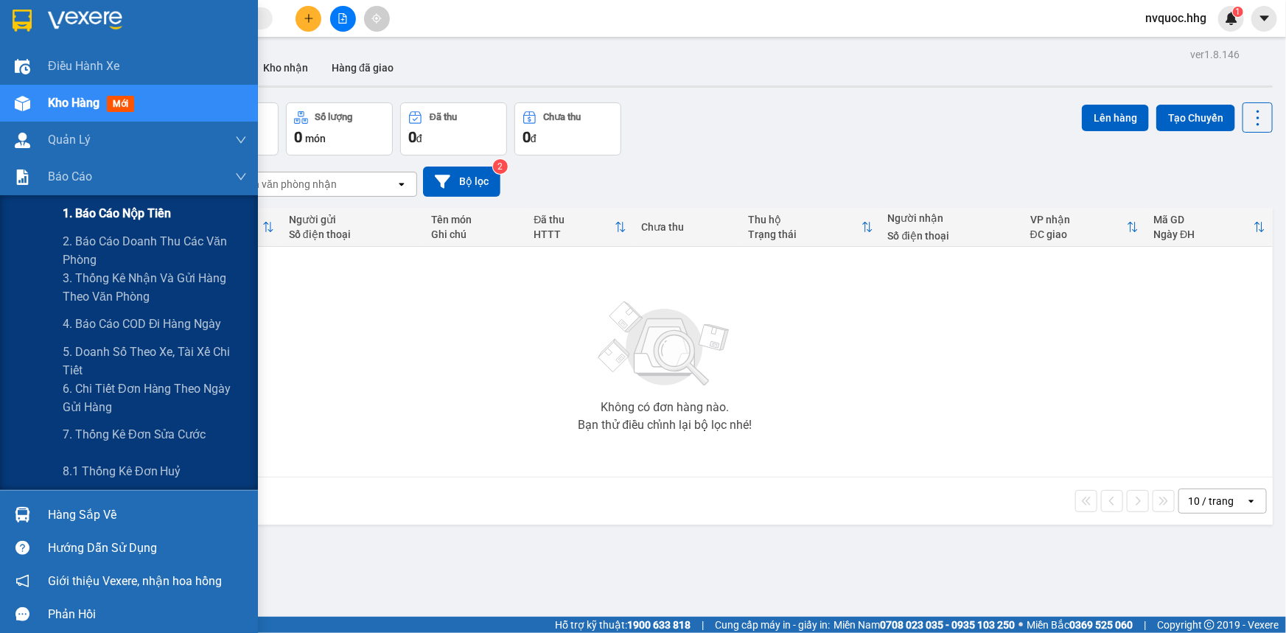
click at [97, 216] on span "1. Báo cáo nộp tiền" at bounding box center [117, 213] width 108 height 18
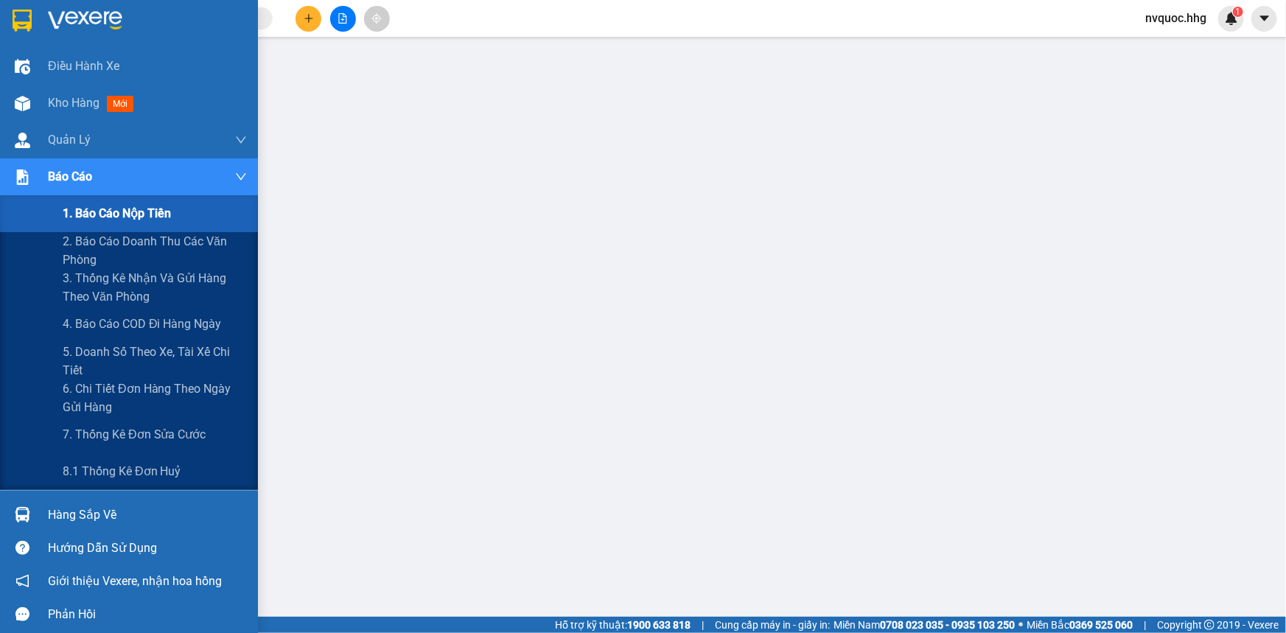
click at [123, 218] on span "1. Báo cáo nộp tiền" at bounding box center [117, 213] width 108 height 18
click at [124, 217] on span "1. Báo cáo nộp tiền" at bounding box center [117, 213] width 108 height 18
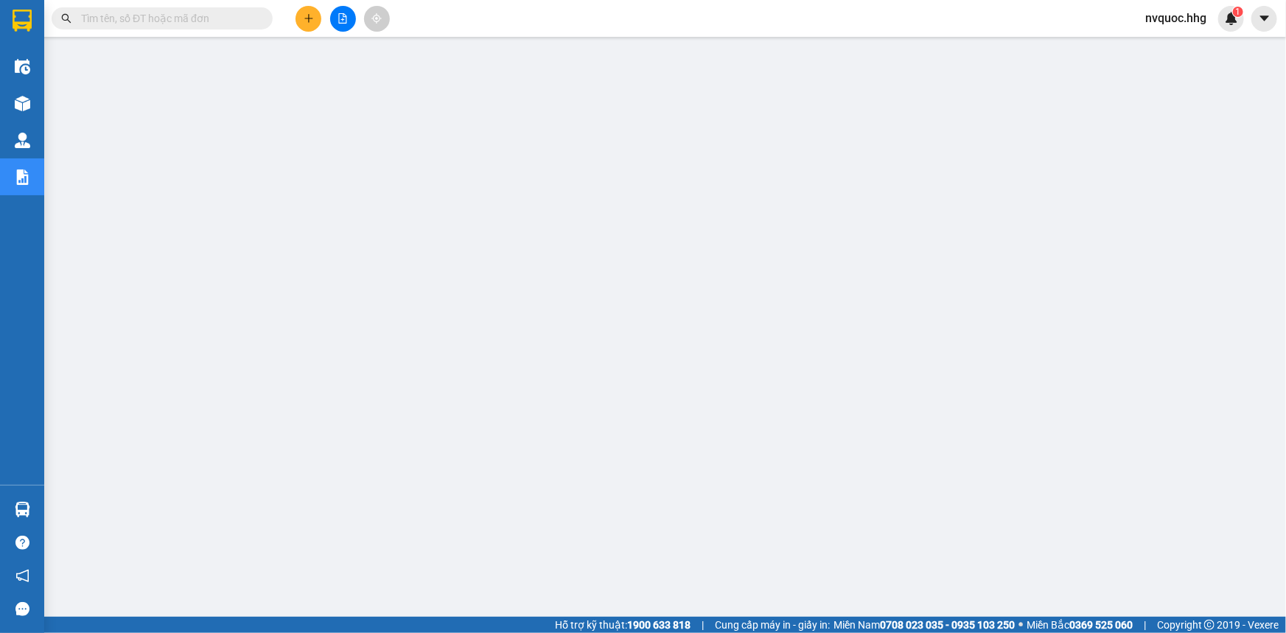
click at [1173, 26] on span "nvquoc.hhg" at bounding box center [1175, 18] width 85 height 18
click at [1193, 49] on span "Đăng xuất" at bounding box center [1186, 46] width 62 height 16
